Goal: Task Accomplishment & Management: Use online tool/utility

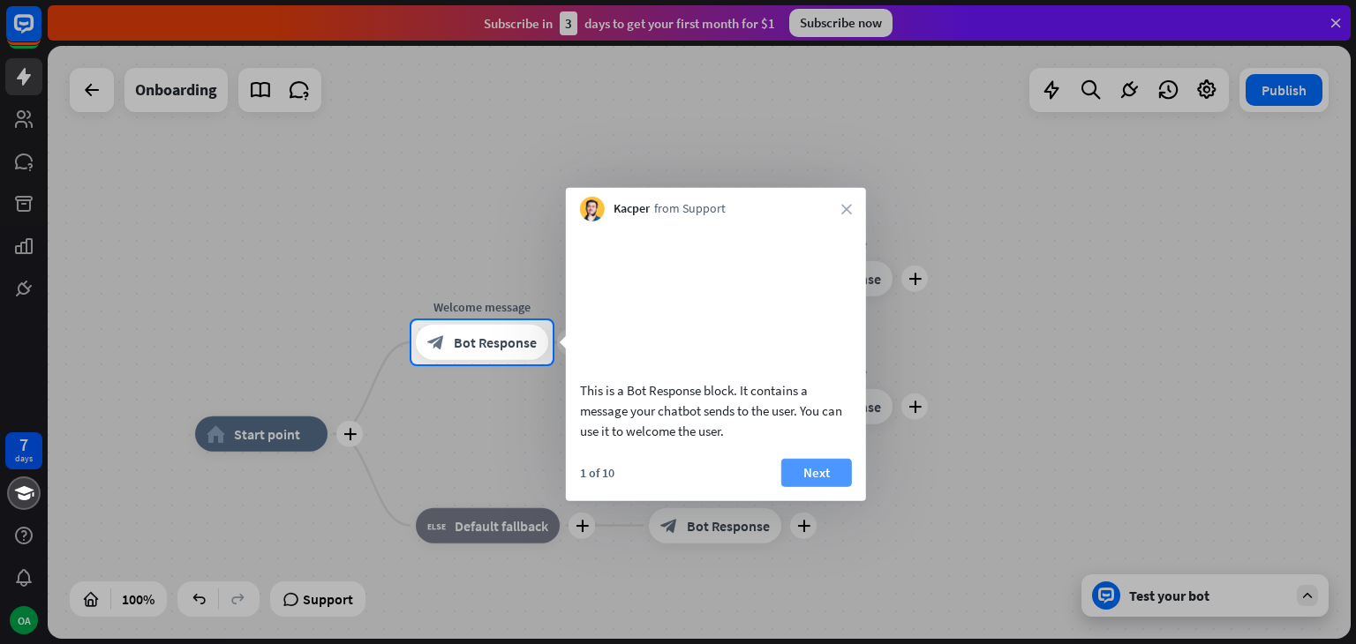
click at [810, 470] on button "Next" at bounding box center [816, 472] width 71 height 28
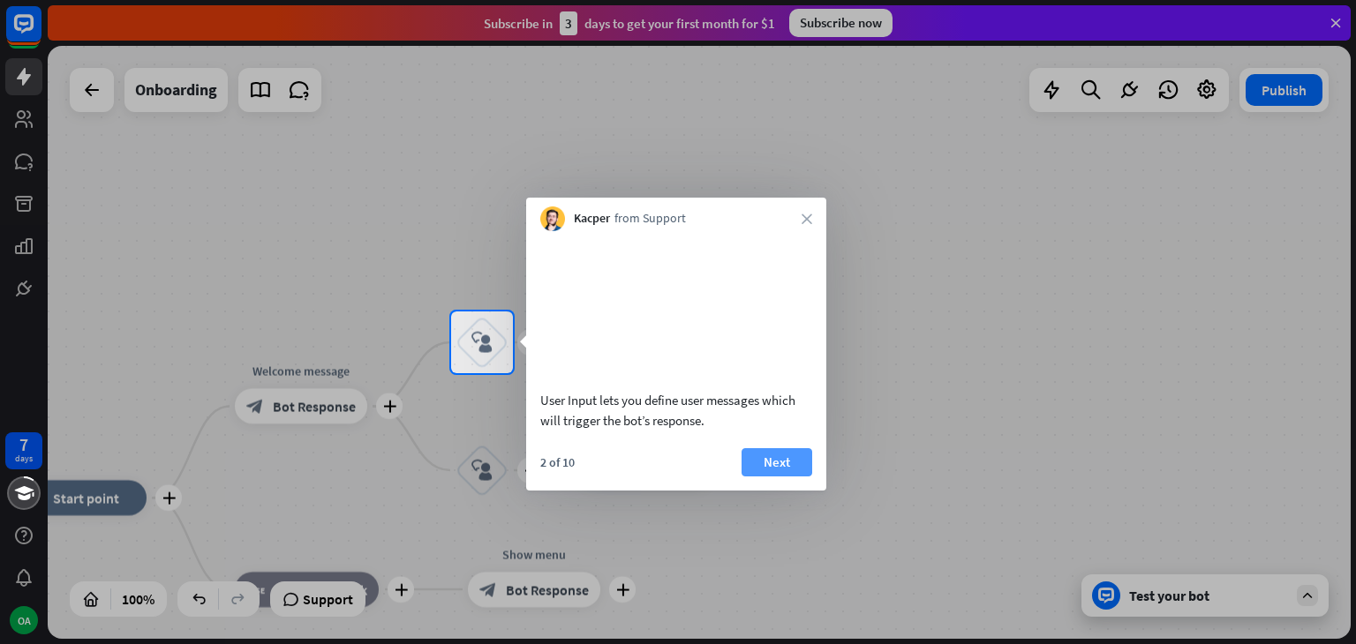
click at [755, 457] on button "Next" at bounding box center [776, 462] width 71 height 28
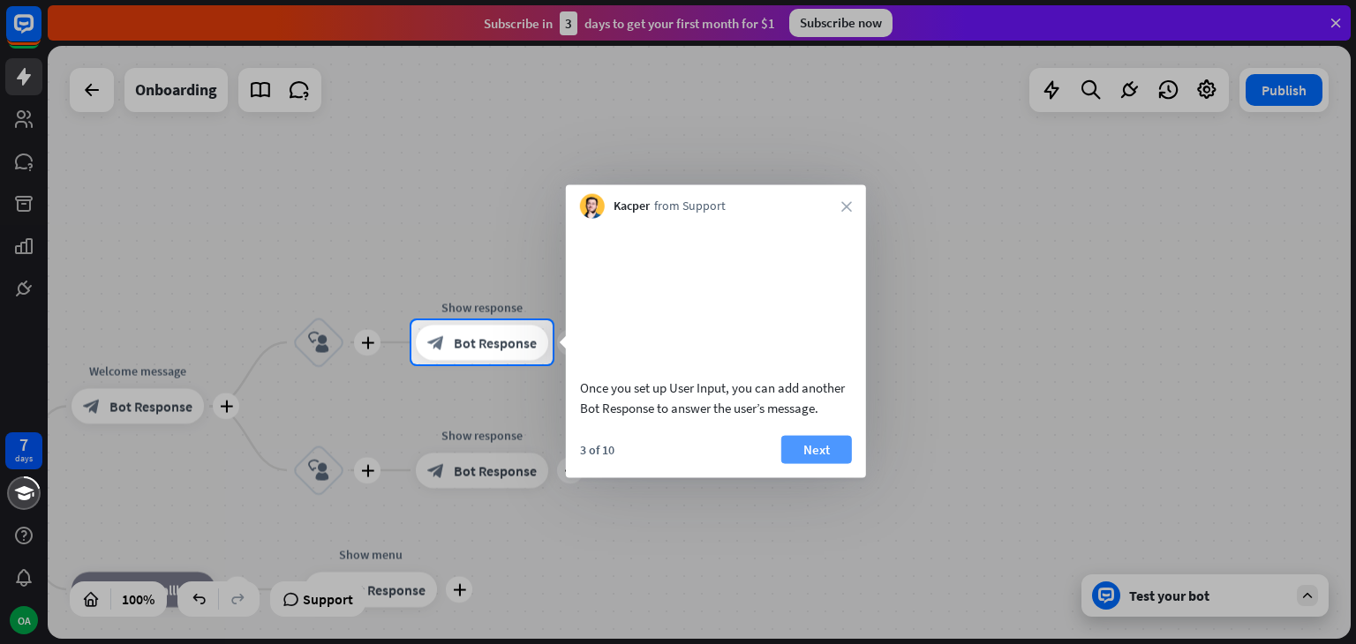
click at [811, 463] on button "Next" at bounding box center [816, 449] width 71 height 28
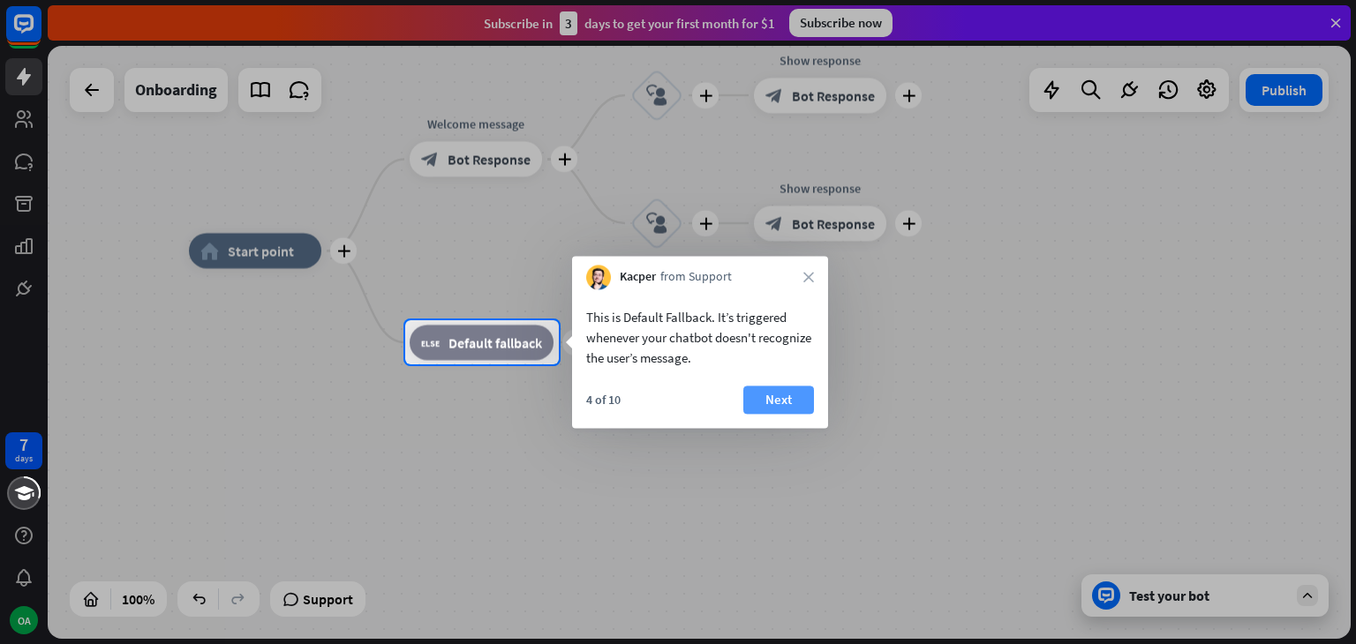
click at [795, 391] on button "Next" at bounding box center [778, 400] width 71 height 28
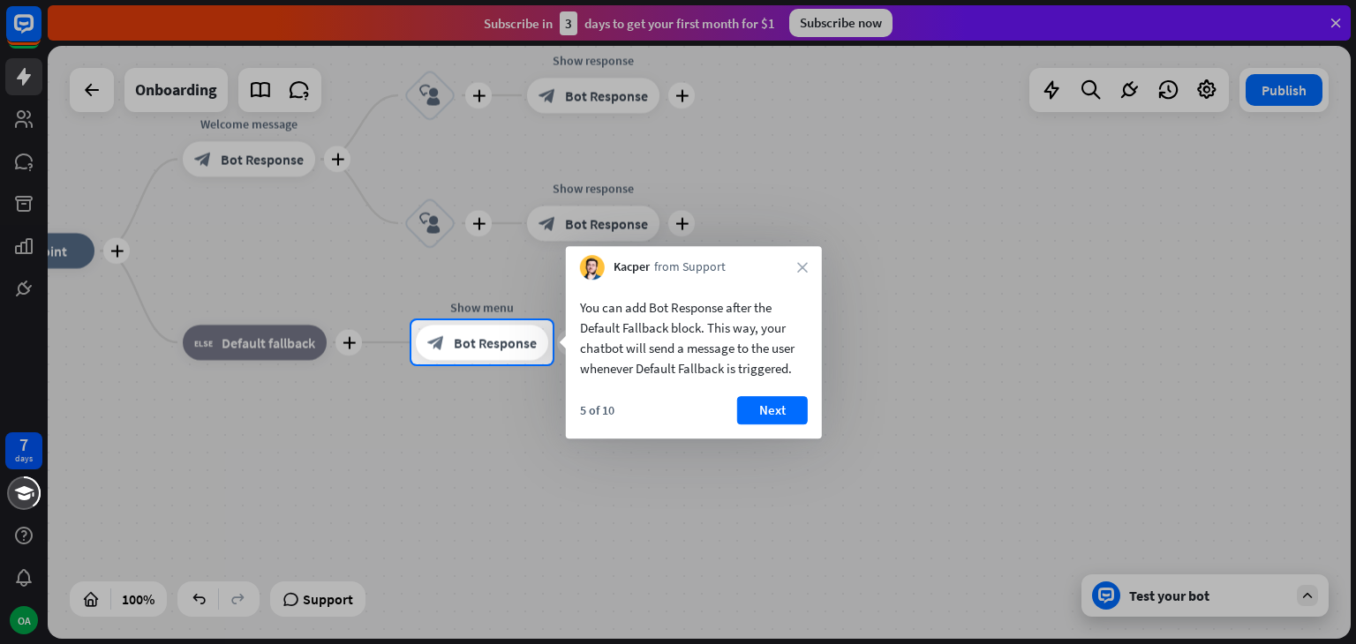
click at [744, 426] on div "5 of 10 Next" at bounding box center [694, 417] width 256 height 42
click at [763, 421] on button "Next" at bounding box center [772, 410] width 71 height 28
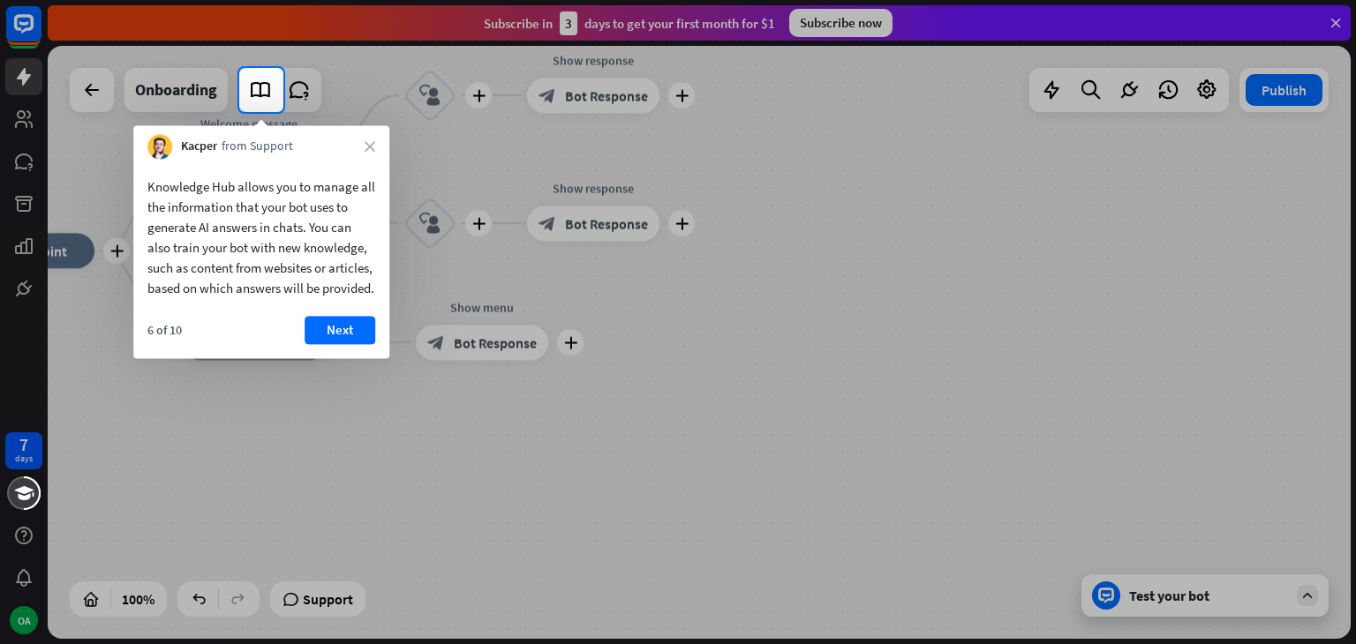
click at [328, 344] on button "Next" at bounding box center [340, 330] width 71 height 28
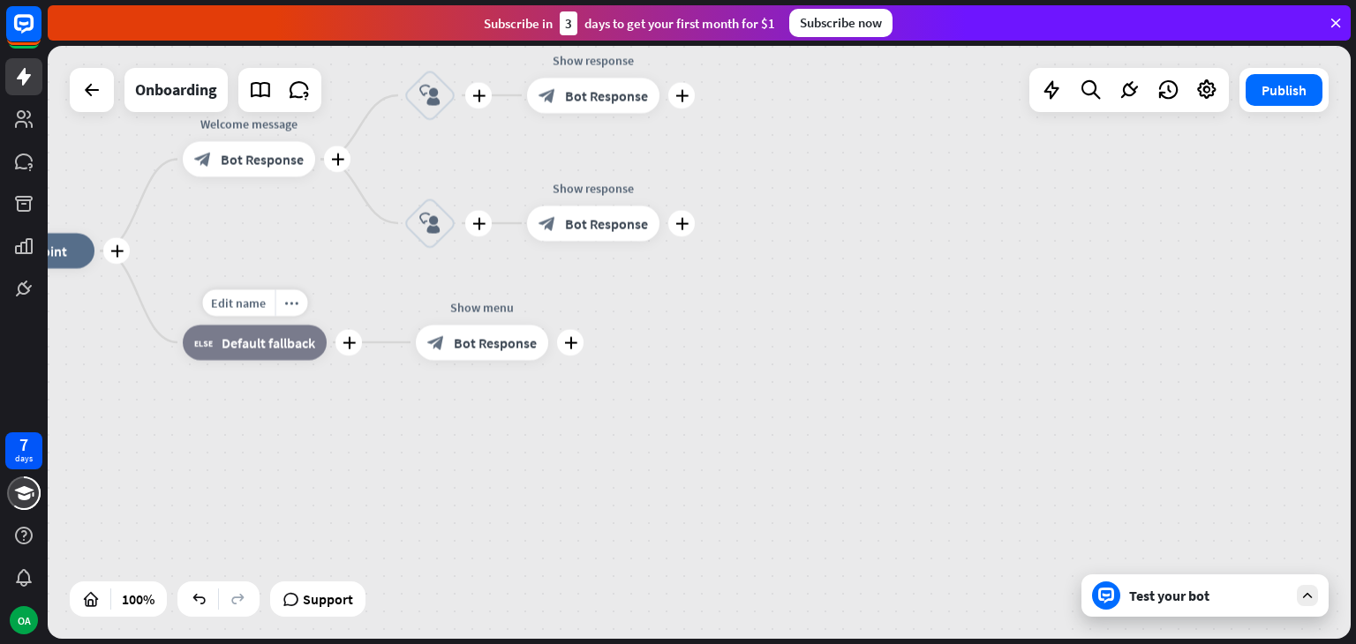
click at [327, 355] on div "Edit name more_horiz plus block_fallback Default fallback" at bounding box center [255, 342] width 144 height 35
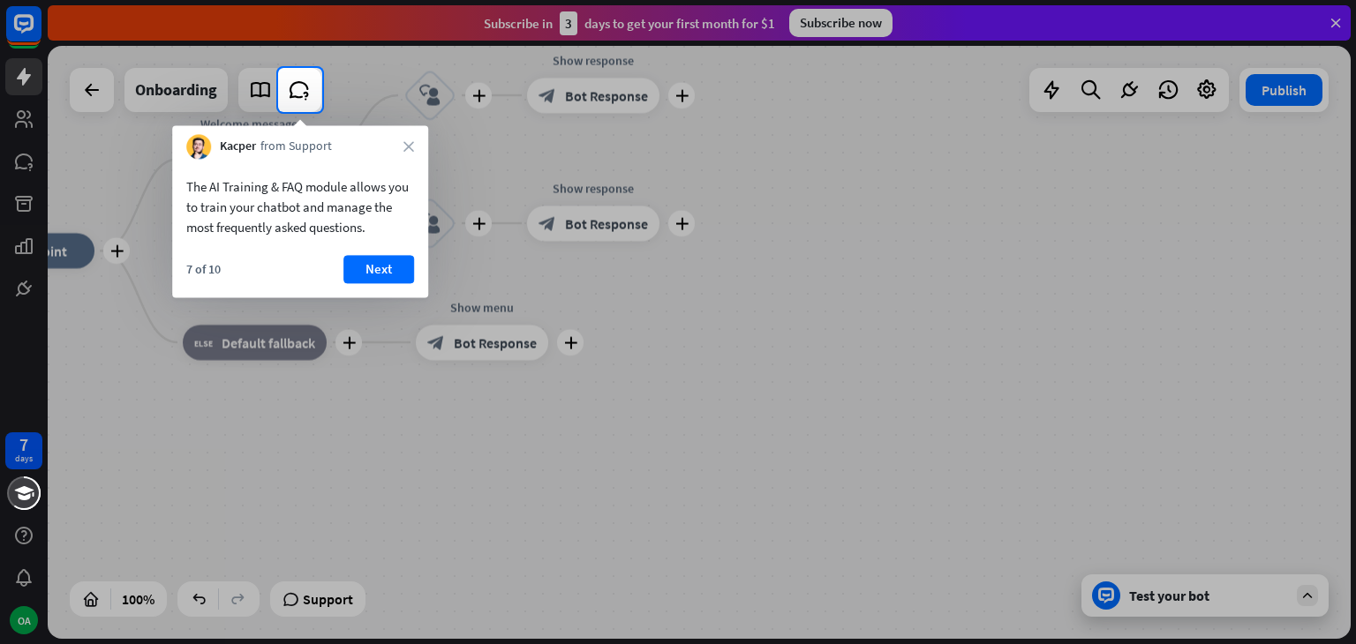
click at [371, 284] on div "7 of 10 Next" at bounding box center [300, 276] width 256 height 42
click at [377, 269] on button "Next" at bounding box center [378, 269] width 71 height 28
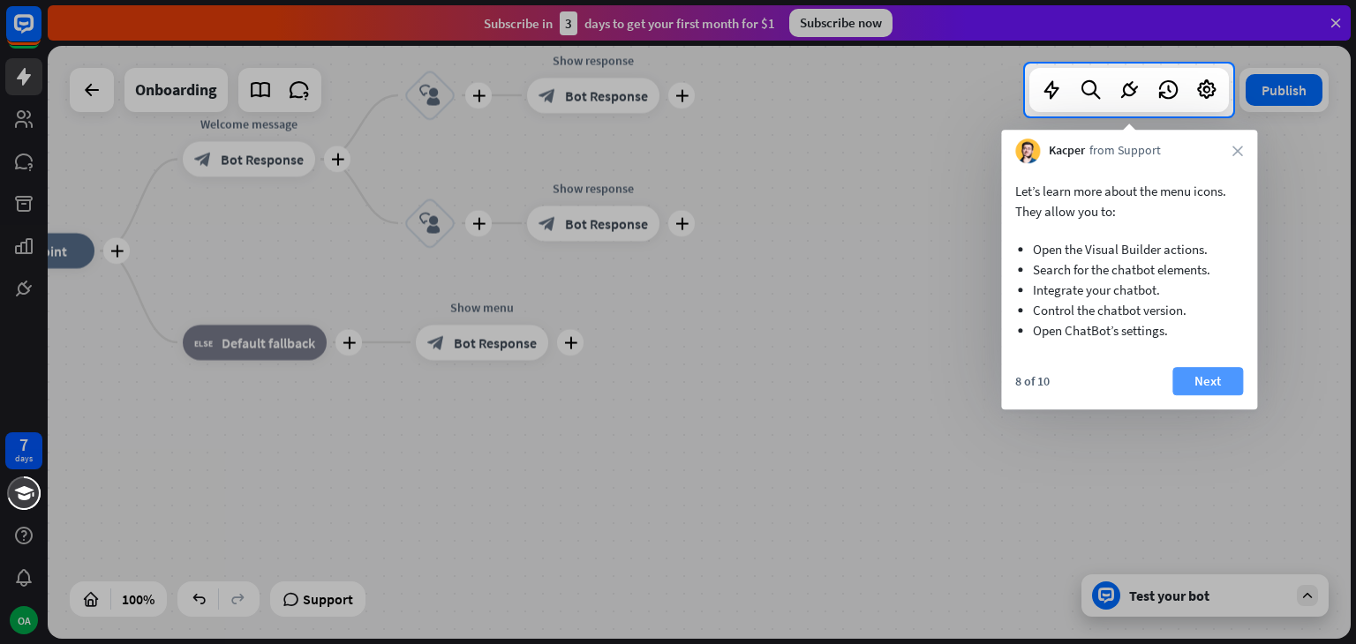
click at [1210, 386] on button "Next" at bounding box center [1207, 381] width 71 height 28
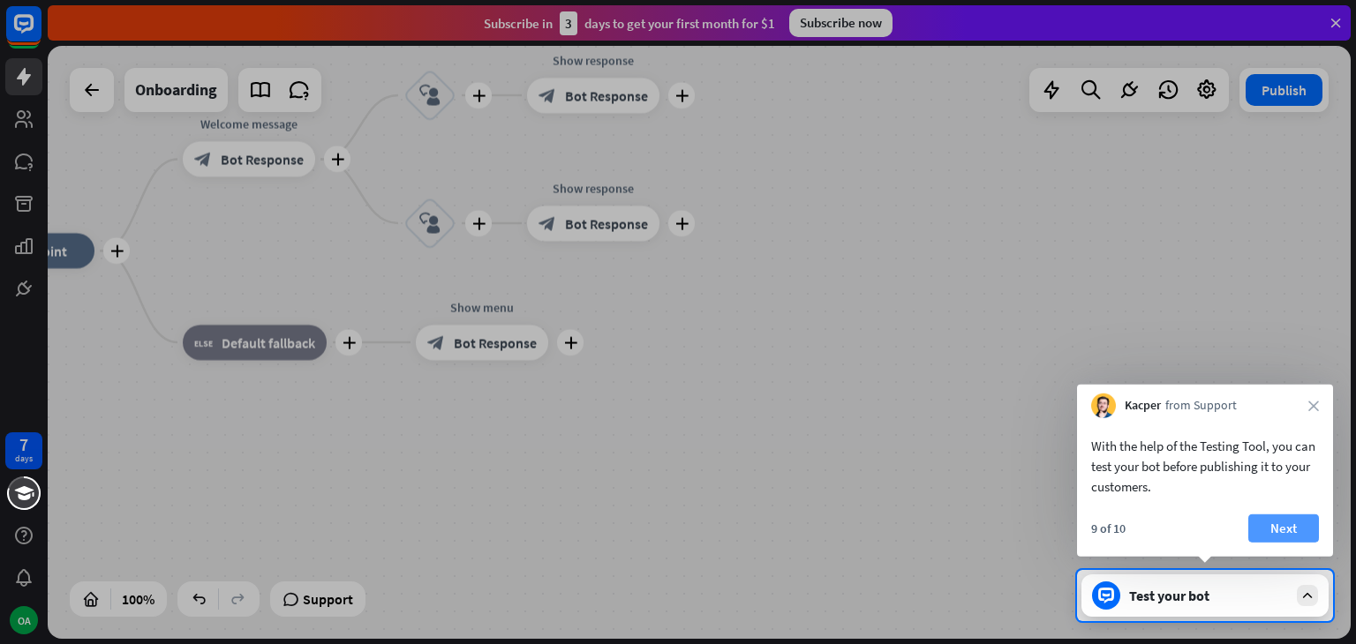
click at [1298, 527] on button "Next" at bounding box center [1283, 529] width 71 height 28
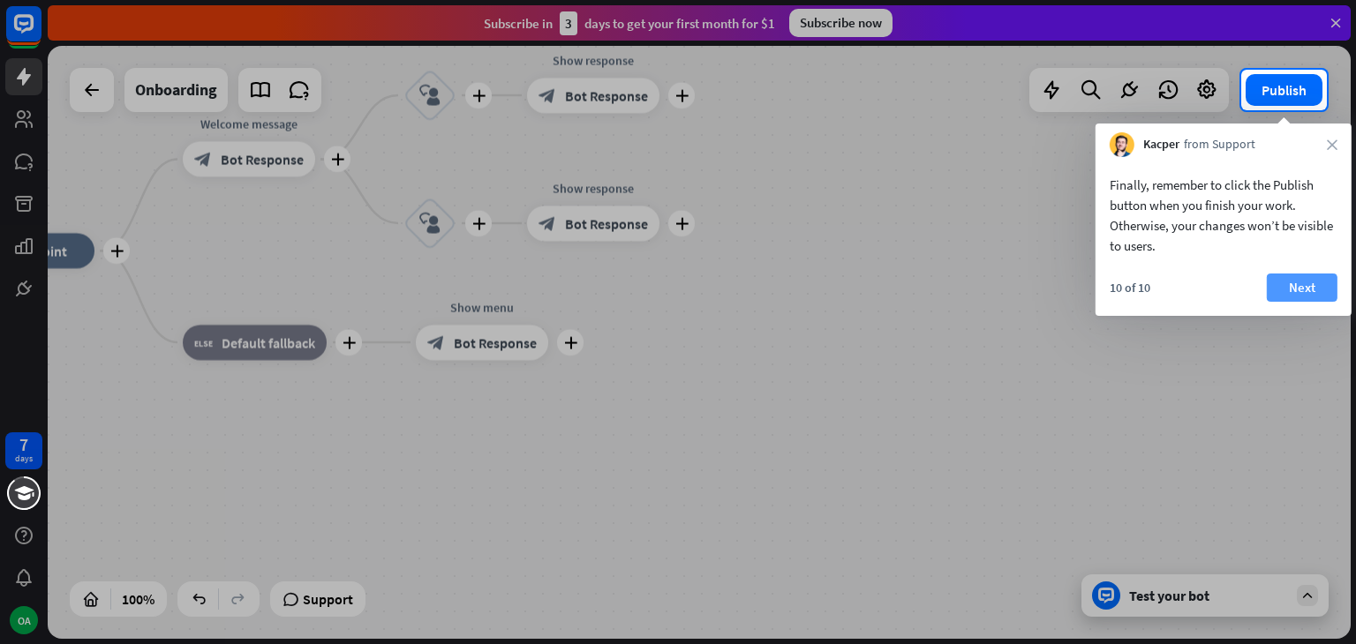
click at [1292, 283] on button "Next" at bounding box center [1302, 288] width 71 height 28
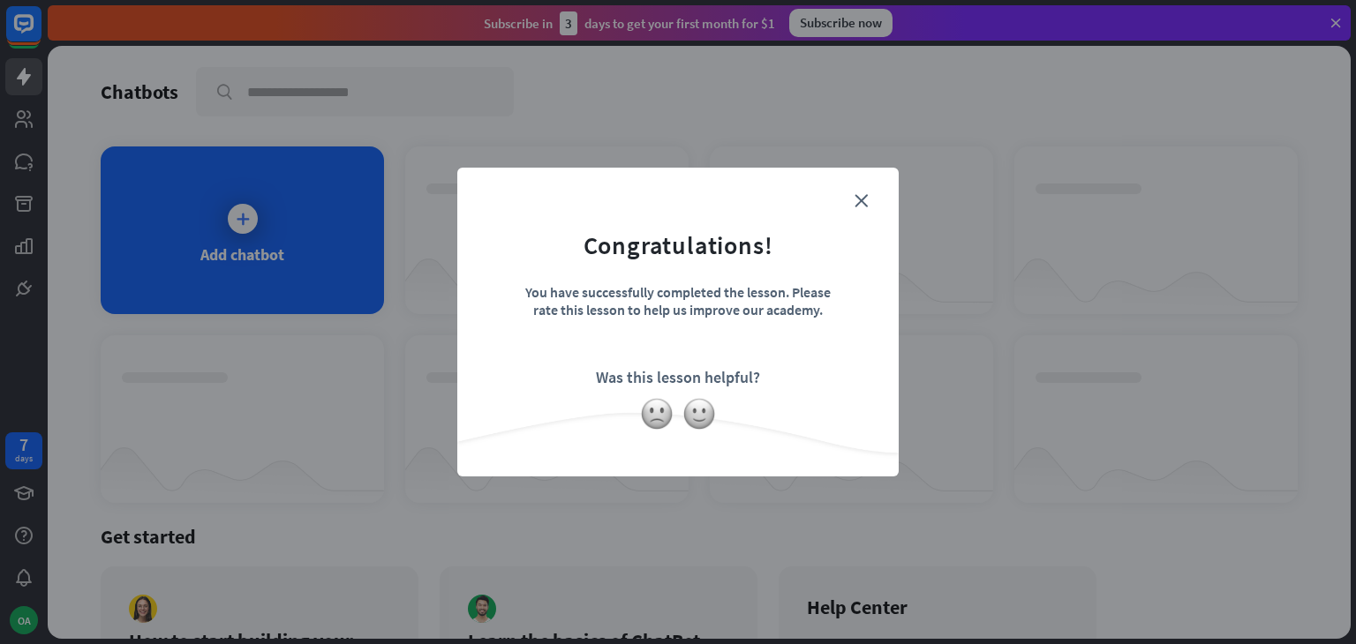
click at [740, 368] on div "Was this lesson helpful?" at bounding box center [678, 377] width 164 height 20
click at [859, 199] on icon "close" at bounding box center [860, 200] width 13 height 13
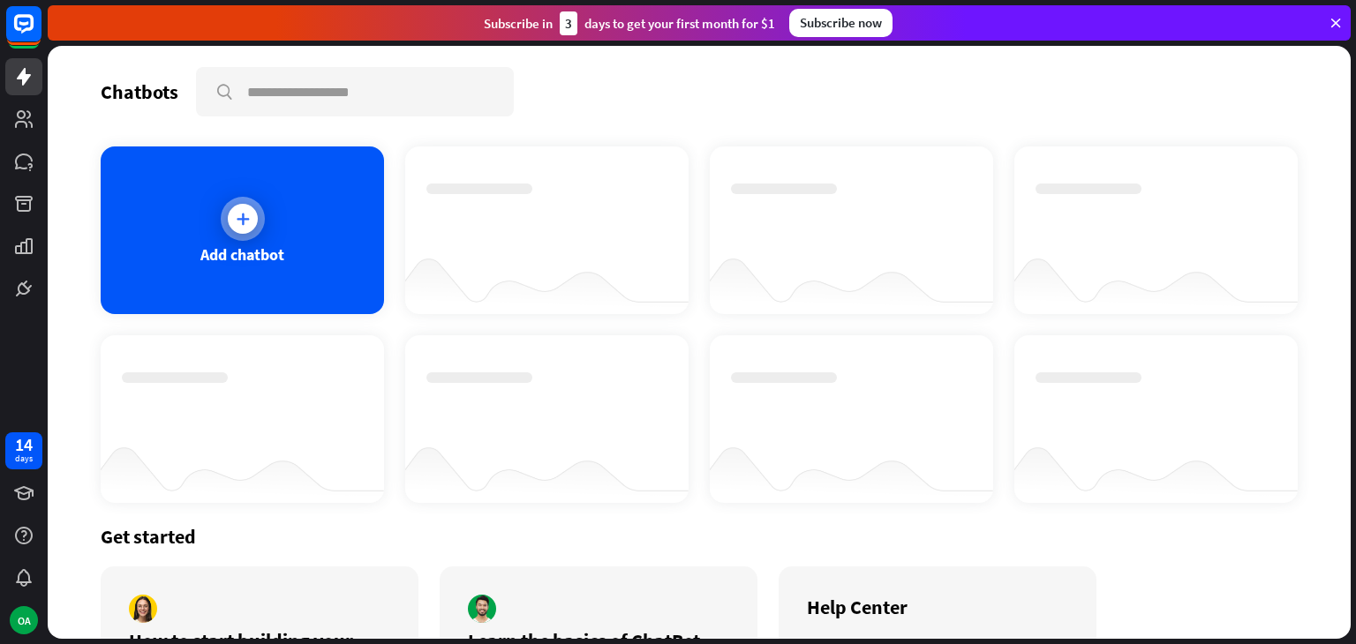
click at [233, 240] on div "Add chatbot" at bounding box center [242, 231] width 283 height 168
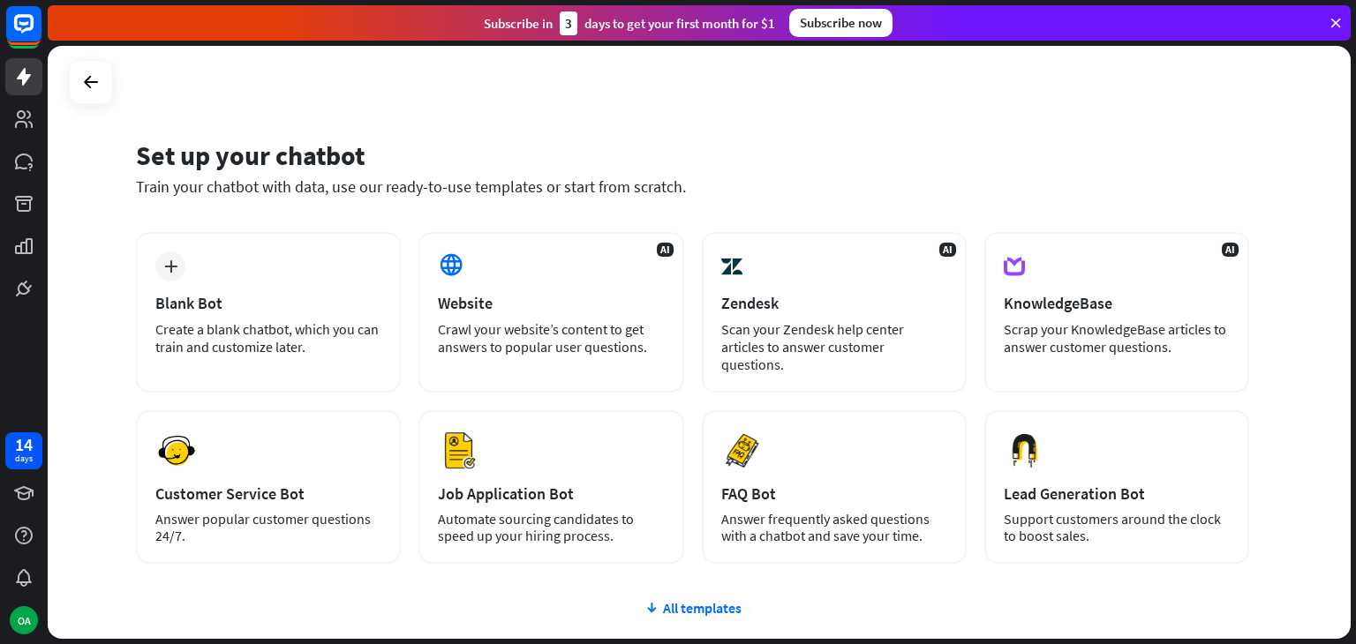
drag, startPoint x: 1, startPoint y: 305, endPoint x: 475, endPoint y: 154, distance: 497.2
click at [475, 154] on div "Set up your chatbot" at bounding box center [692, 156] width 1113 height 34
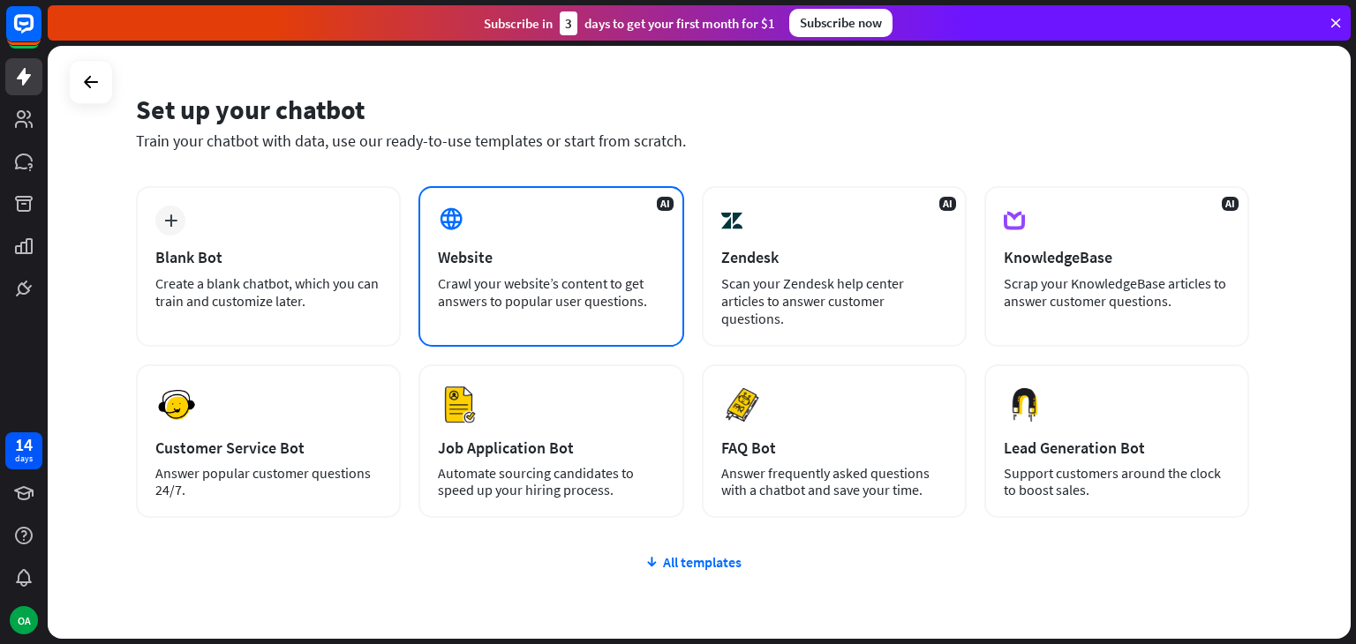
scroll to position [88, 0]
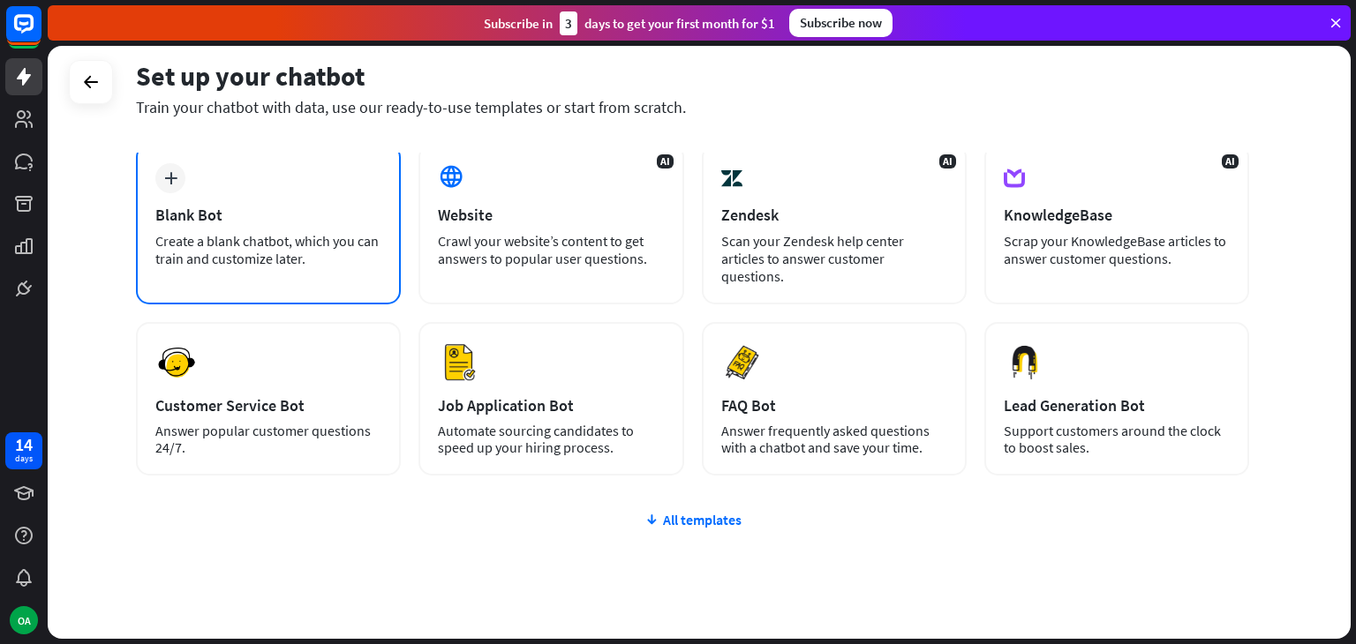
click at [244, 194] on div "plus Blank Bot Create a blank chatbot, which you can train and customize later." at bounding box center [268, 224] width 265 height 161
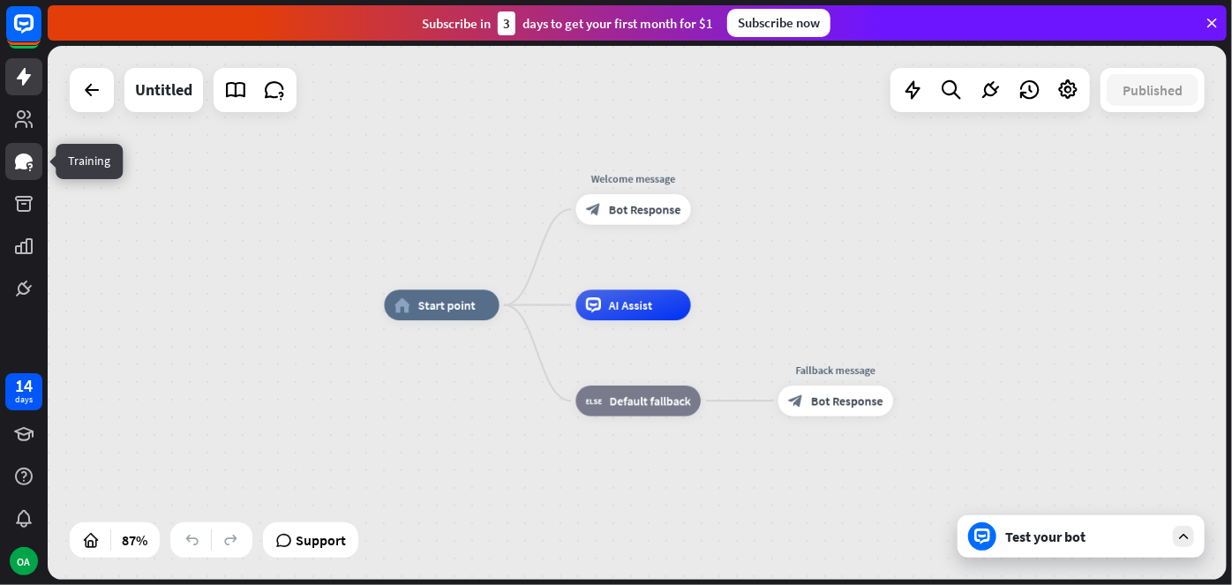
click at [19, 171] on icon at bounding box center [23, 161] width 21 height 21
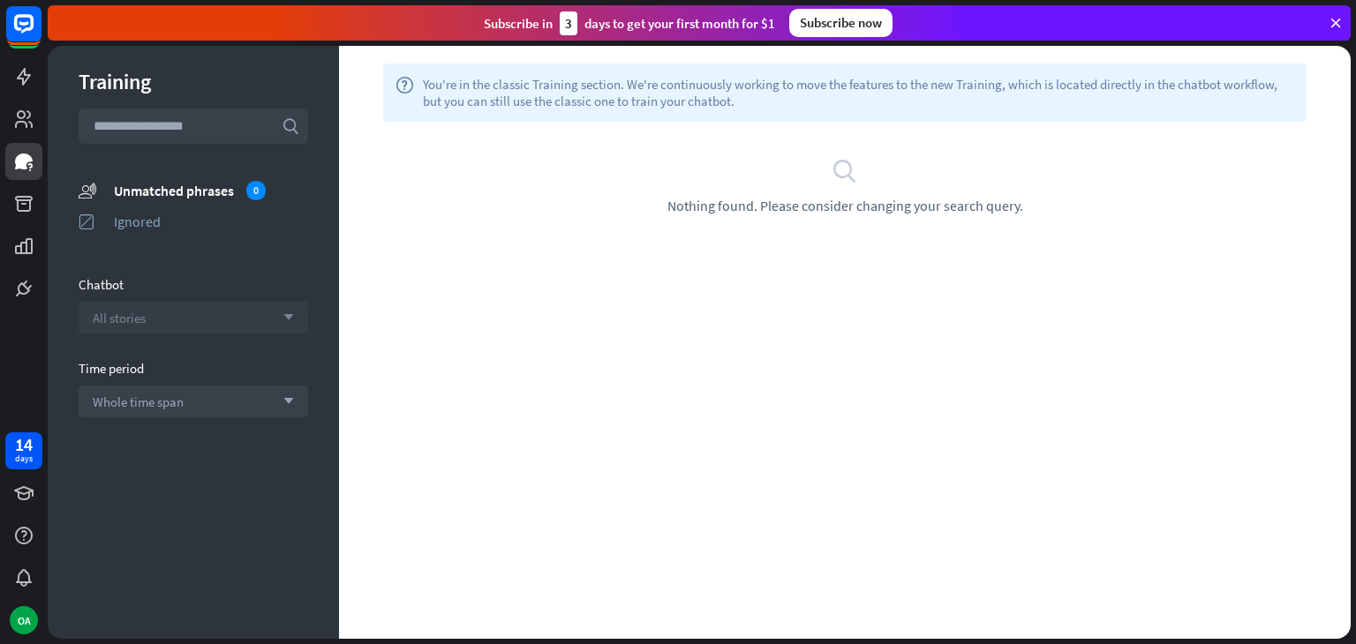
click at [154, 333] on div "All stories arrow_down" at bounding box center [193, 318] width 229 height 32
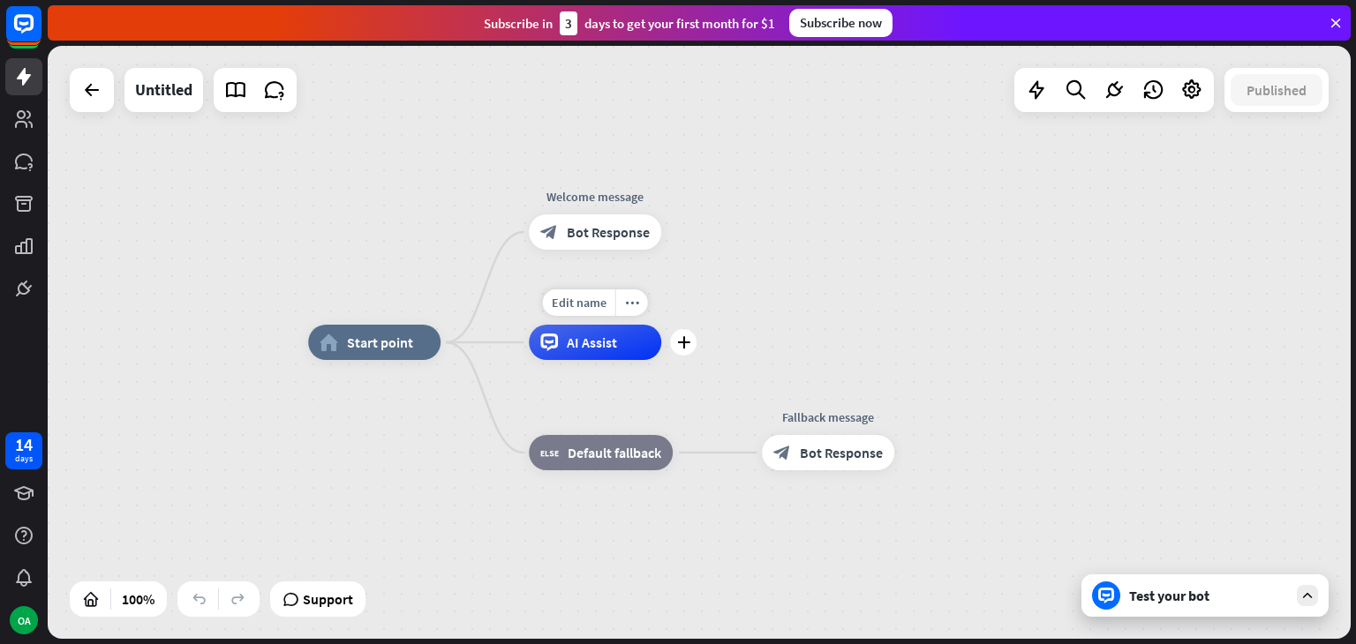
click at [615, 352] on div "AI Assist" at bounding box center [595, 342] width 132 height 35
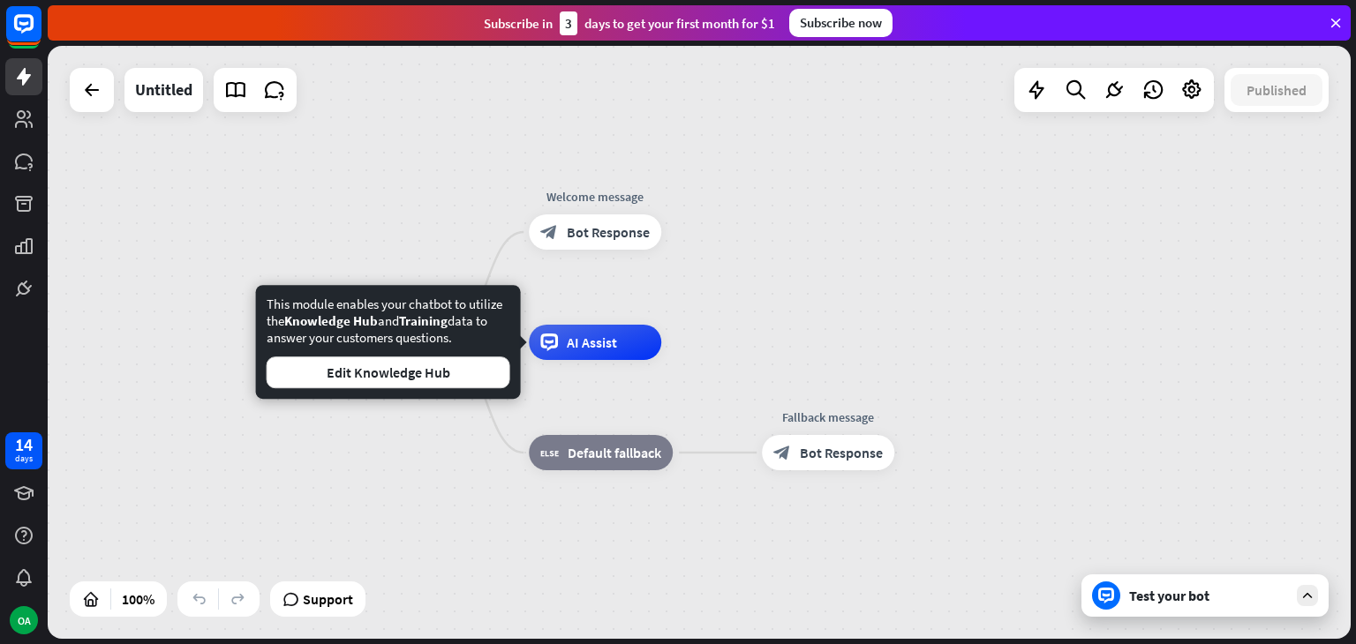
click at [373, 458] on div "home_2 Start point Welcome message block_bot_response Bot Response AI Assist bl…" at bounding box center [959, 638] width 1303 height 593
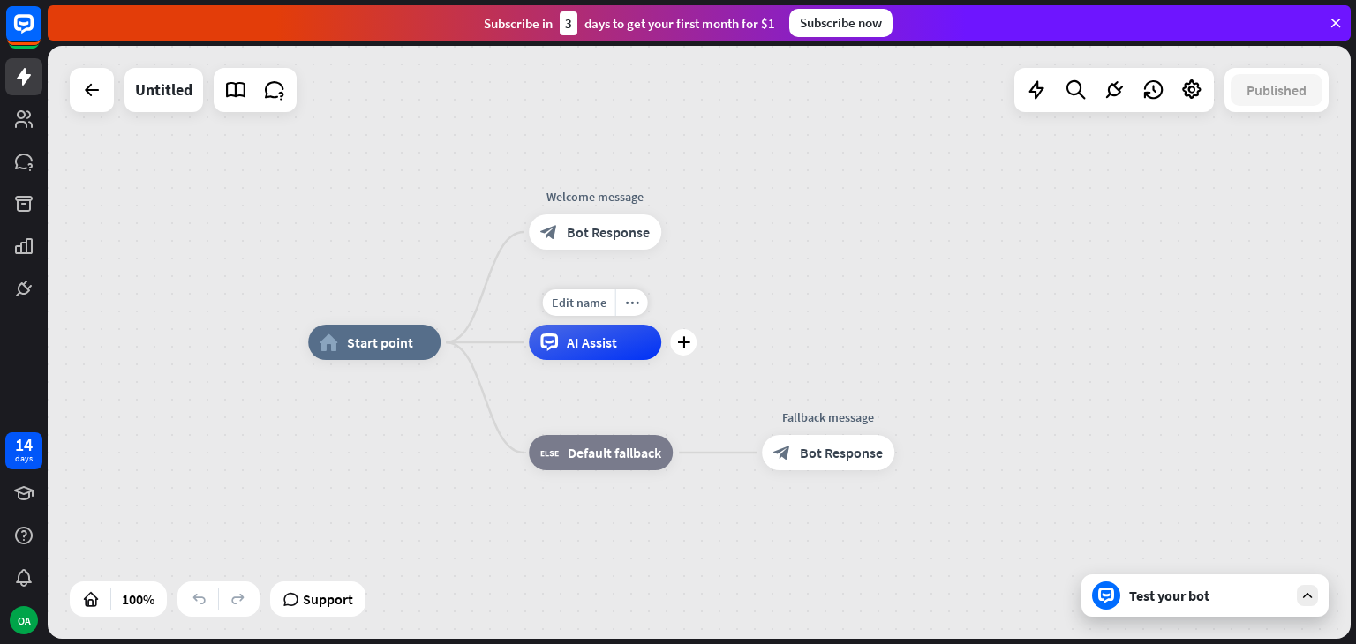
click at [579, 334] on span "AI Assist" at bounding box center [592, 343] width 50 height 18
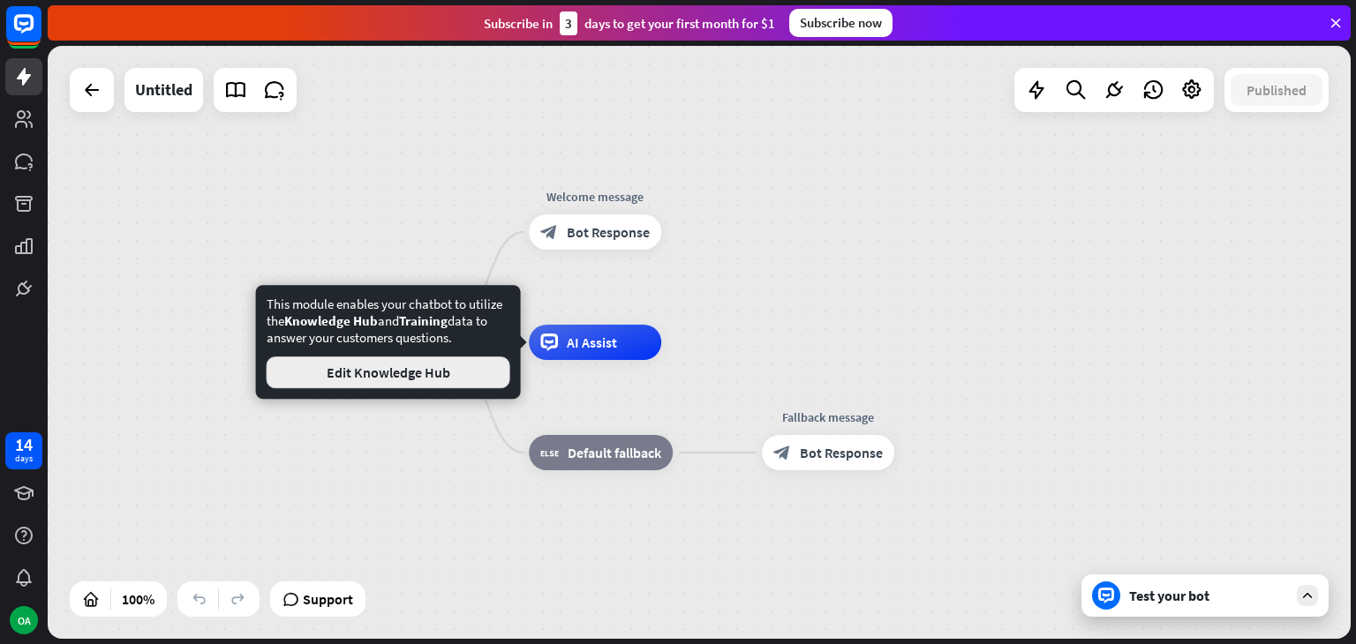
click at [384, 377] on button "Edit Knowledge Hub" at bounding box center [389, 373] width 244 height 32
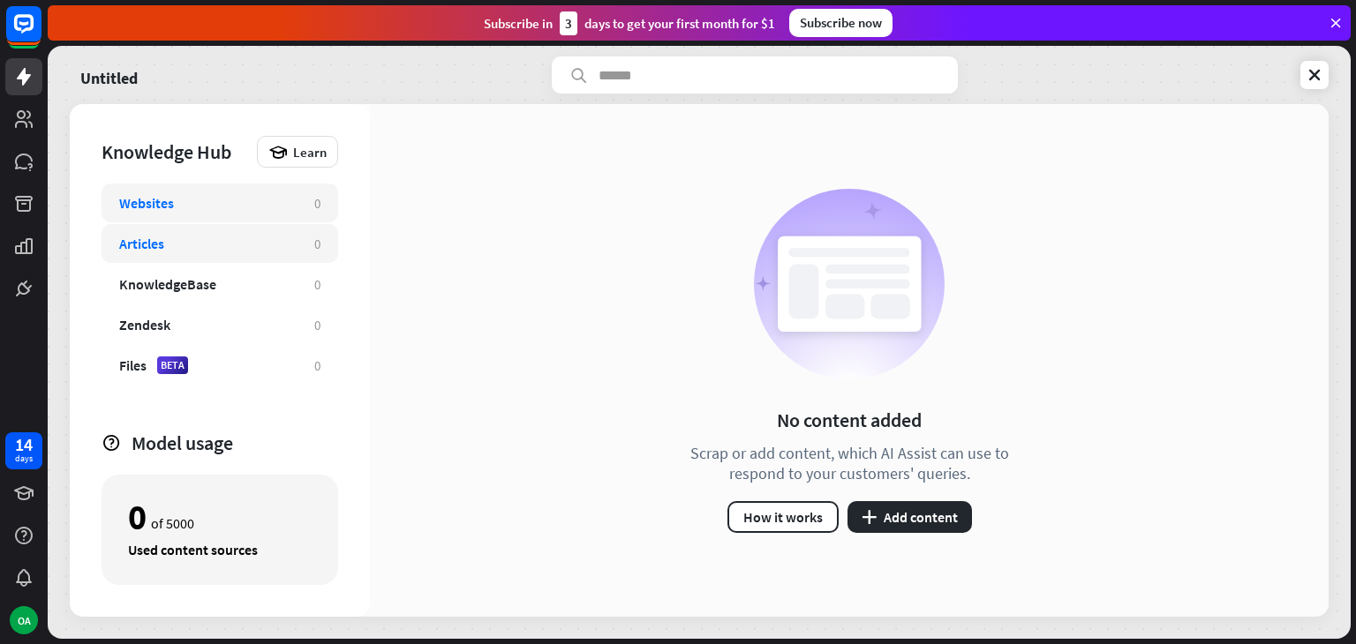
click at [152, 254] on div "Articles 0" at bounding box center [220, 243] width 237 height 39
click at [173, 285] on div "KnowledgeBase" at bounding box center [167, 284] width 97 height 18
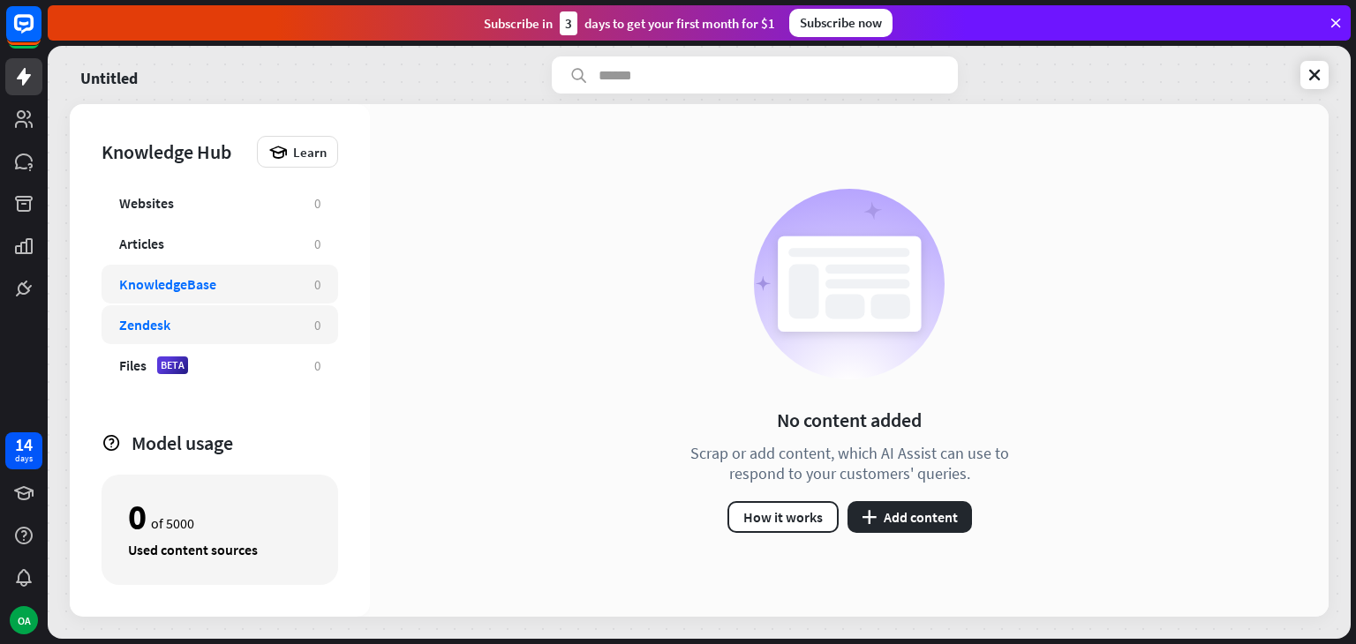
click at [207, 329] on div "Zendesk" at bounding box center [207, 325] width 177 height 18
drag, startPoint x: 184, startPoint y: 329, endPoint x: 116, endPoint y: 329, distance: 68.8
click at [116, 329] on div "Zendesk 0" at bounding box center [220, 324] width 237 height 39
click at [924, 517] on button "plus Add content" at bounding box center [909, 517] width 124 height 32
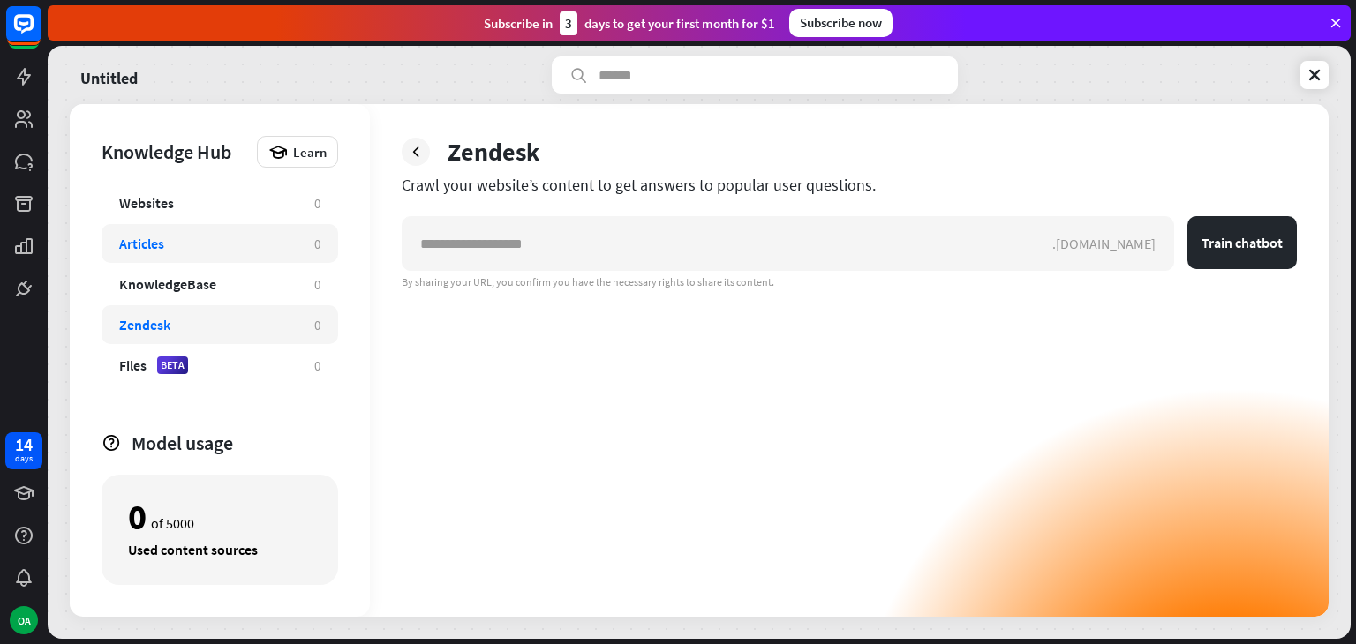
click at [178, 224] on div "Articles 0" at bounding box center [220, 243] width 237 height 39
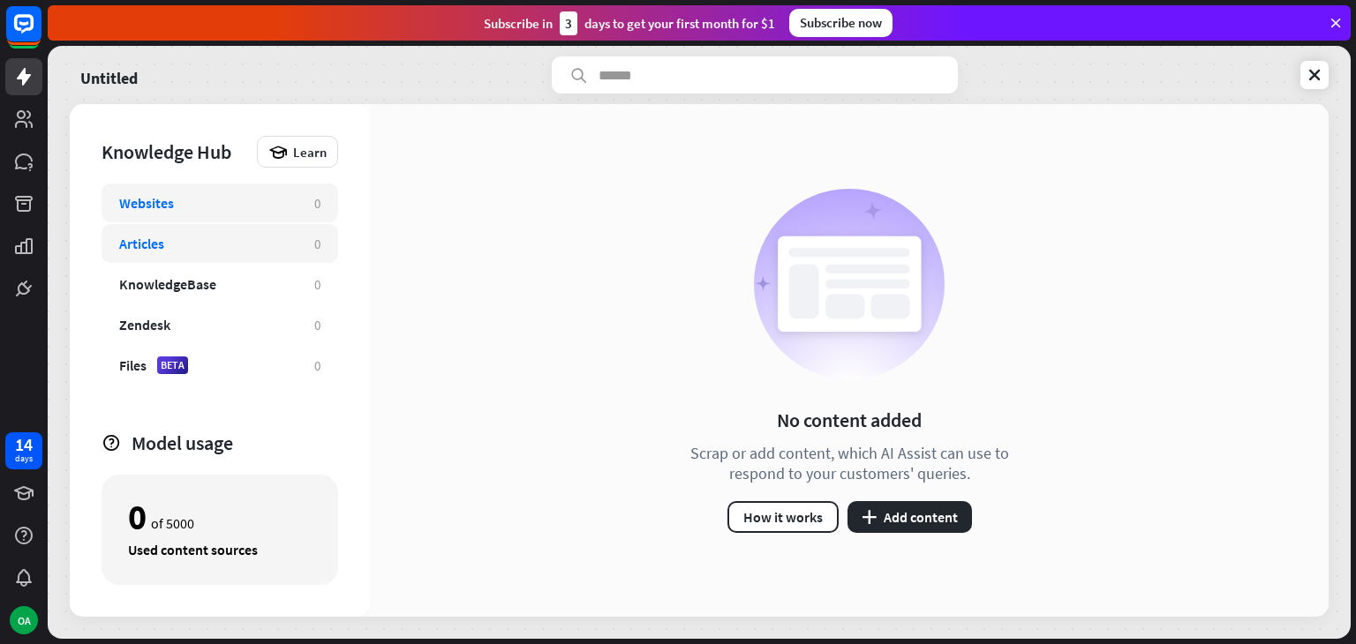
click at [166, 206] on div "Websites" at bounding box center [146, 203] width 55 height 18
click at [937, 520] on button "plus Add content" at bounding box center [909, 517] width 124 height 32
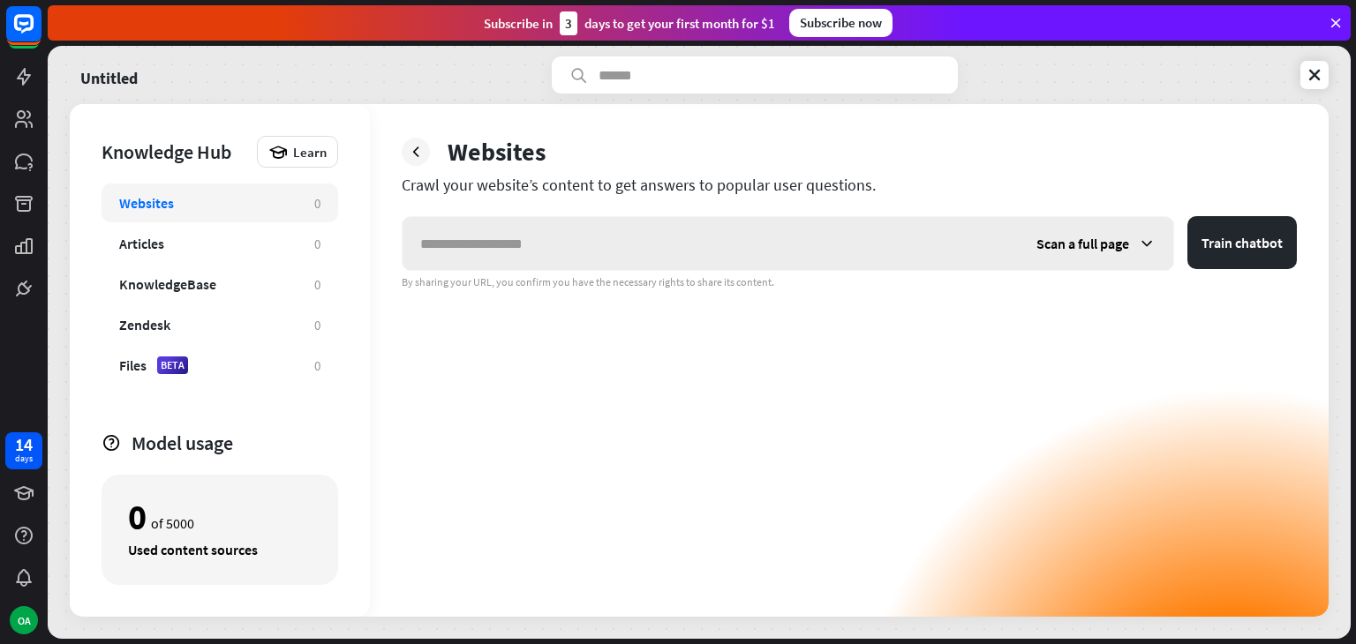
click at [478, 248] on input "text" at bounding box center [710, 243] width 616 height 53
click at [1137, 231] on div "Scan a full page" at bounding box center [1096, 243] width 154 height 53
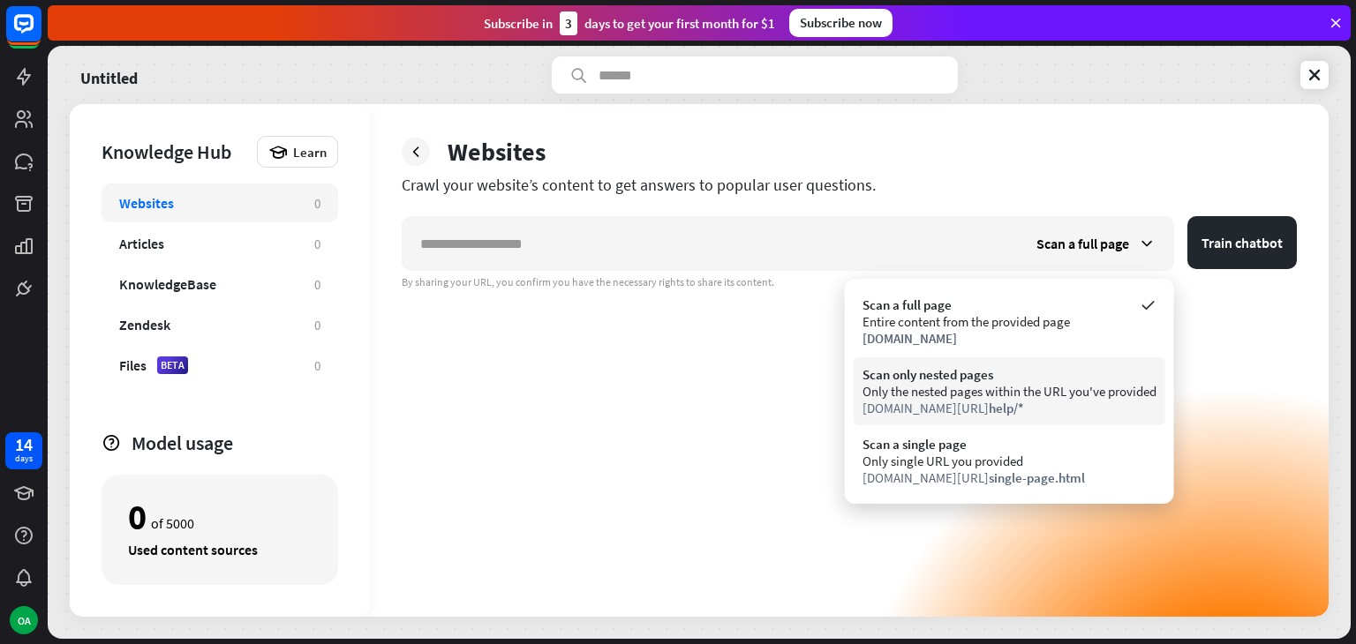
click at [964, 418] on div "Scan only nested pages Only the nested pages within the URL you've provided [DO…" at bounding box center [1010, 391] width 312 height 68
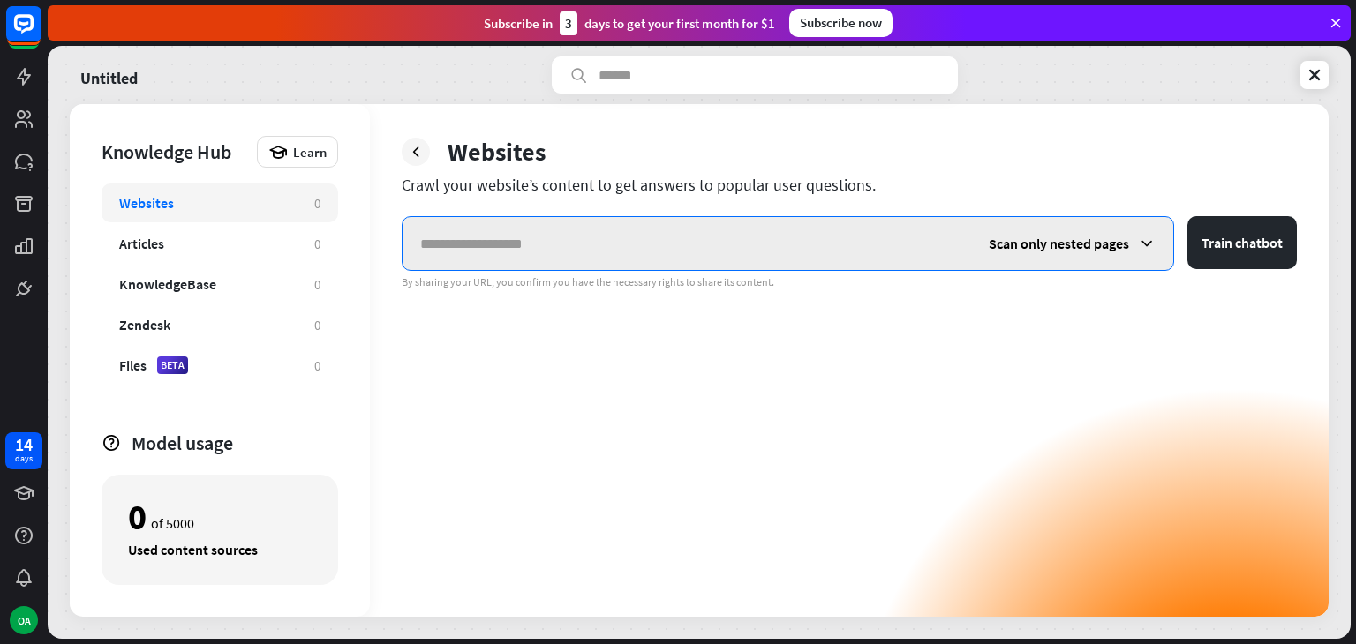
click at [500, 244] on input "text" at bounding box center [686, 243] width 568 height 53
click at [551, 256] on input "text" at bounding box center [686, 243] width 568 height 53
paste input "**********"
type input "**********"
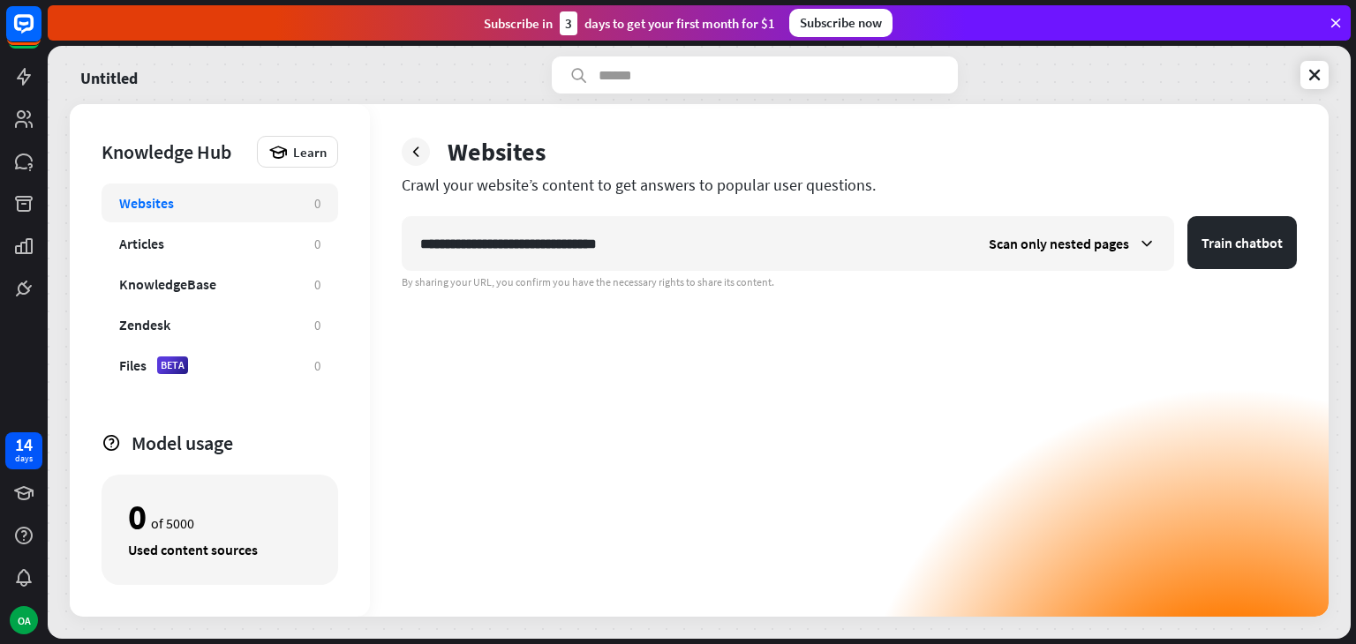
click at [772, 272] on div "**********" at bounding box center [849, 252] width 895 height 73
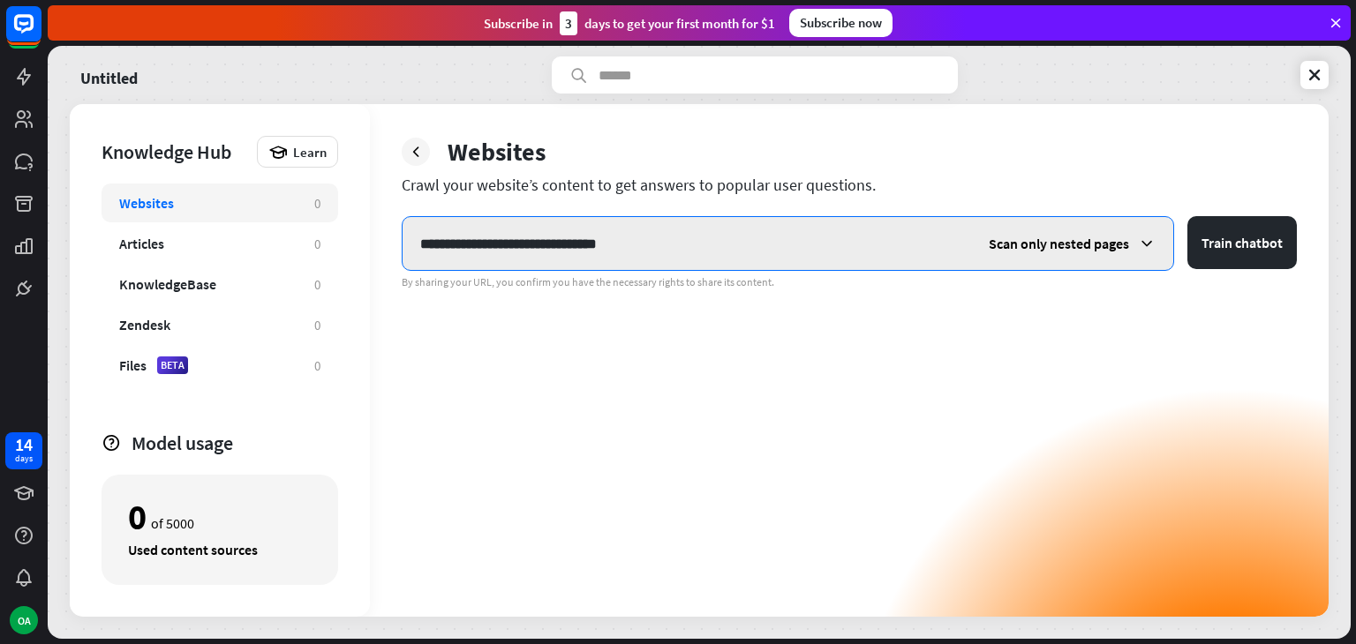
click at [667, 243] on input "**********" at bounding box center [686, 243] width 568 height 53
click at [636, 241] on input "text" at bounding box center [686, 243] width 568 height 53
paste input "**********"
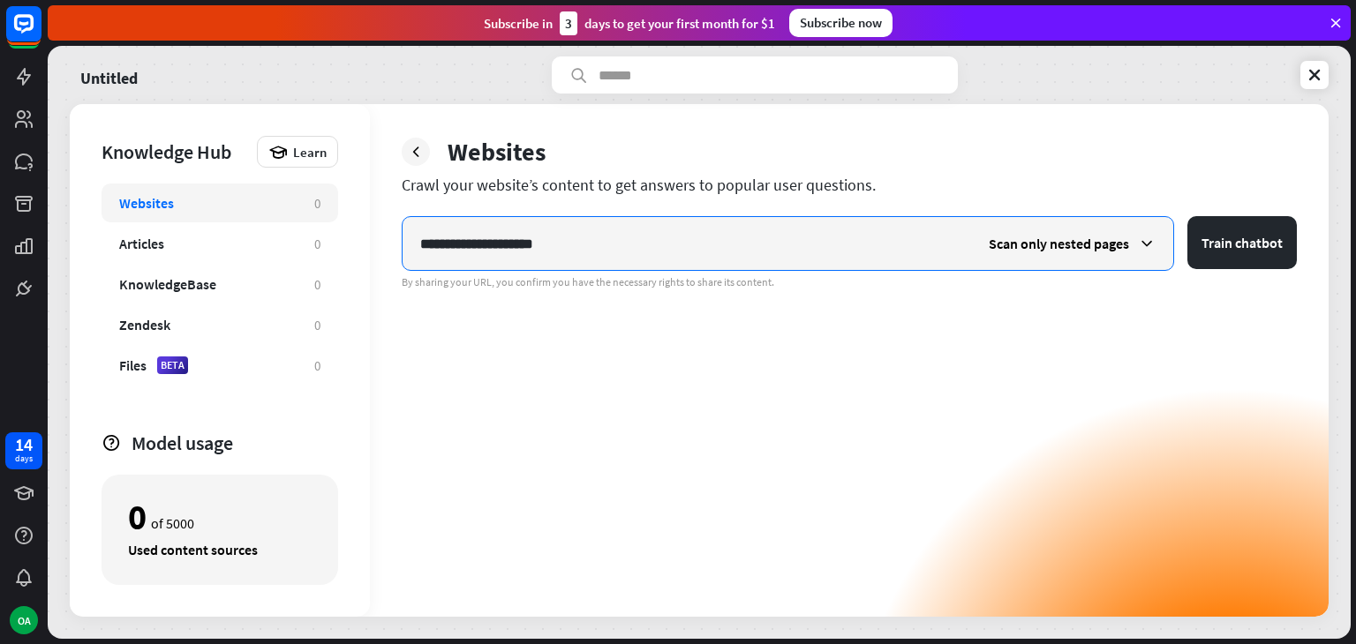
type input "**********"
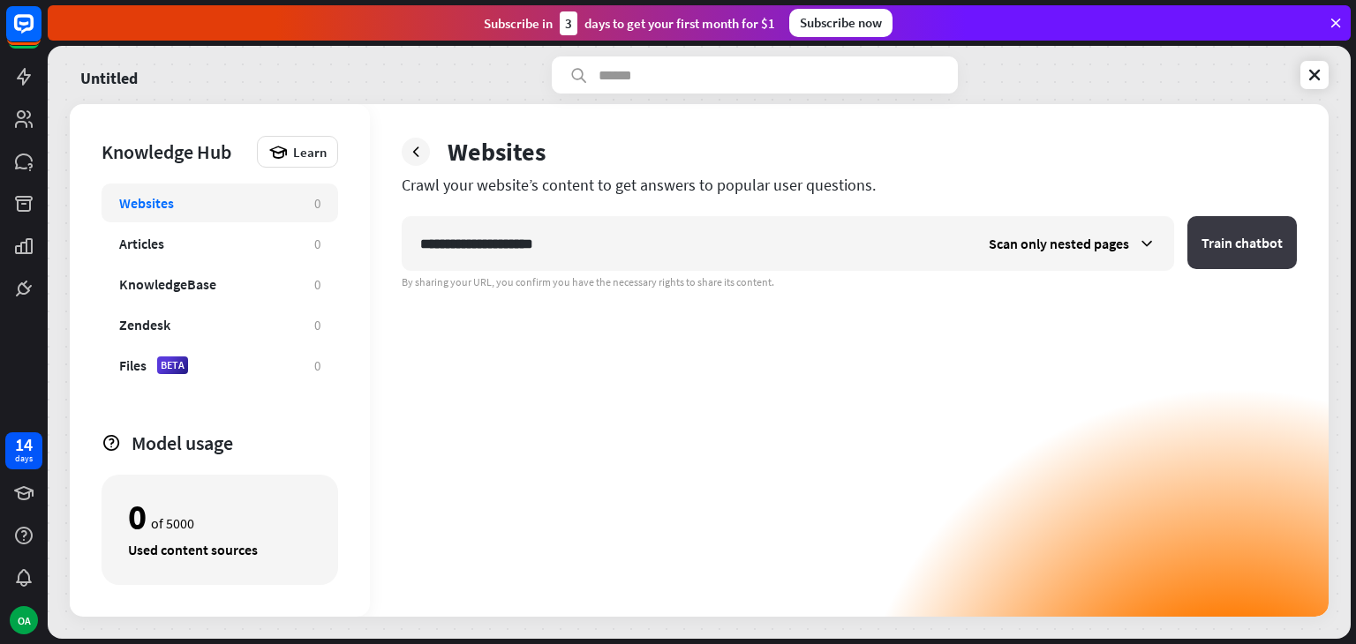
click at [1240, 241] on button "Train chatbot" at bounding box center [1241, 242] width 109 height 53
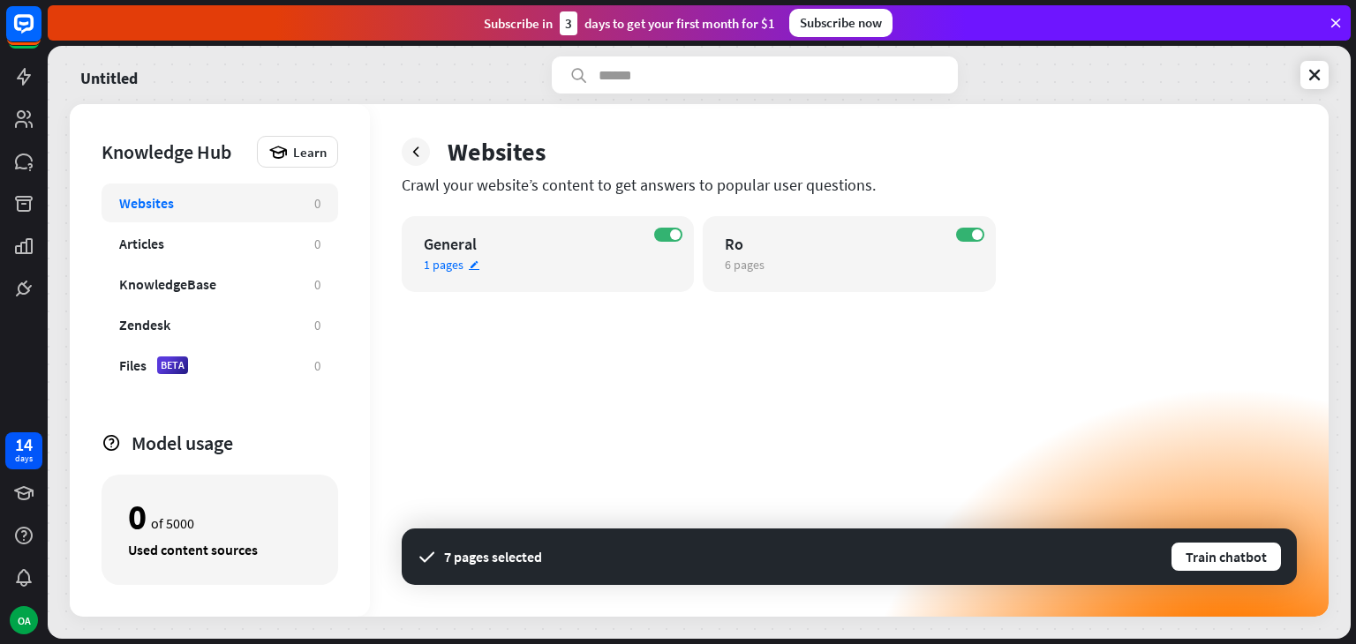
click at [452, 243] on div "General" at bounding box center [532, 244] width 217 height 20
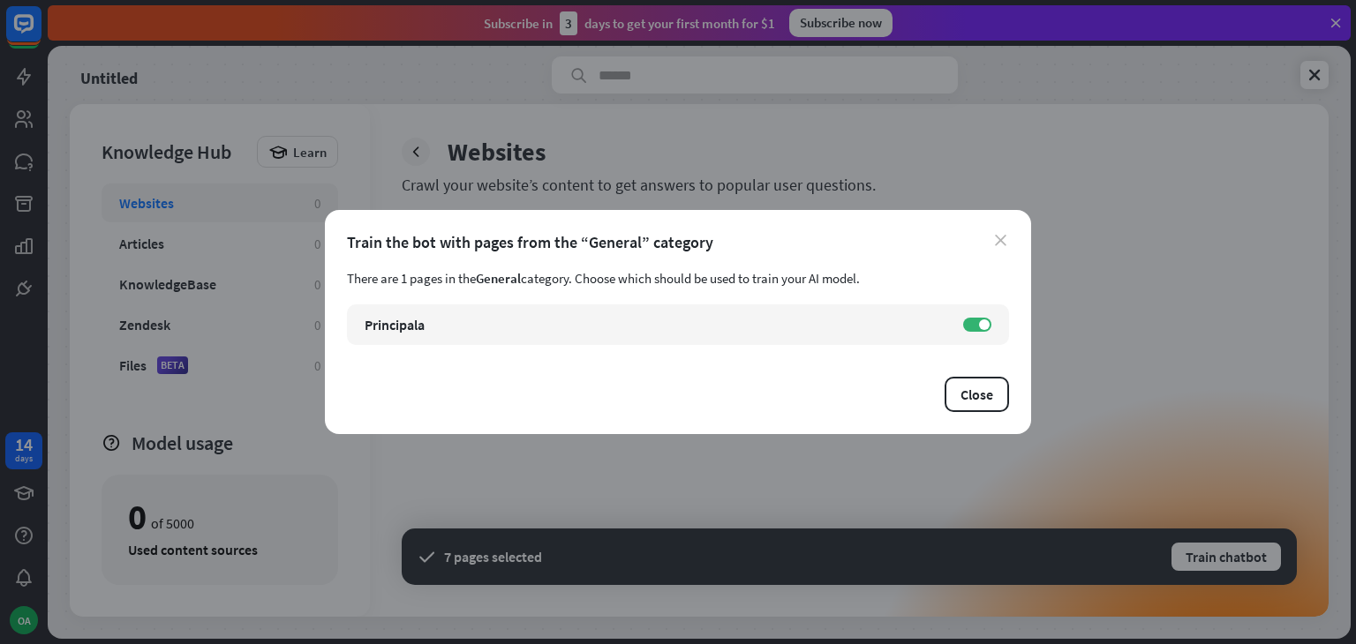
click at [1003, 238] on icon "close" at bounding box center [1000, 240] width 11 height 11
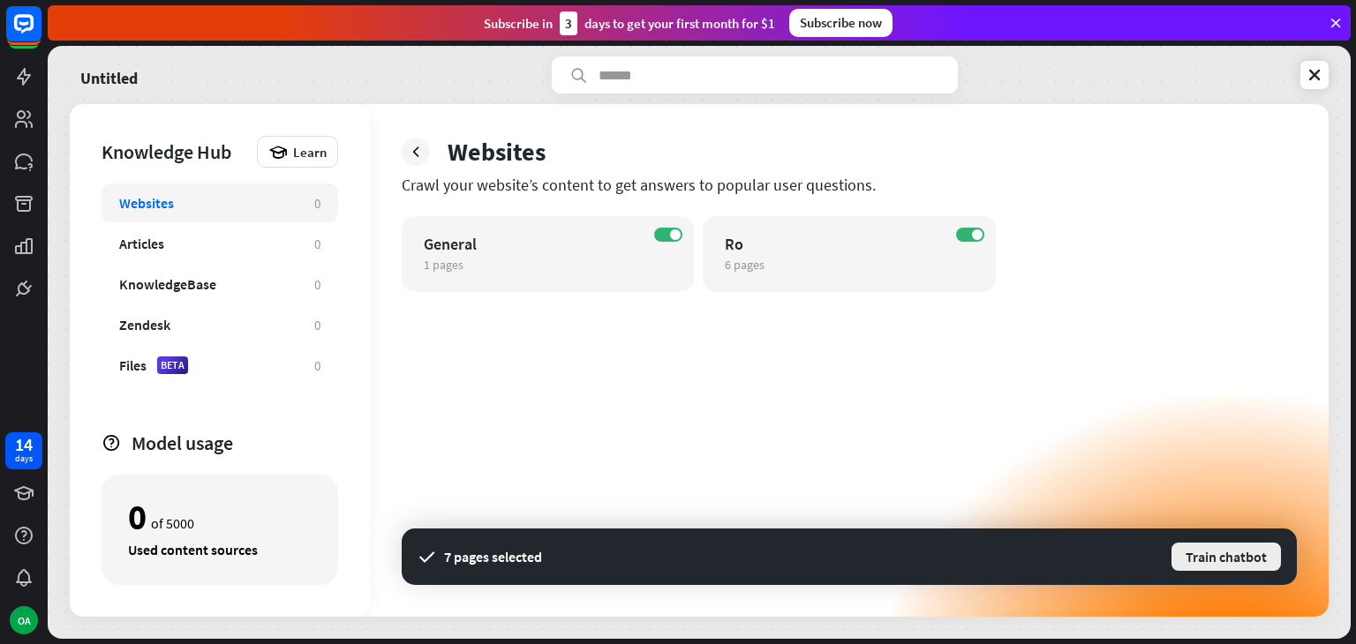
click at [1230, 560] on button "Train chatbot" at bounding box center [1226, 557] width 113 height 32
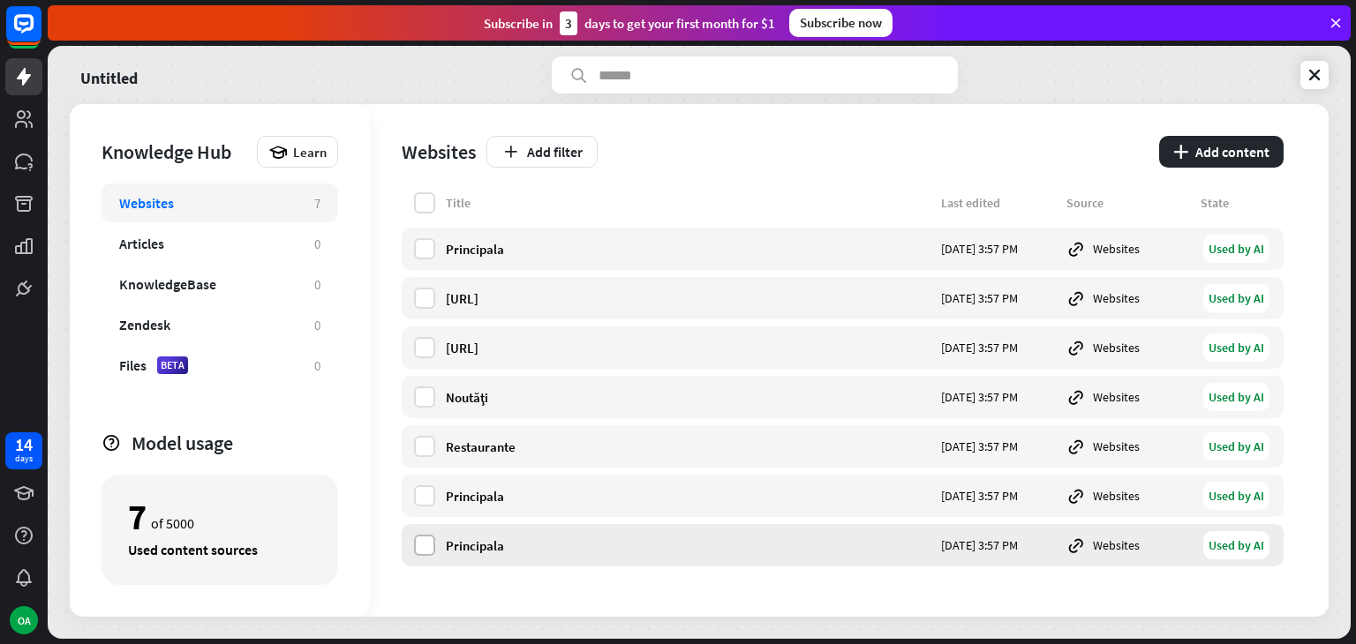
click at [431, 541] on label at bounding box center [424, 545] width 21 height 21
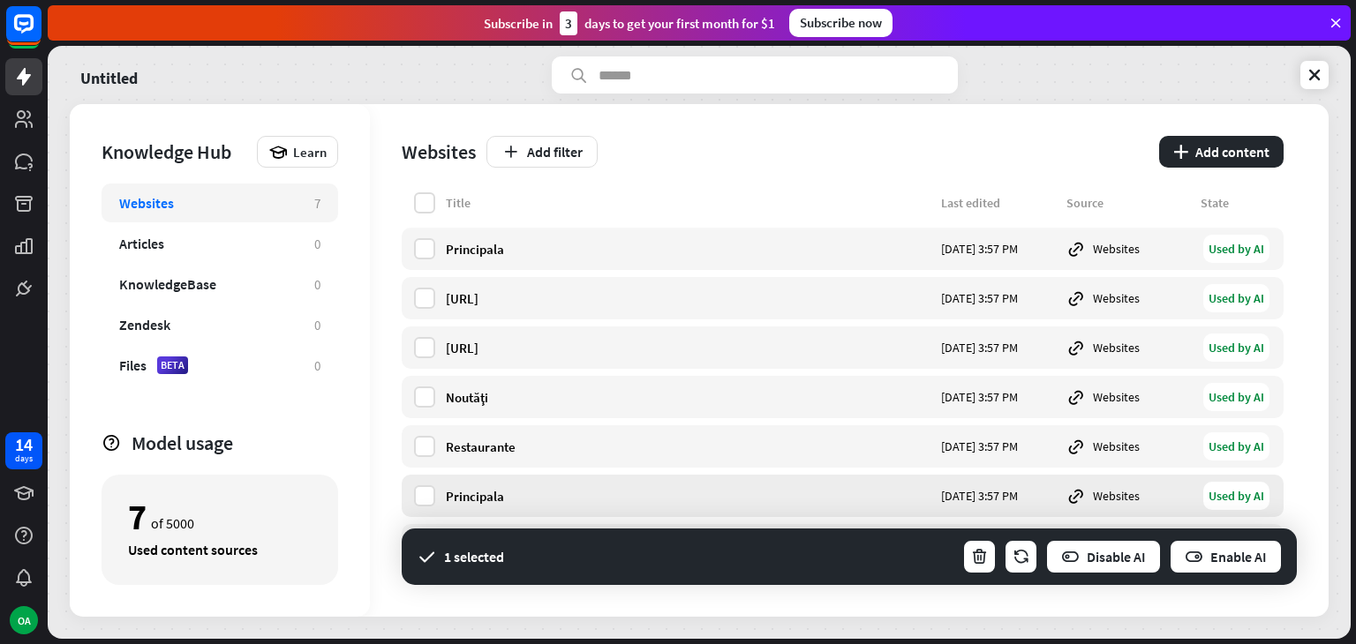
click at [428, 509] on div "Principala [DATE] 3:57 PM Websites Used by AI" at bounding box center [843, 496] width 882 height 42
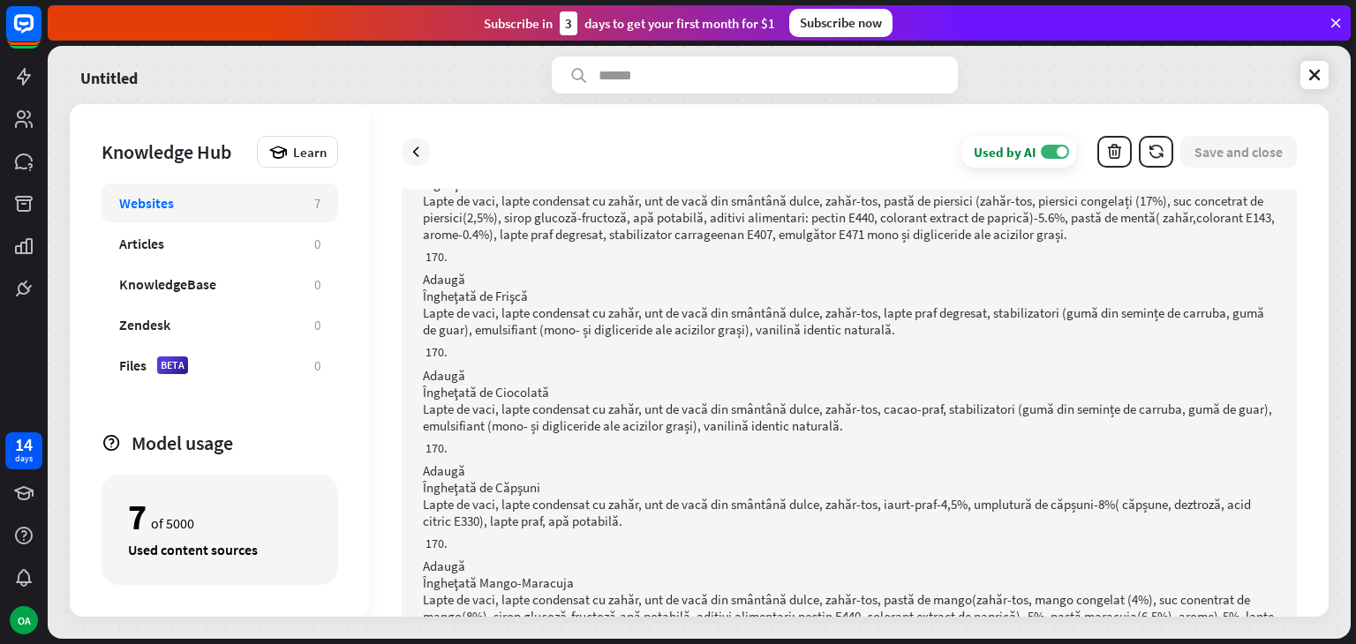
scroll to position [10239, 0]
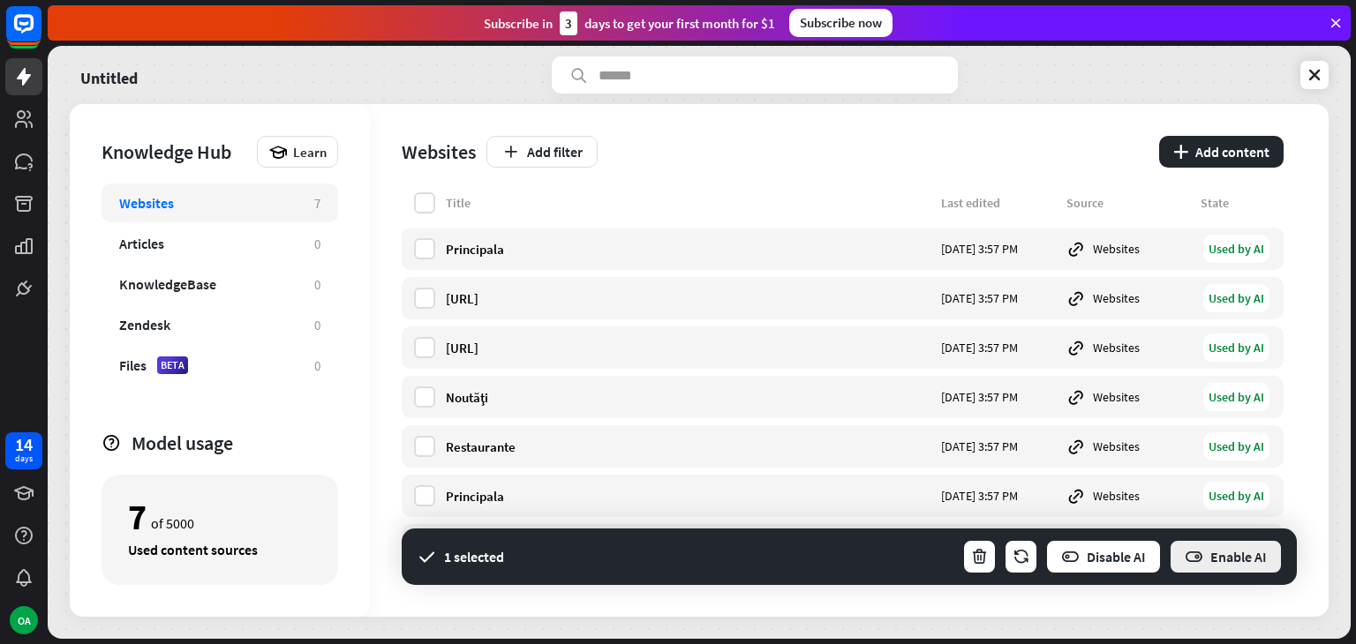
click at [1250, 559] on button "Enable AI" at bounding box center [1226, 556] width 114 height 35
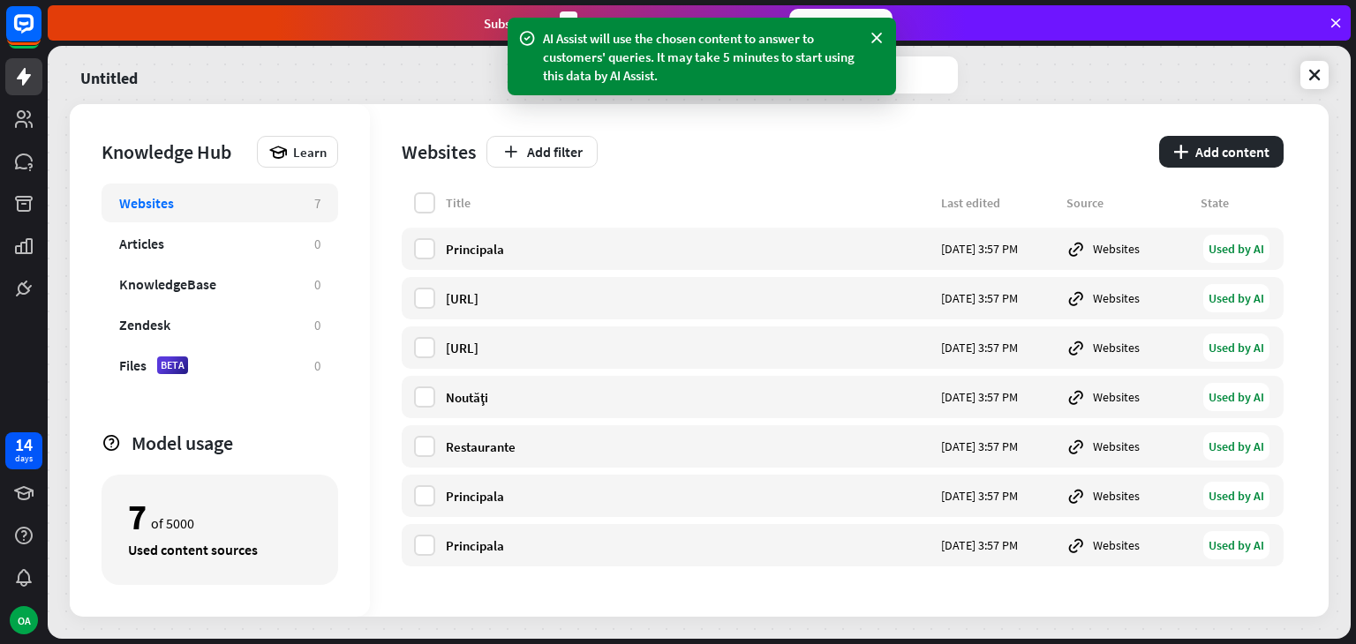
click at [1287, 474] on div "Websites Add filter plus Add content Title Last edited Source State Principala …" at bounding box center [849, 360] width 959 height 513
click at [27, 91] on link at bounding box center [23, 76] width 37 height 37
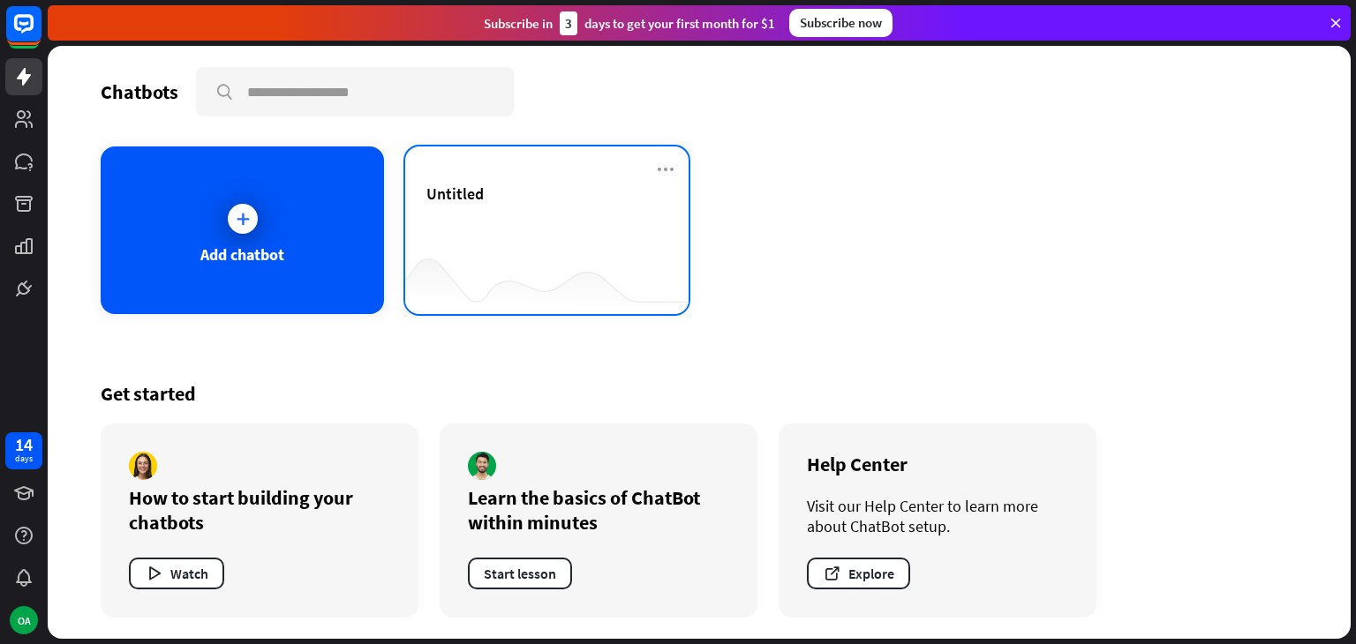
click at [473, 259] on div at bounding box center [546, 279] width 283 height 68
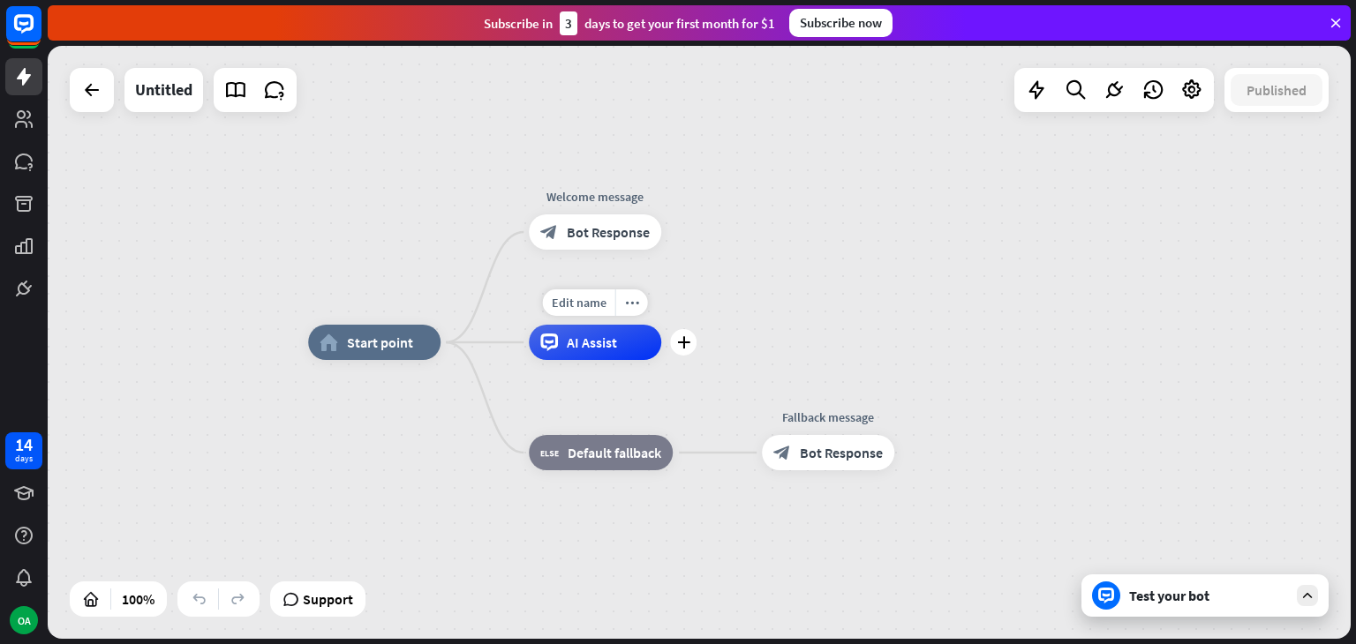
click at [561, 350] on div "AI Assist" at bounding box center [595, 342] width 132 height 35
click at [342, 439] on div "home_2 Start point Welcome message block_bot_response Bot Response AI Assist bl…" at bounding box center [959, 638] width 1303 height 593
click at [1282, 605] on div "Test your bot" at bounding box center [1204, 596] width 247 height 42
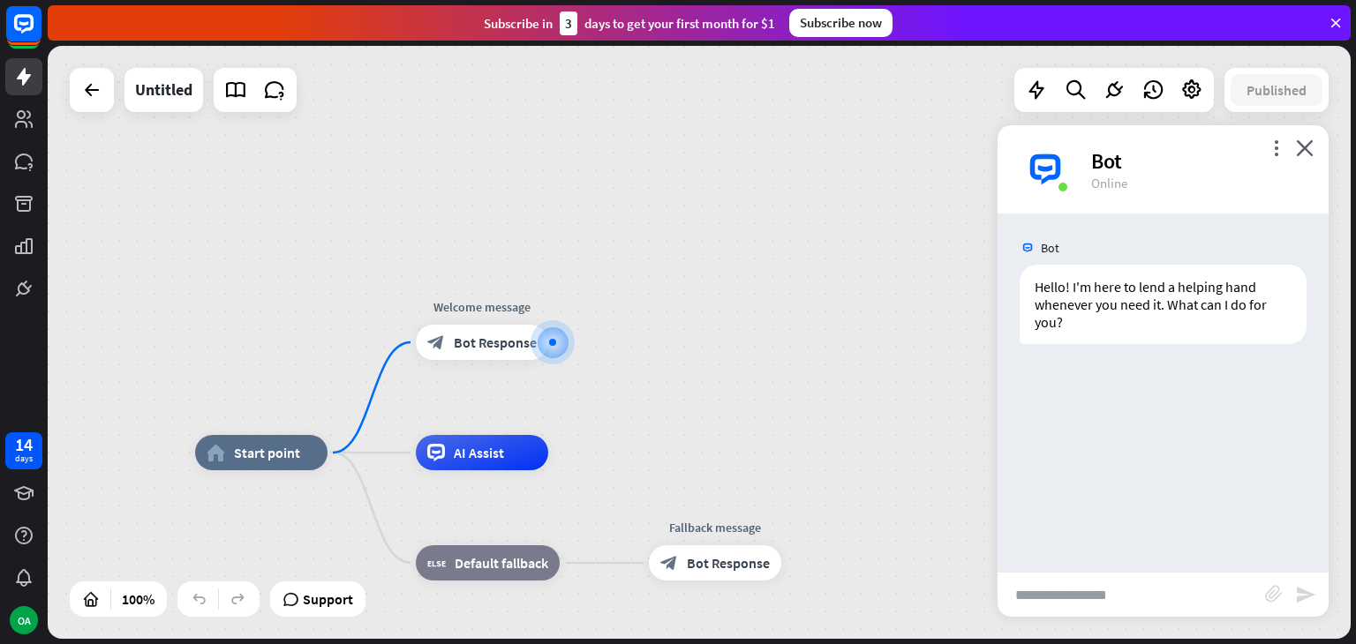
click at [1093, 583] on input "text" at bounding box center [1130, 595] width 267 height 44
type input "**********"
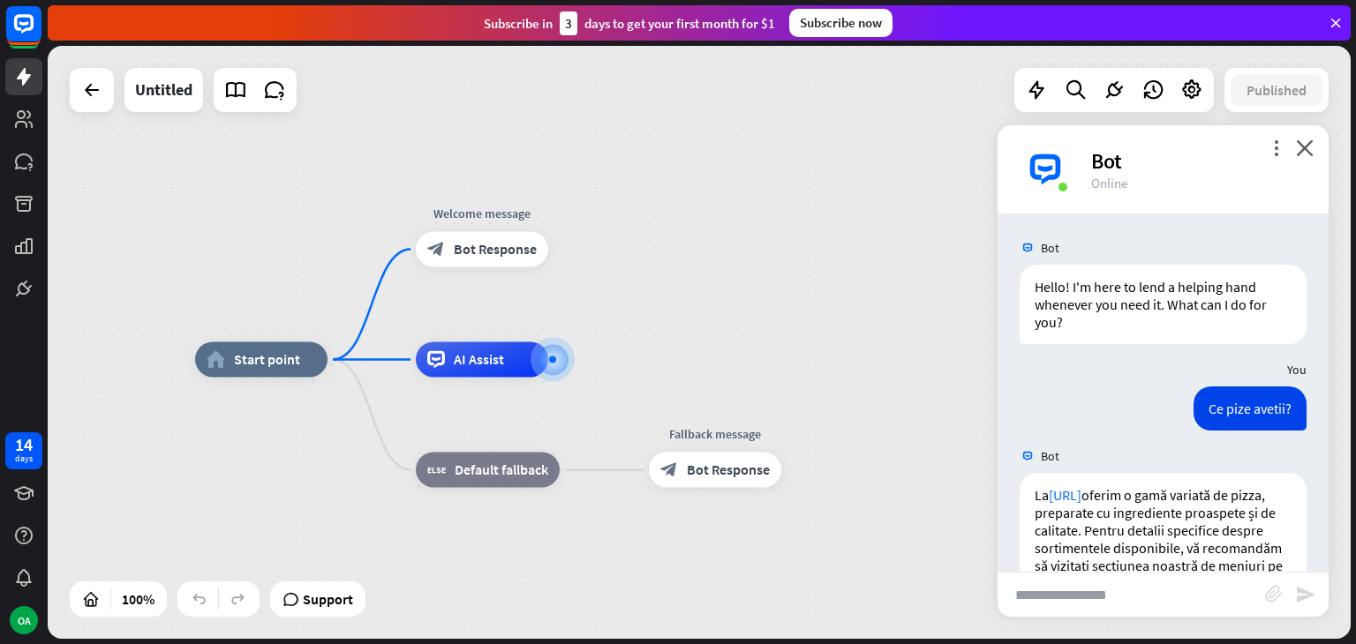
scroll to position [148, 0]
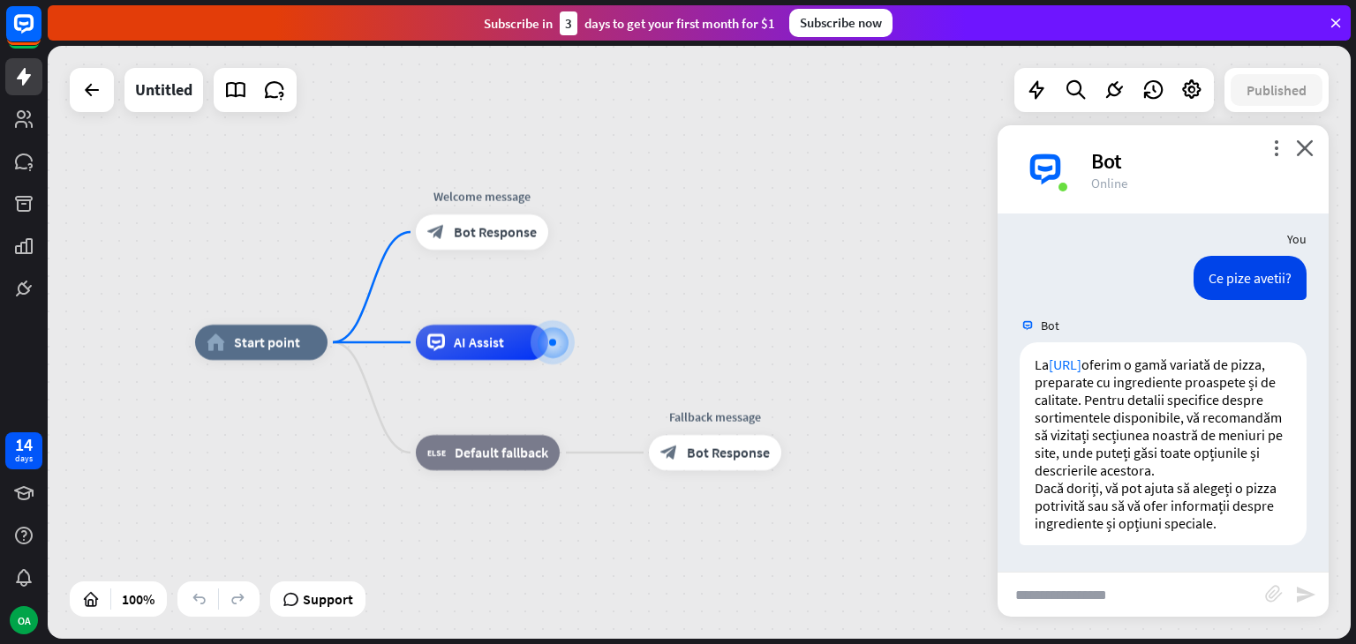
click at [1072, 595] on input "text" at bounding box center [1130, 595] width 267 height 44
type input "**********"
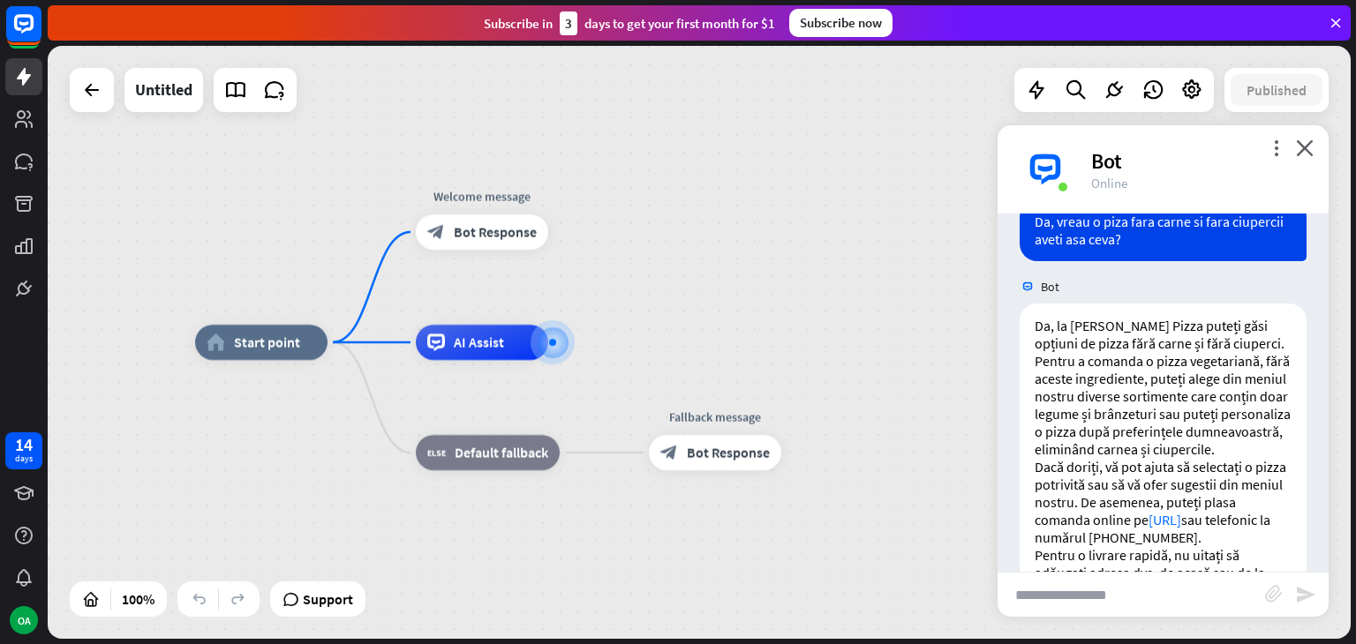
scroll to position [621, 0]
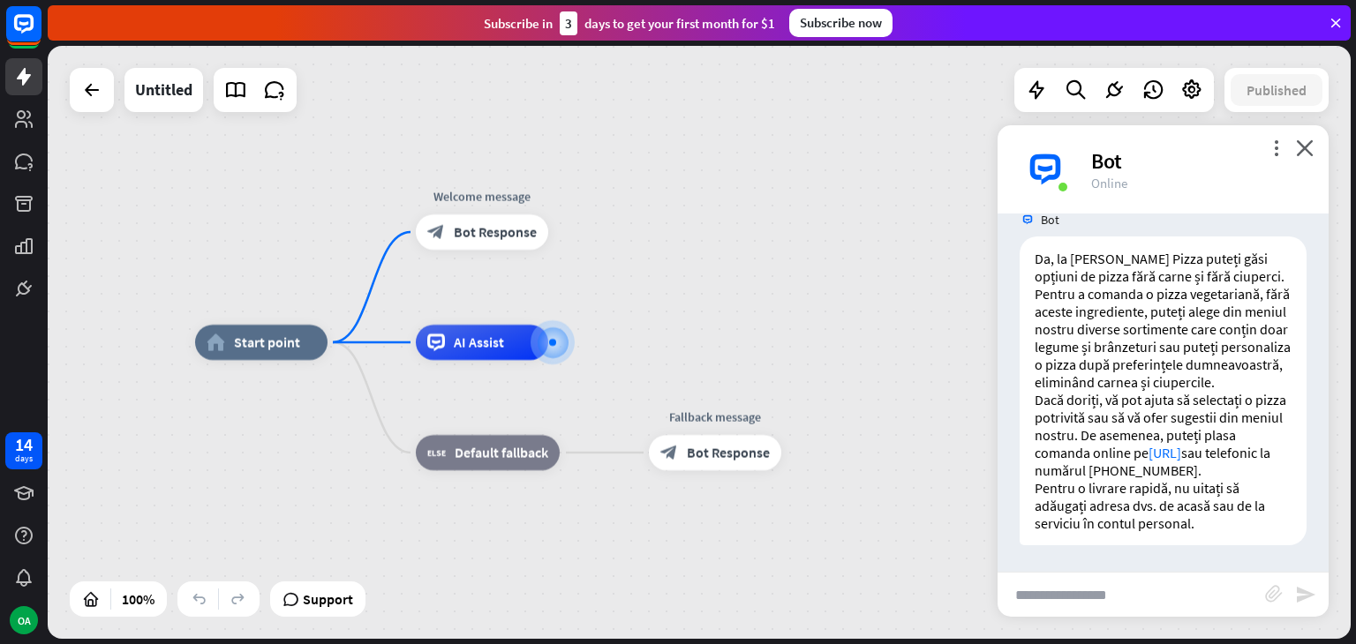
click at [1090, 591] on input "text" at bounding box center [1130, 595] width 267 height 44
type input "**********"
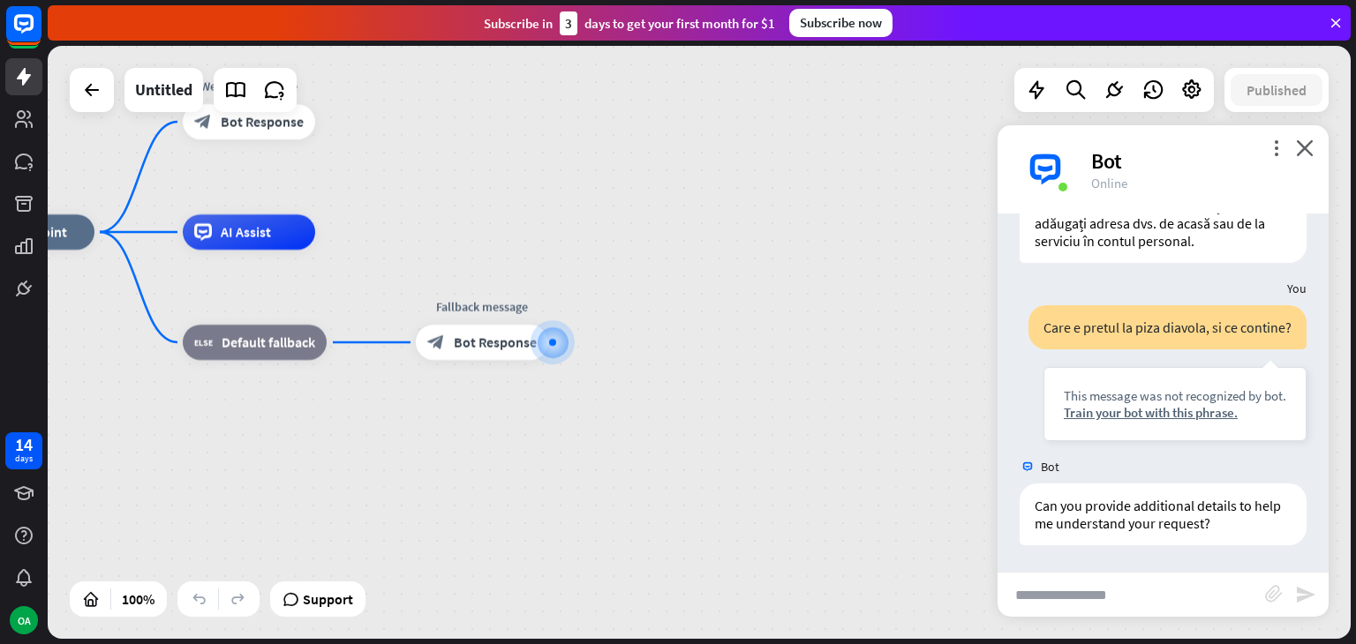
scroll to position [922, 0]
click at [1071, 592] on input "text" at bounding box center [1130, 595] width 267 height 44
paste input "**********"
type input "**********"
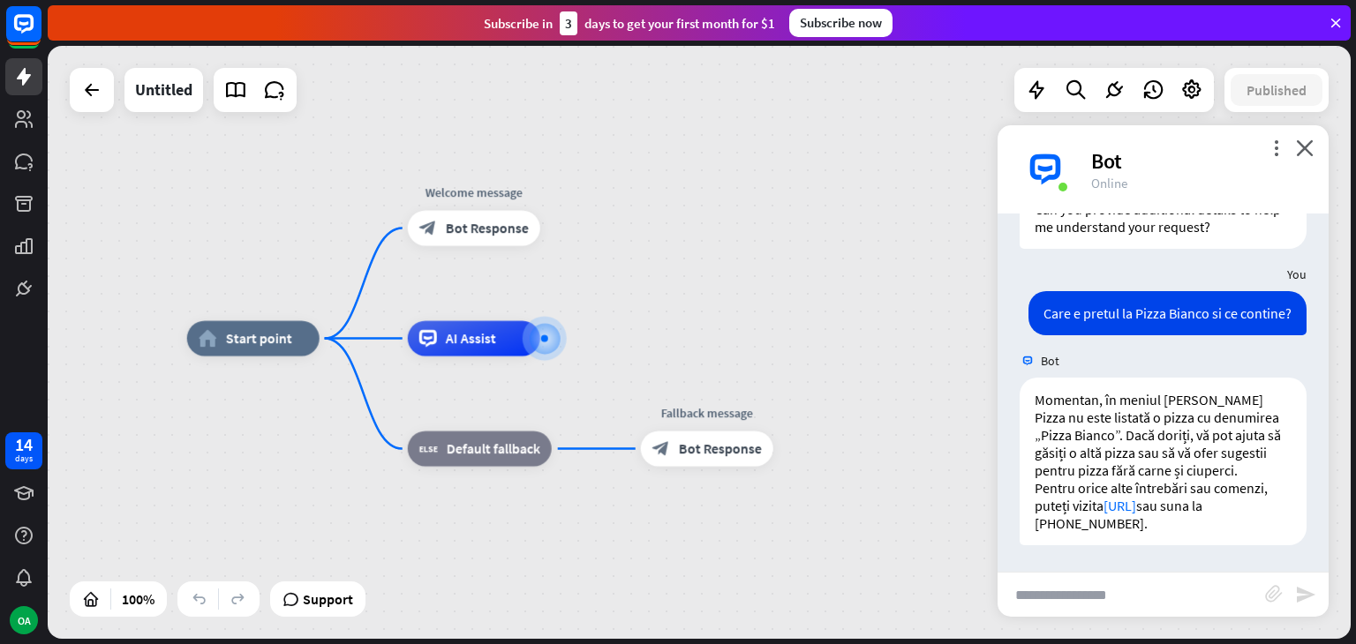
scroll to position [1236, 0]
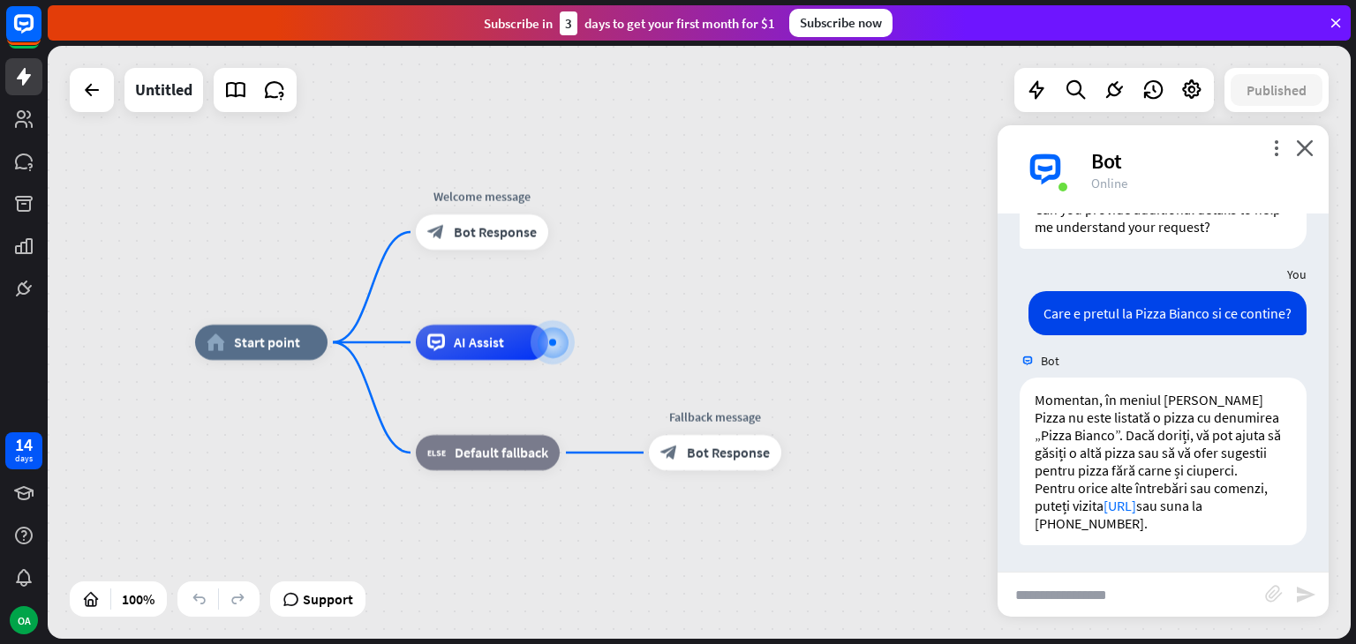
drag, startPoint x: 628, startPoint y: 259, endPoint x: 693, endPoint y: 277, distance: 67.9
click at [19, 167] on icon at bounding box center [24, 162] width 18 height 16
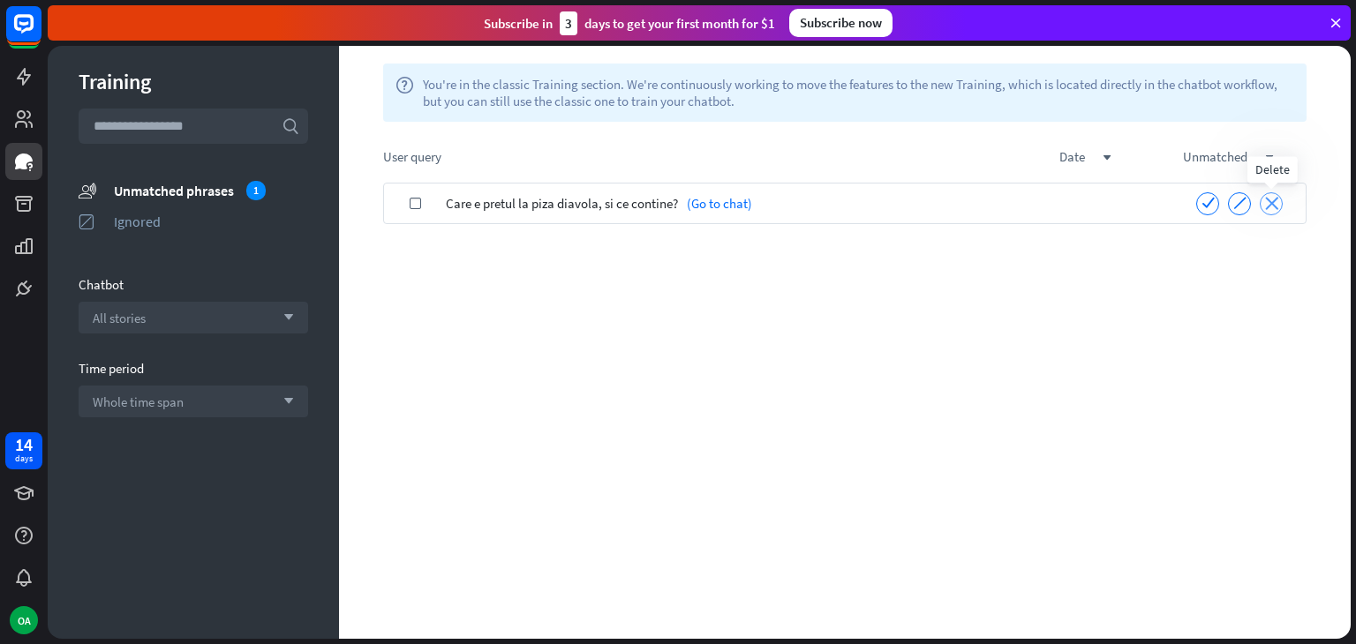
click at [1274, 206] on icon "close" at bounding box center [1271, 203] width 13 height 13
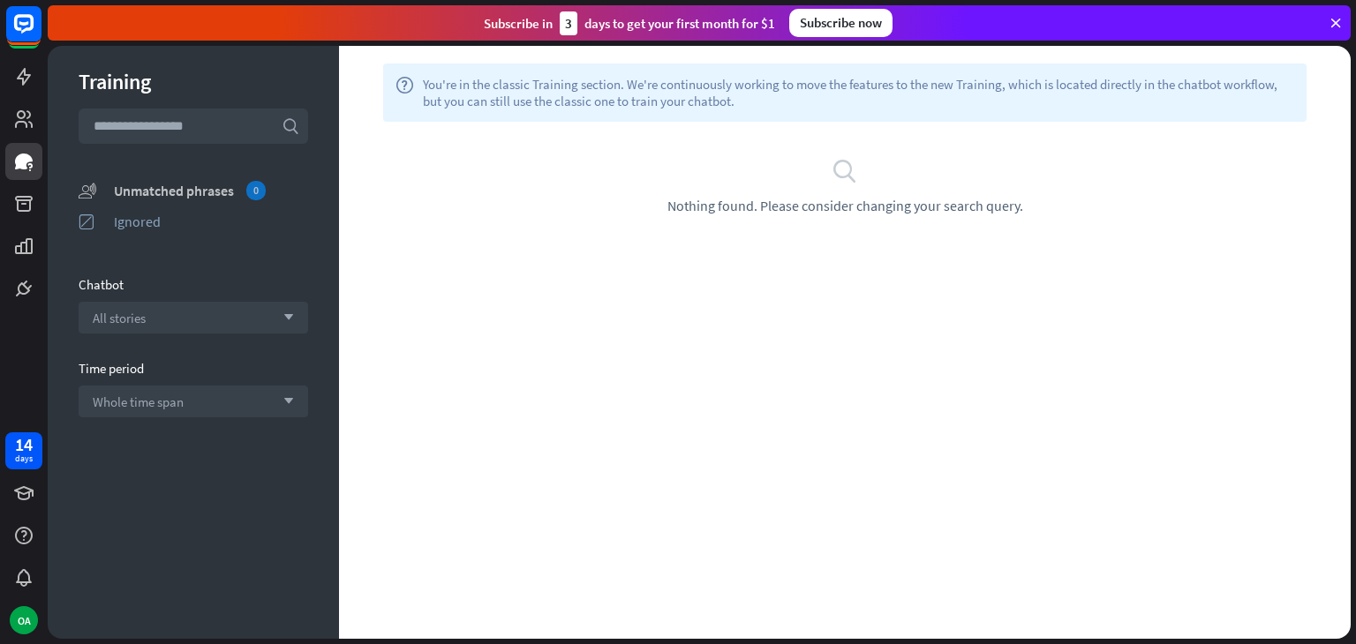
click at [167, 192] on div "Unmatched phrases 0" at bounding box center [211, 190] width 194 height 19
click at [23, 70] on icon at bounding box center [24, 77] width 14 height 18
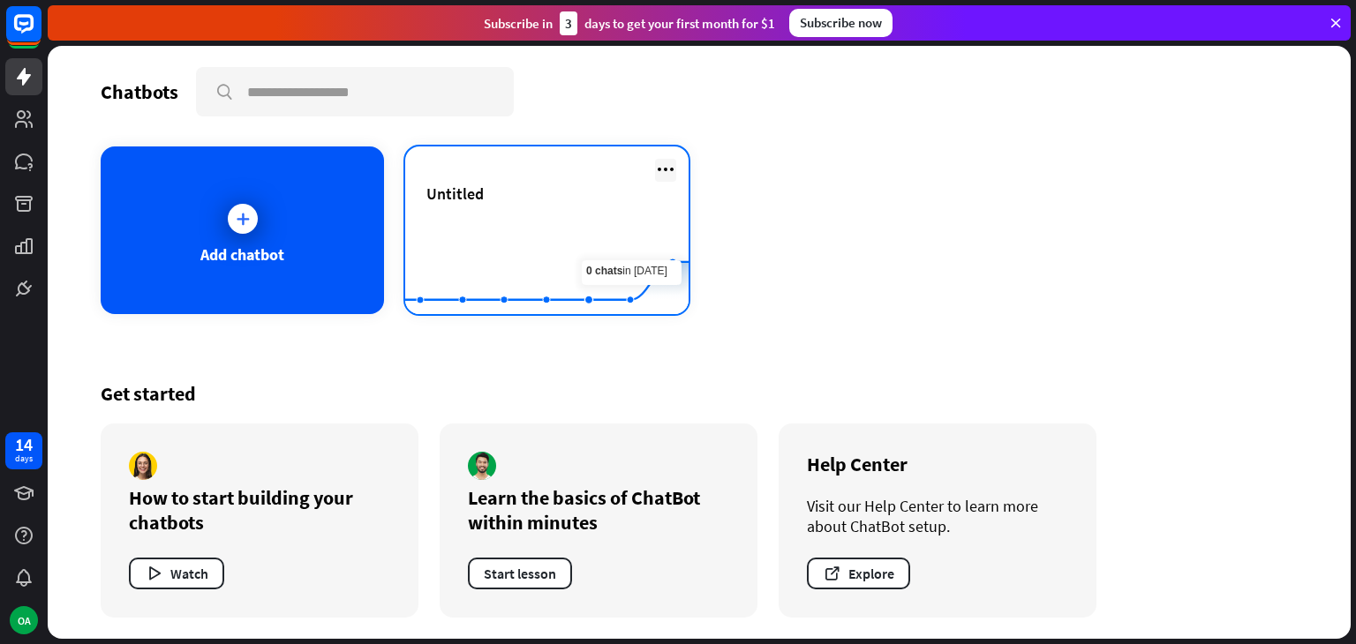
click at [671, 168] on icon at bounding box center [665, 169] width 21 height 21
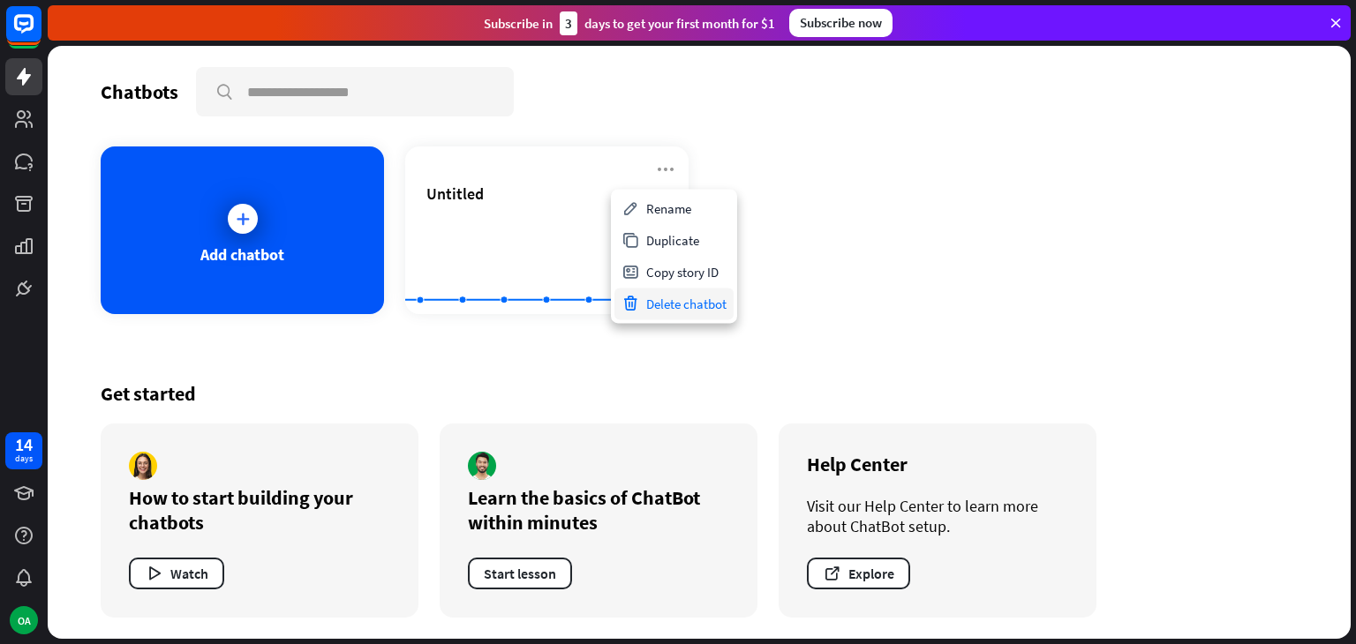
click at [687, 315] on div "Delete chatbot" at bounding box center [673, 304] width 119 height 32
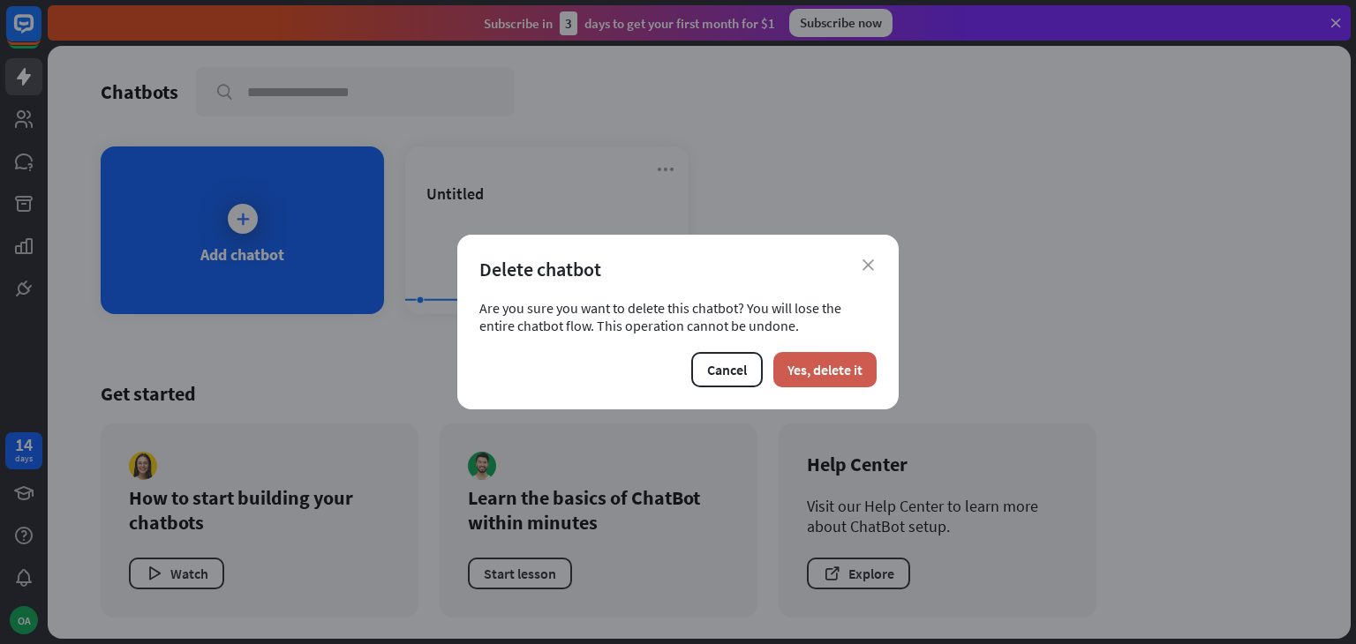
click at [799, 368] on button "Yes, delete it" at bounding box center [824, 369] width 103 height 35
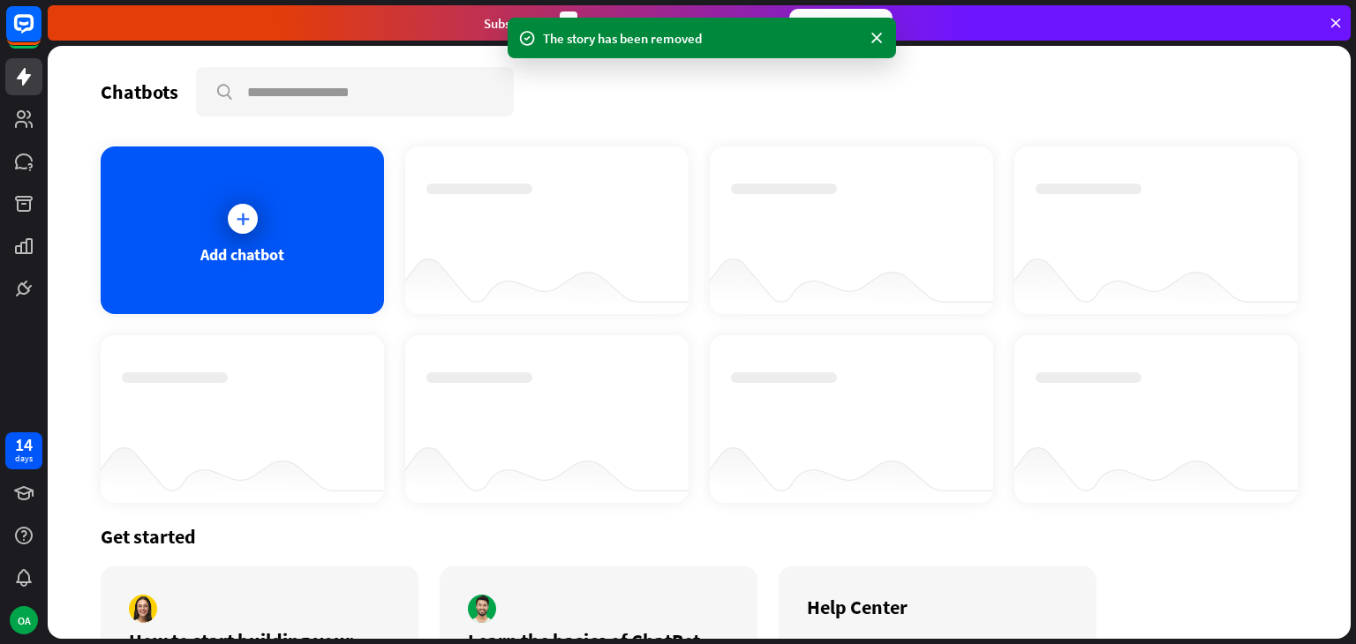
click at [252, 246] on div "Add chatbot" at bounding box center [242, 254] width 84 height 20
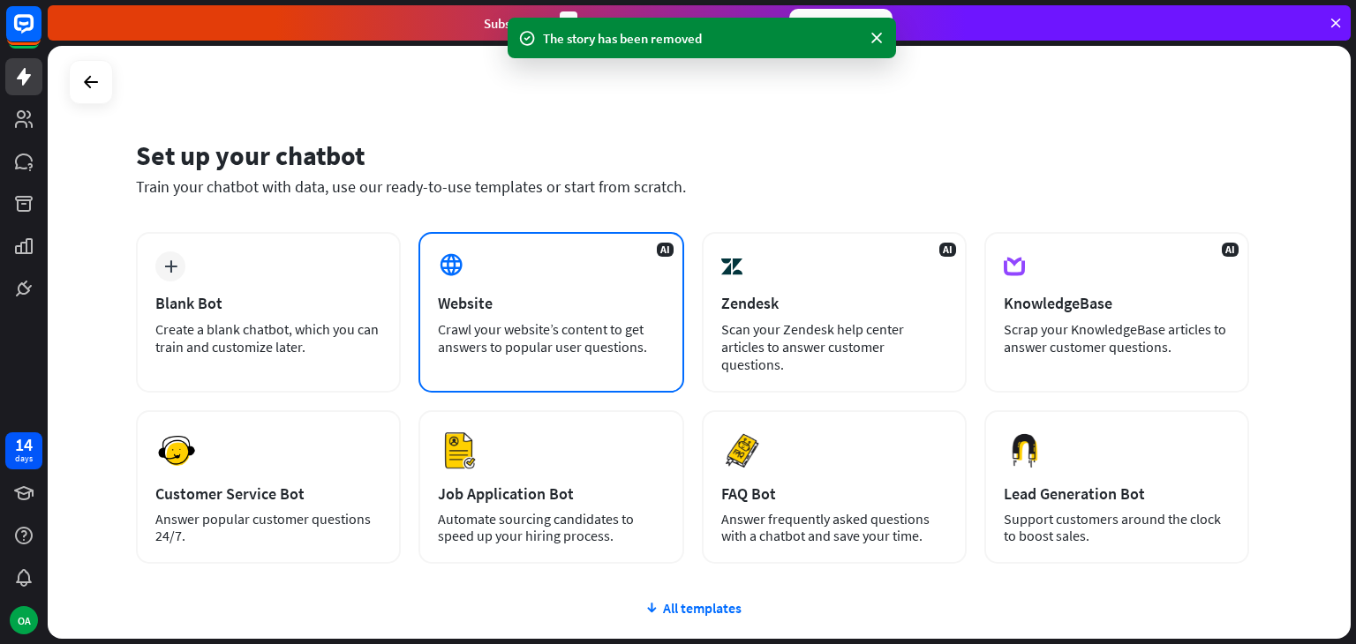
click at [530, 303] on div "Website" at bounding box center [551, 303] width 226 height 20
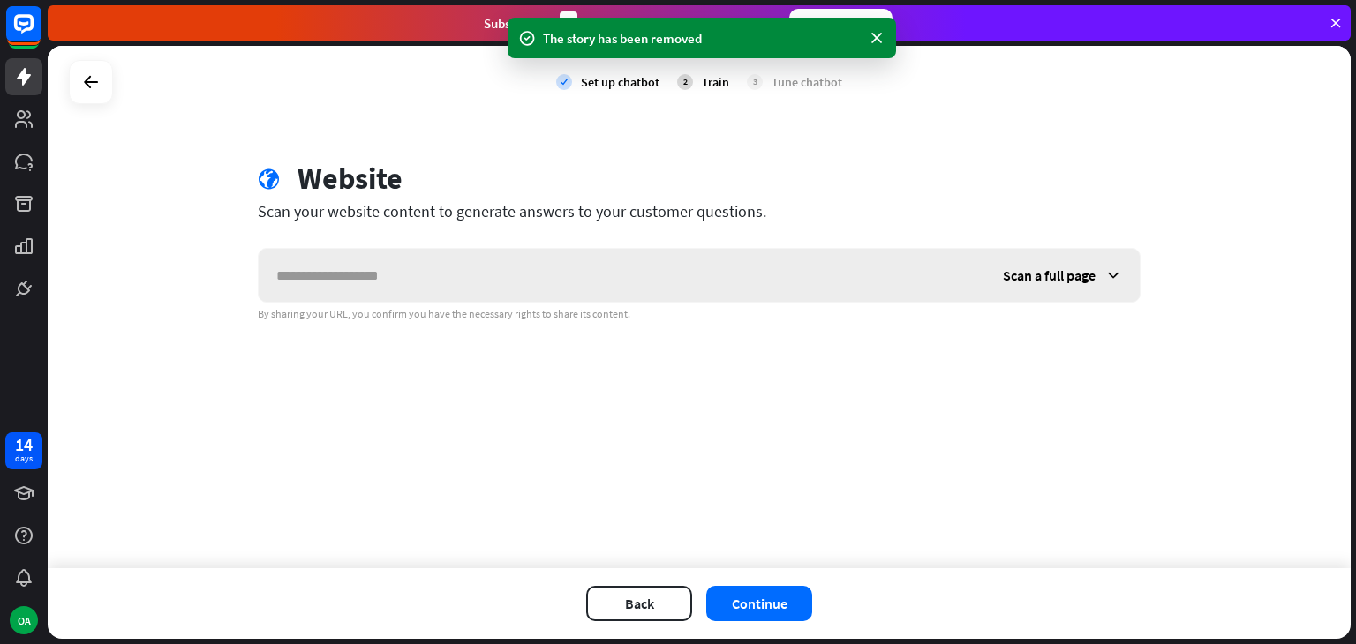
click at [386, 294] on input "text" at bounding box center [622, 275] width 726 height 53
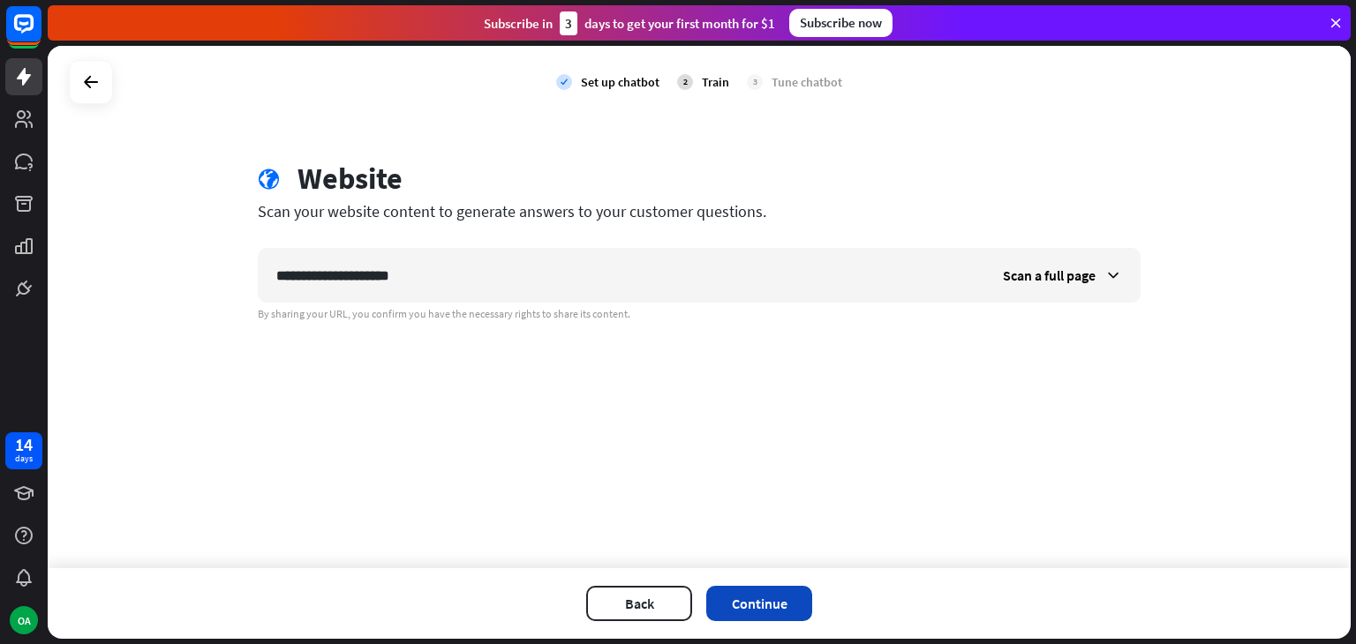
type input "**********"
click at [737, 607] on button "Continue" at bounding box center [759, 603] width 106 height 35
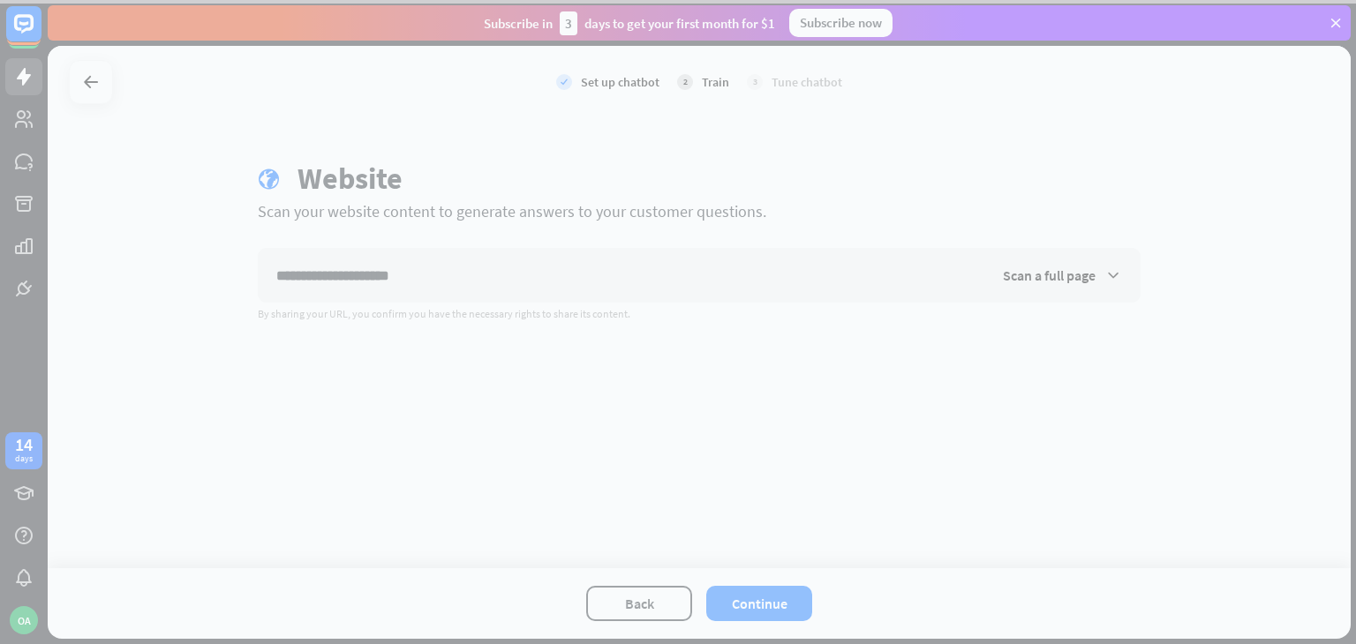
click at [1077, 254] on div at bounding box center [678, 322] width 1356 height 644
click at [1080, 269] on div at bounding box center [678, 322] width 1356 height 644
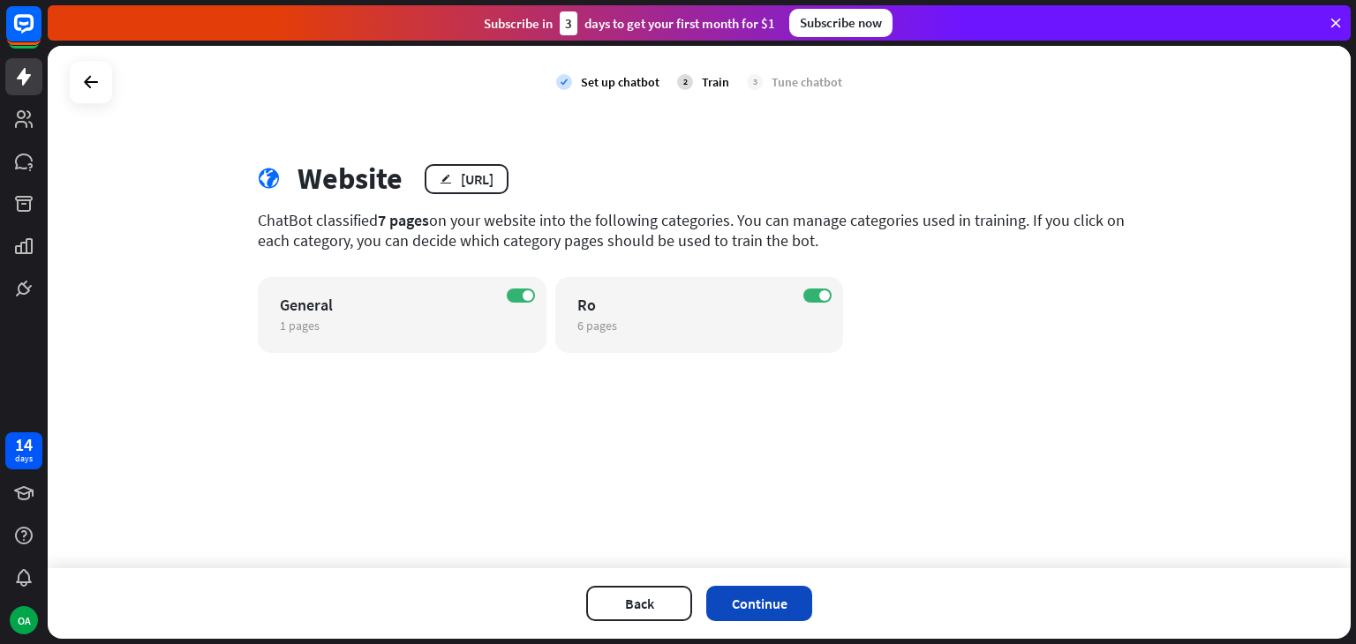
click at [749, 609] on button "Continue" at bounding box center [759, 603] width 106 height 35
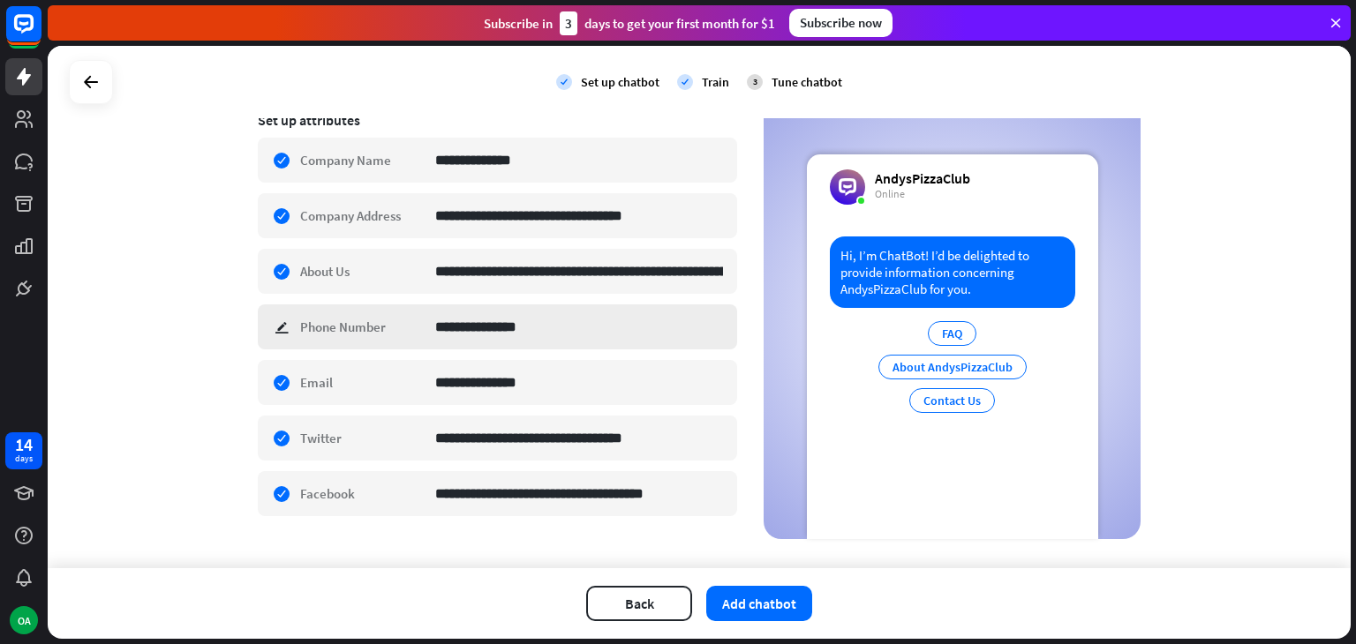
scroll to position [323, 0]
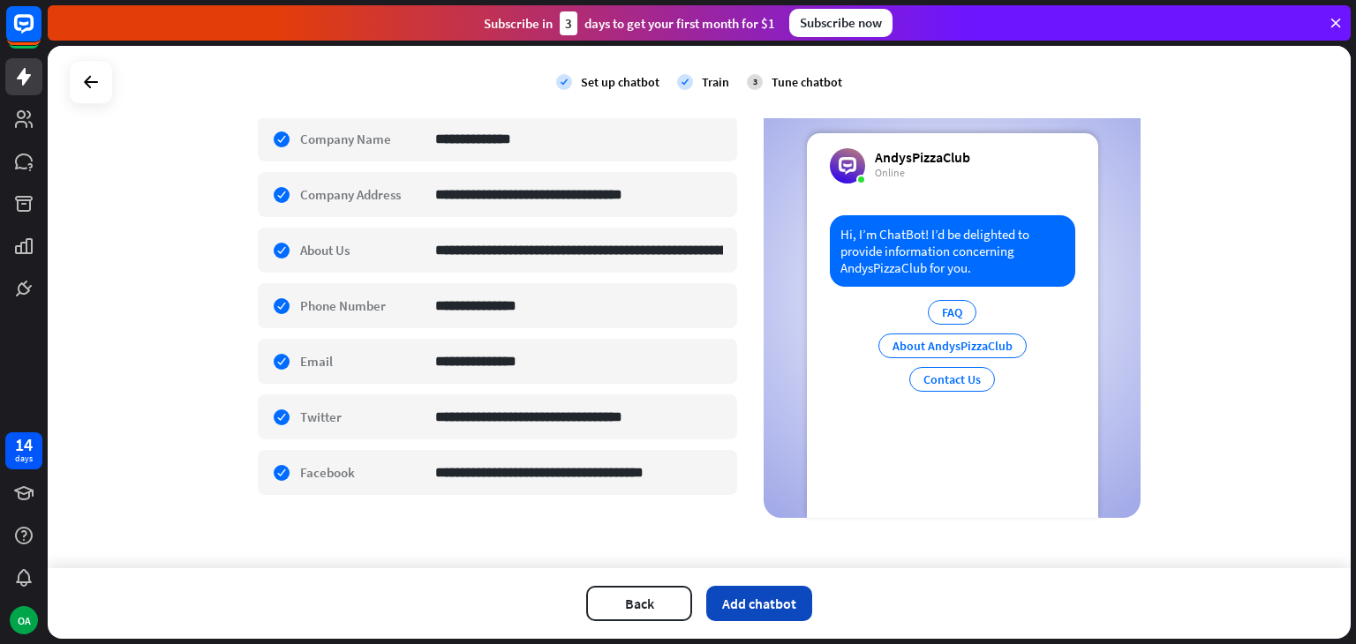
click at [746, 602] on button "Add chatbot" at bounding box center [759, 603] width 106 height 35
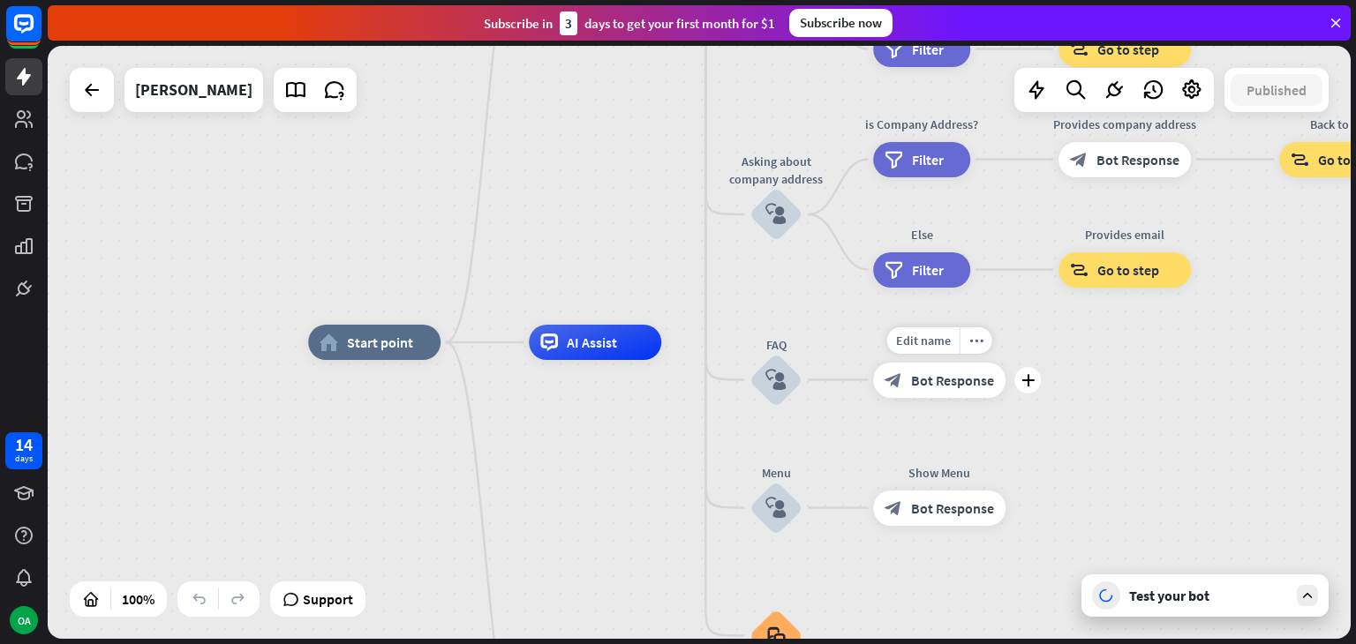
drag, startPoint x: 1113, startPoint y: 386, endPoint x: 982, endPoint y: 397, distance: 132.0
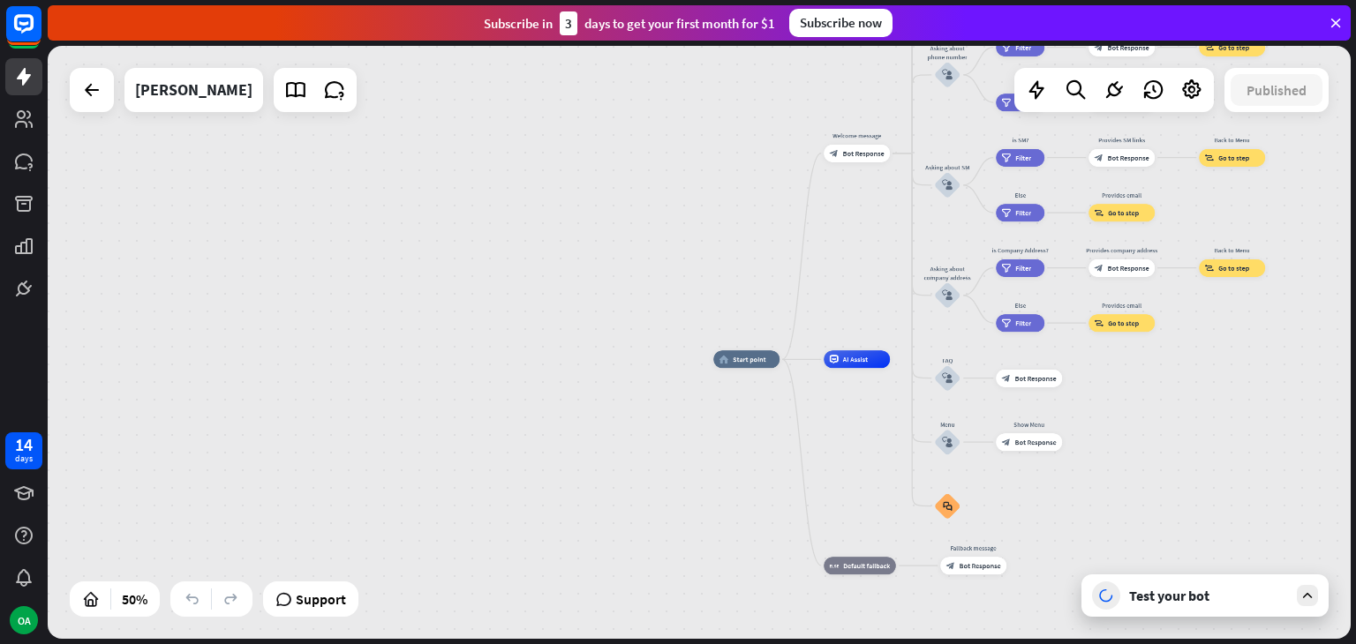
drag, startPoint x: 1268, startPoint y: 336, endPoint x: 1238, endPoint y: 361, distance: 38.2
click at [1238, 361] on div "home_2 Start point Welcome message block_bot_response Bot Response About us blo…" at bounding box center [1038, 507] width 651 height 297
click at [1239, 587] on div "Test your bot" at bounding box center [1208, 596] width 159 height 18
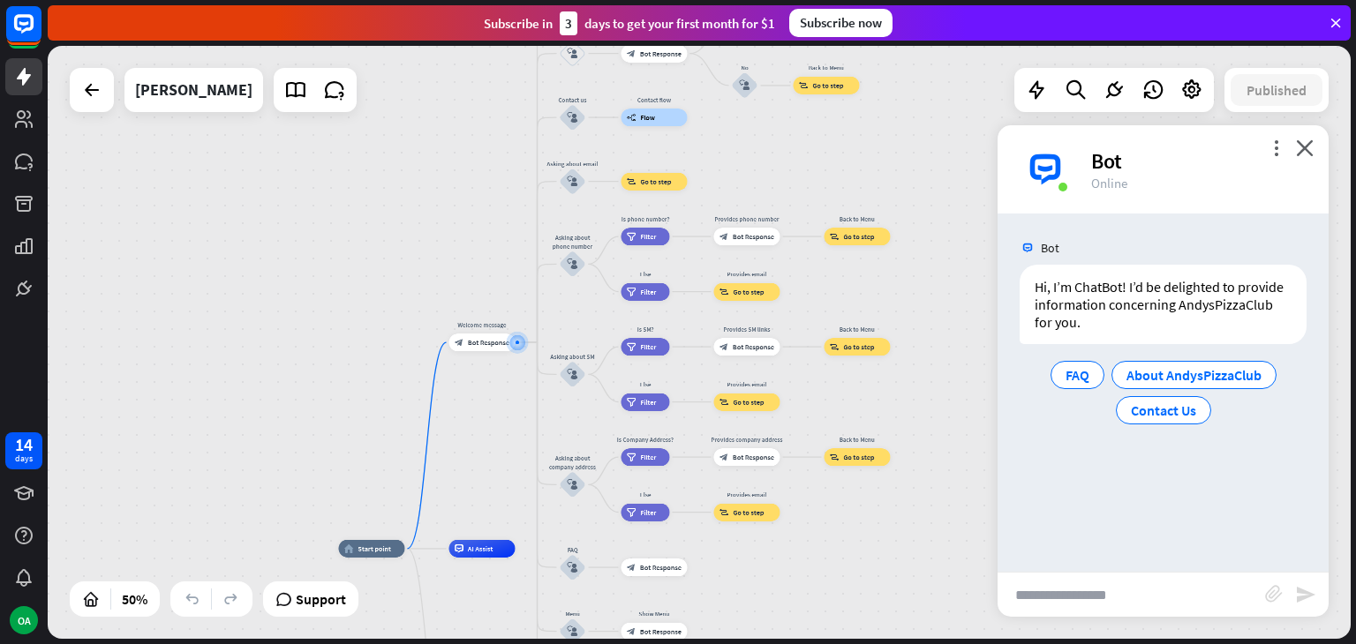
click at [1038, 606] on input "text" at bounding box center [1130, 595] width 267 height 44
paste input "**********"
type input "**********"
click at [1308, 596] on icon "send" at bounding box center [1305, 594] width 21 height 21
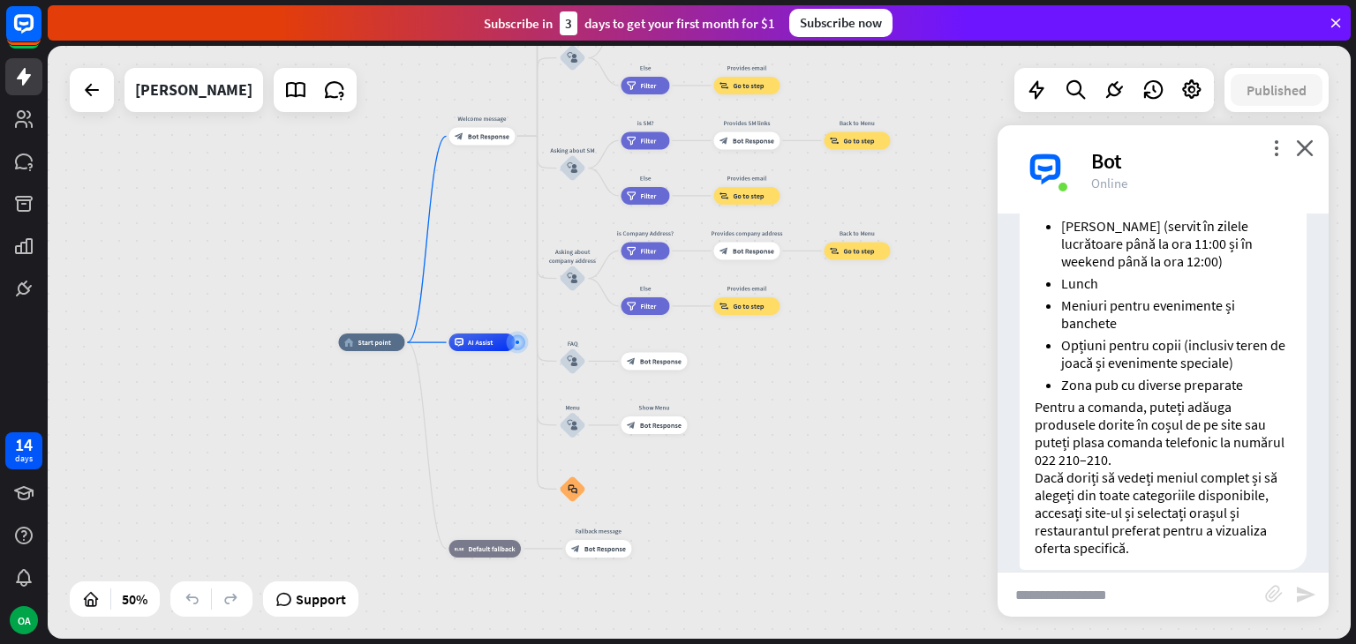
scroll to position [387, 0]
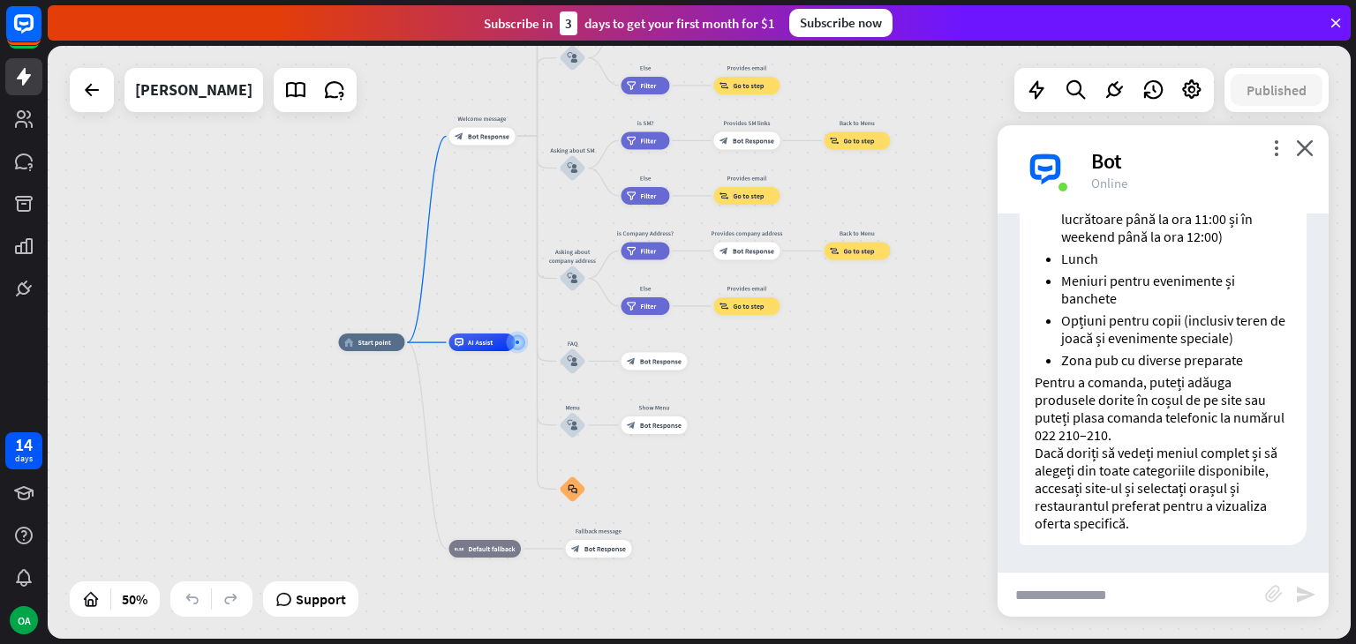
click at [1042, 601] on input "text" at bounding box center [1130, 595] width 267 height 44
paste input "**********"
type input "**********"
click at [1301, 598] on icon "send" at bounding box center [1305, 594] width 21 height 21
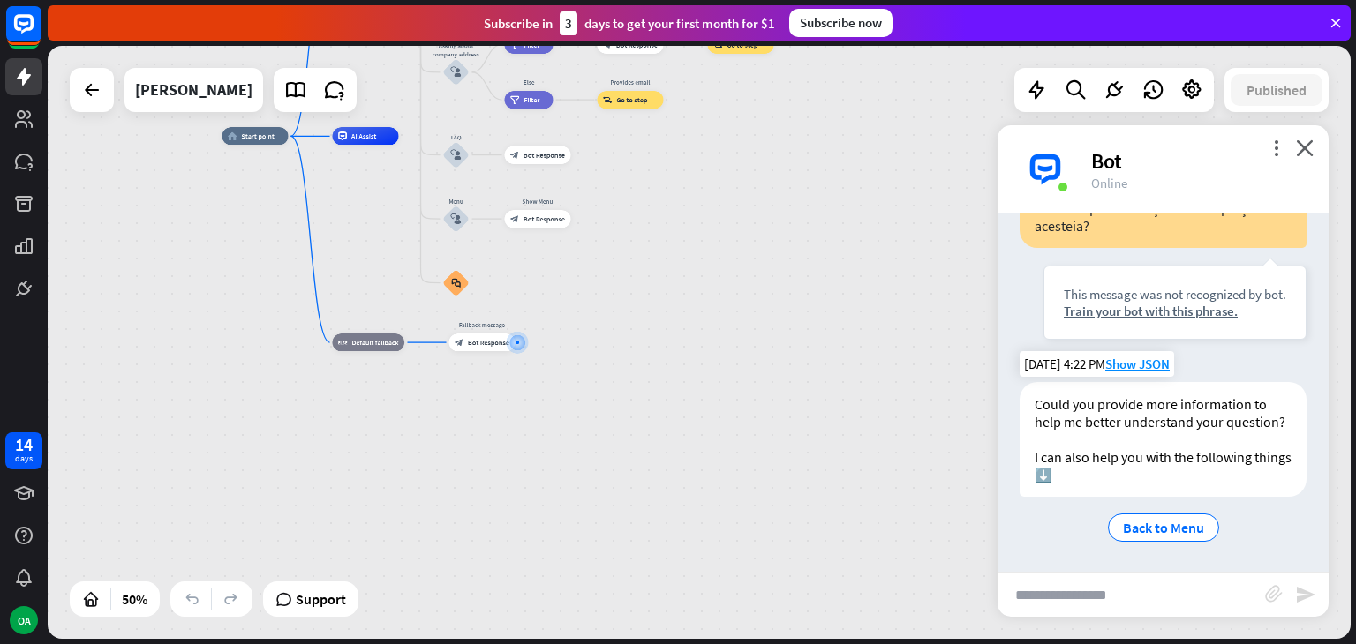
scroll to position [823, 0]
click at [1066, 591] on input "text" at bounding box center [1130, 595] width 267 height 44
paste input "**********"
type input "**********"
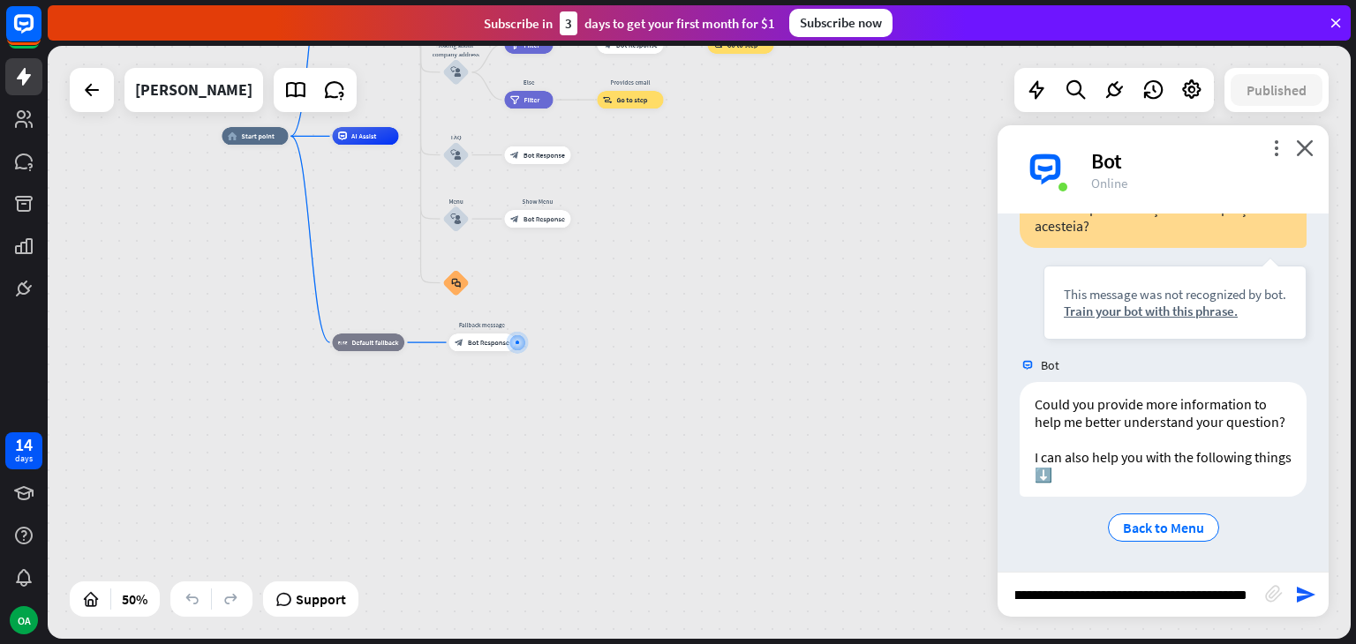
scroll to position [0, 0]
click at [1305, 594] on icon "send" at bounding box center [1305, 594] width 21 height 21
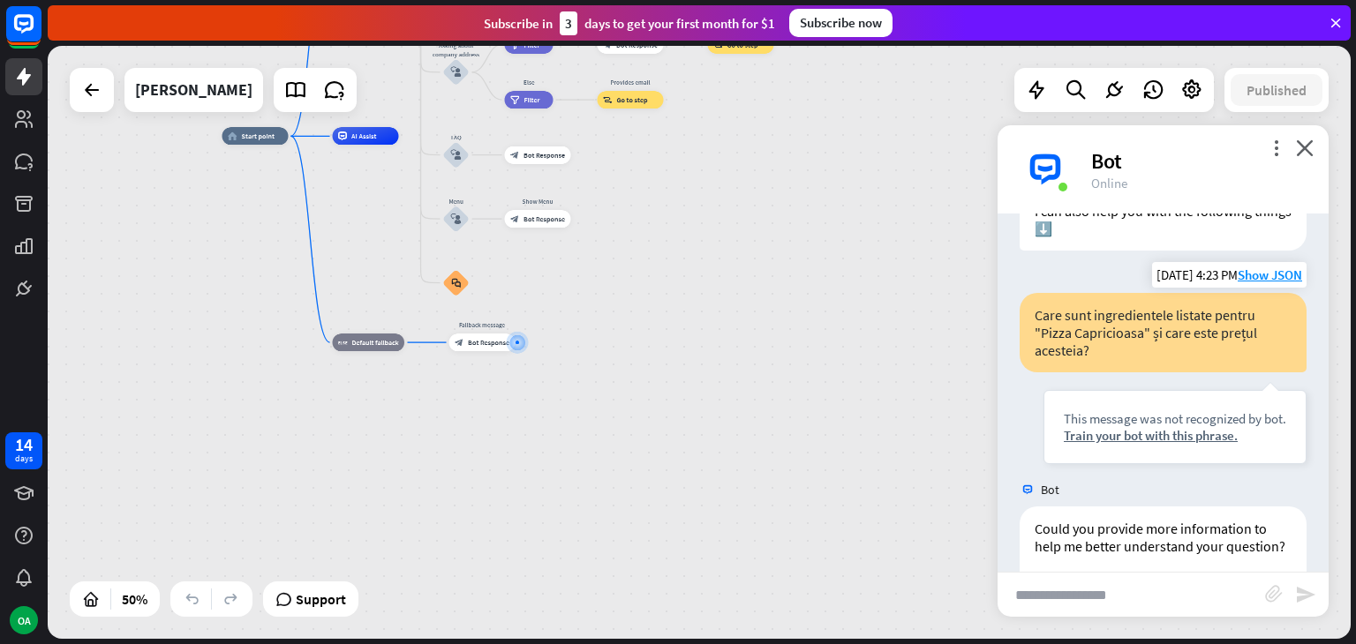
scroll to position [1211, 0]
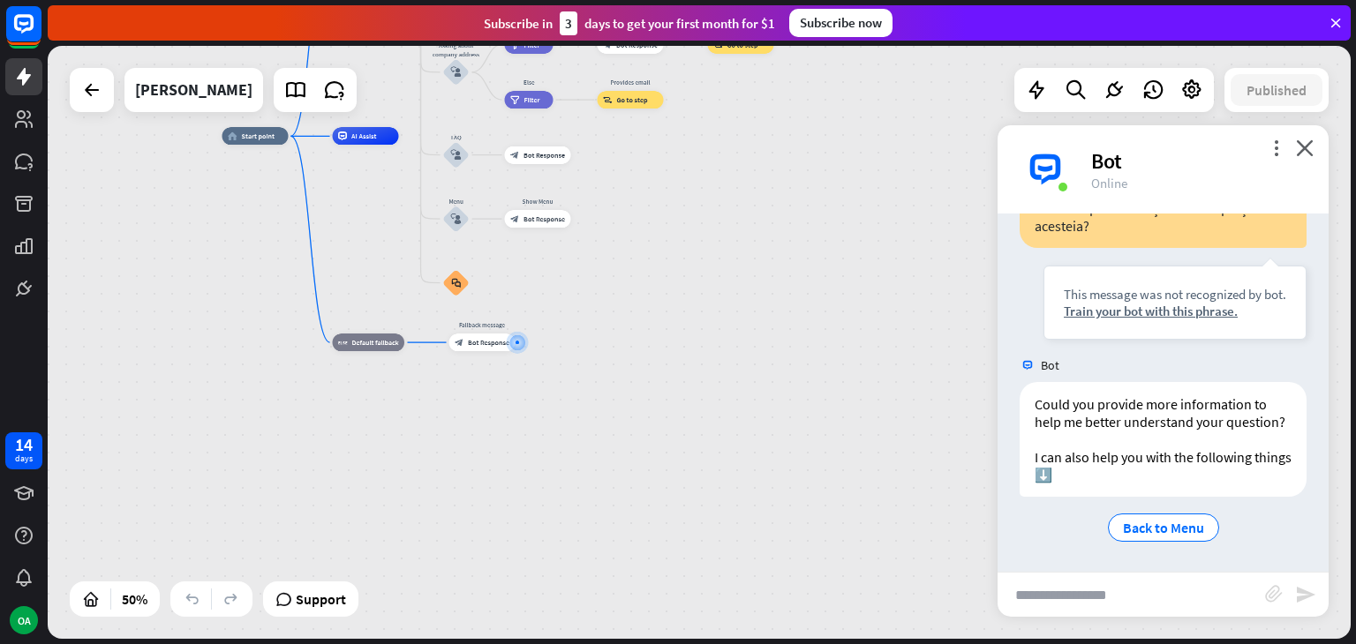
click at [1038, 605] on input "text" at bounding box center [1130, 595] width 267 height 44
paste input "**********"
type input "**********"
click at [1309, 591] on icon "send" at bounding box center [1305, 594] width 21 height 21
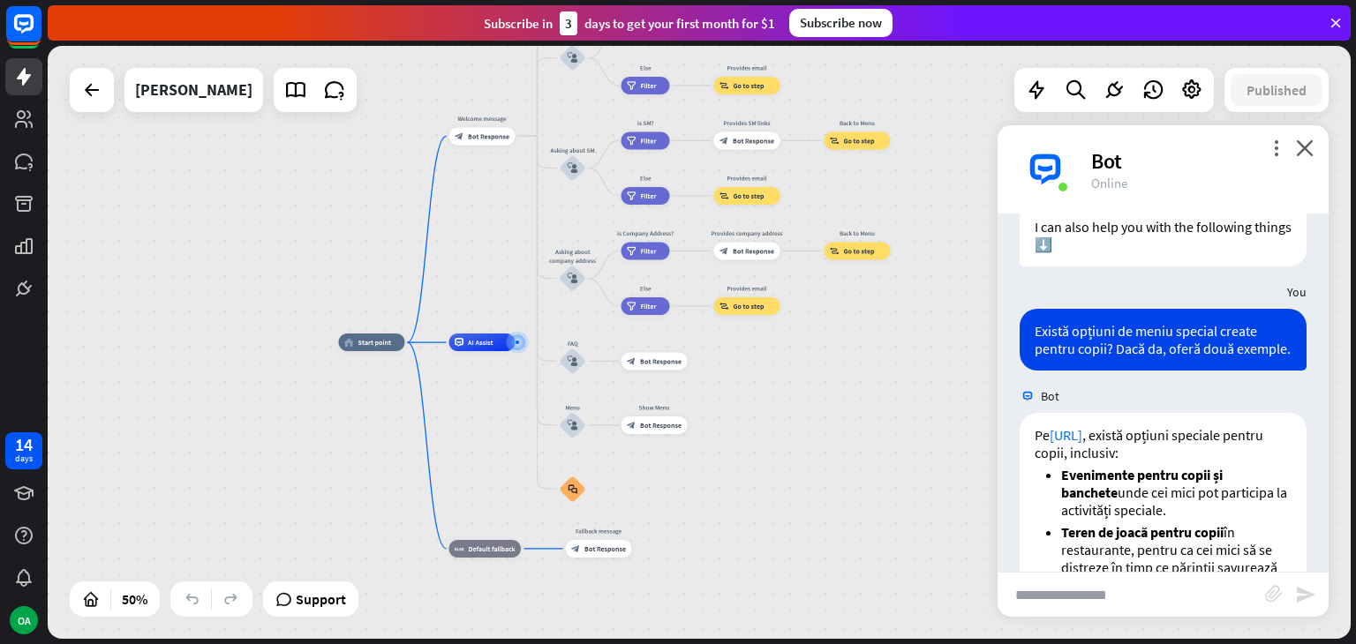
scroll to position [1631, 0]
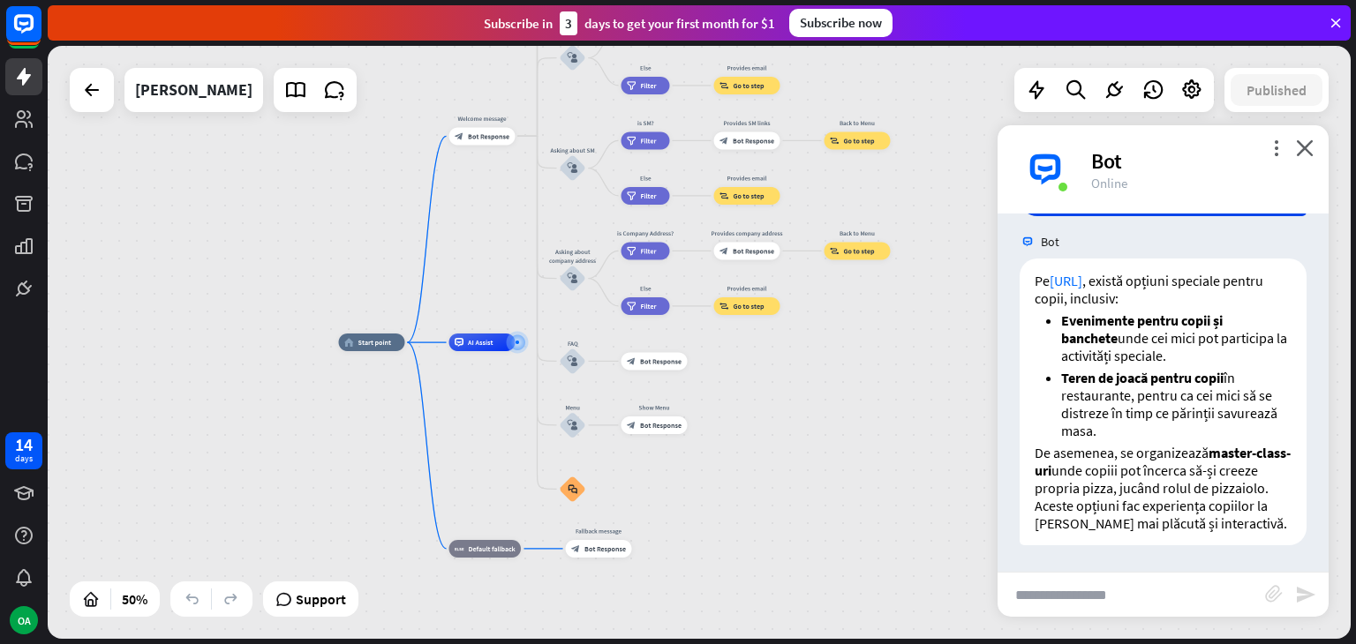
click at [1063, 589] on input "text" at bounding box center [1130, 595] width 267 height 44
paste input "**********"
type input "**********"
click at [1303, 598] on icon "send" at bounding box center [1305, 594] width 21 height 21
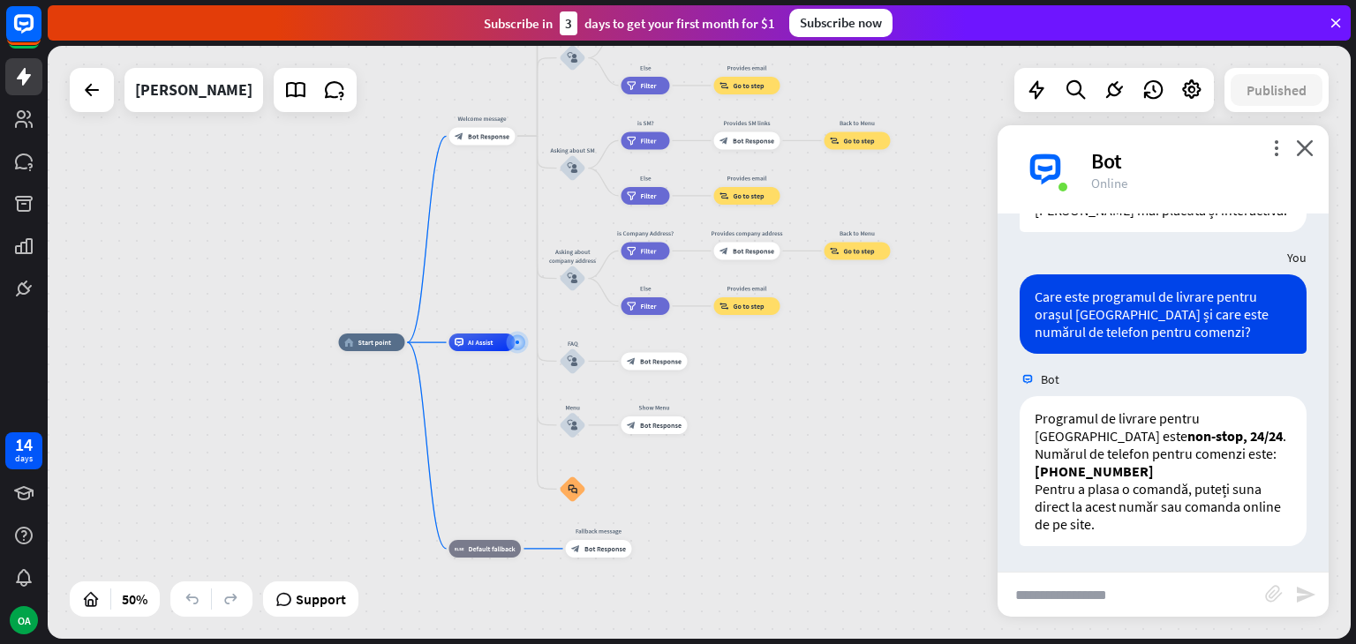
scroll to position [1945, 0]
click at [1084, 614] on input "text" at bounding box center [1130, 595] width 267 height 44
paste input "**********"
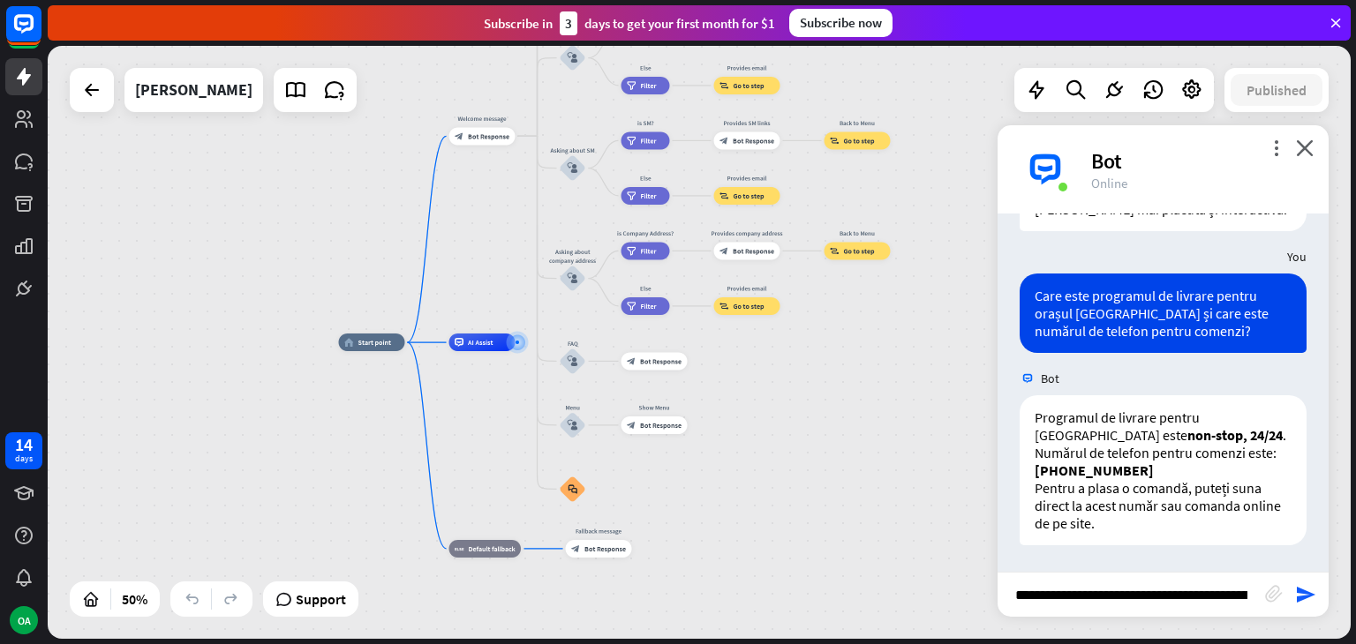
scroll to position [0, 314]
type input "**********"
click at [1307, 600] on icon "send" at bounding box center [1305, 594] width 21 height 21
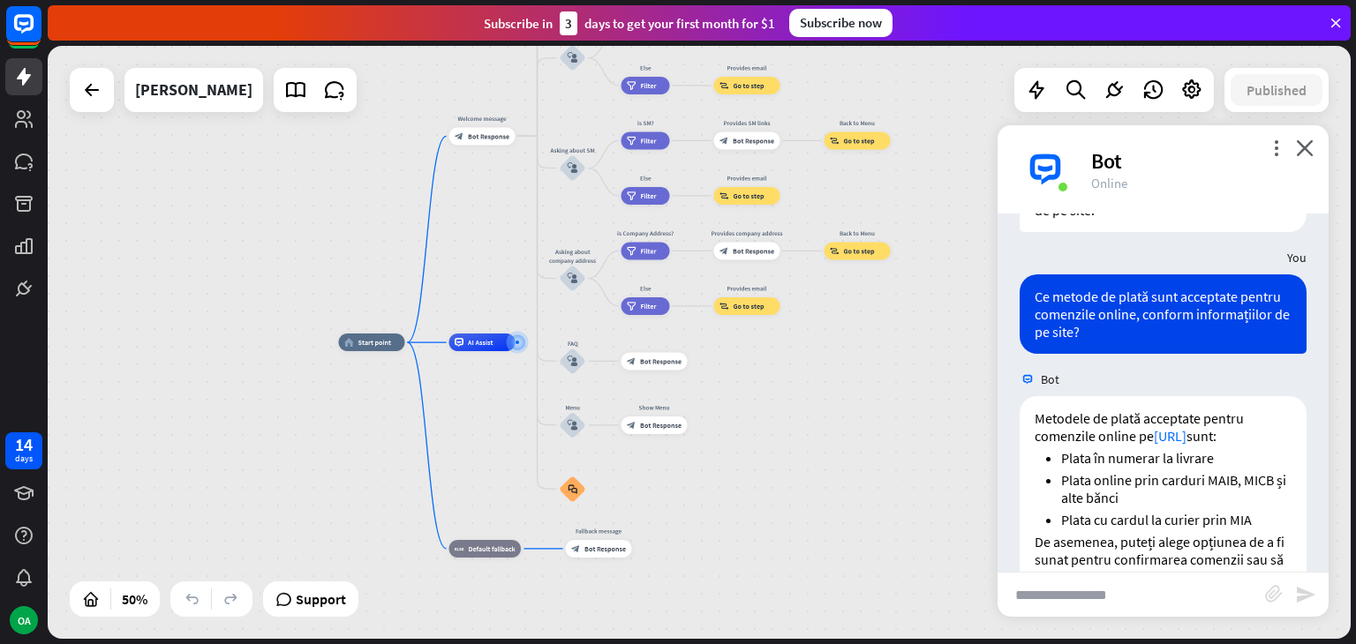
scroll to position [2330, 0]
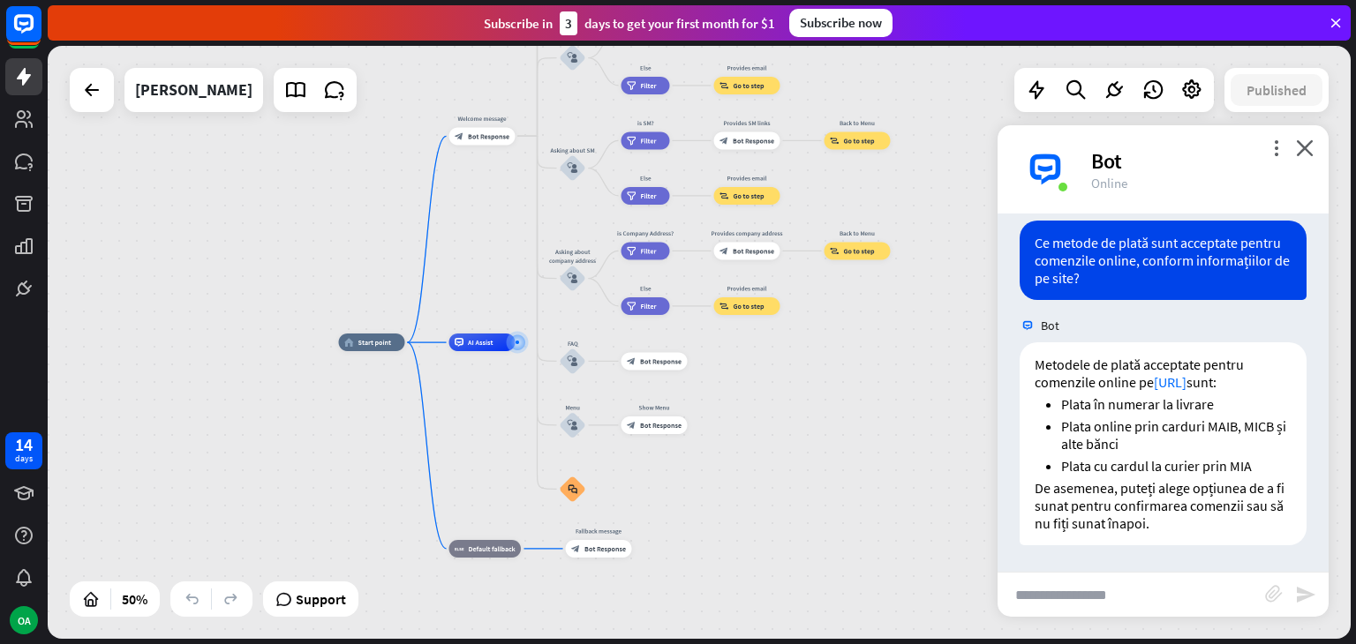
click at [1062, 609] on input "text" at bounding box center [1130, 595] width 267 height 44
paste input "**********"
type input "**********"
click at [1301, 598] on icon "send" at bounding box center [1305, 594] width 21 height 21
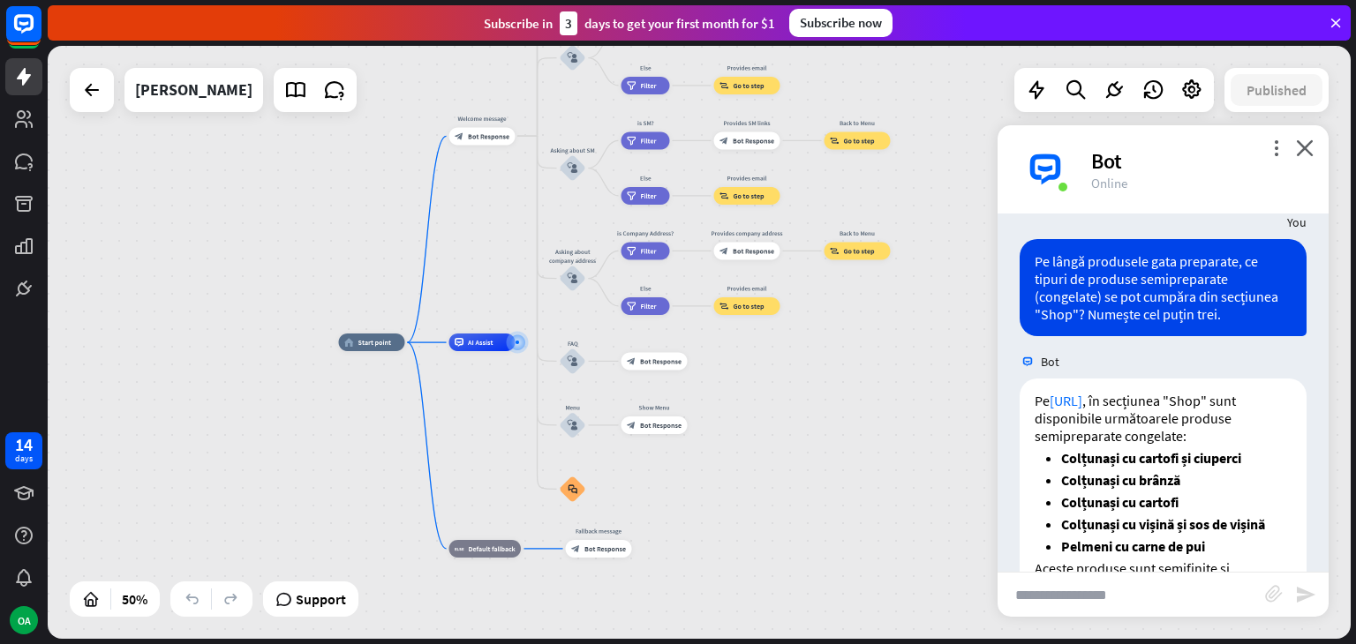
scroll to position [2742, 0]
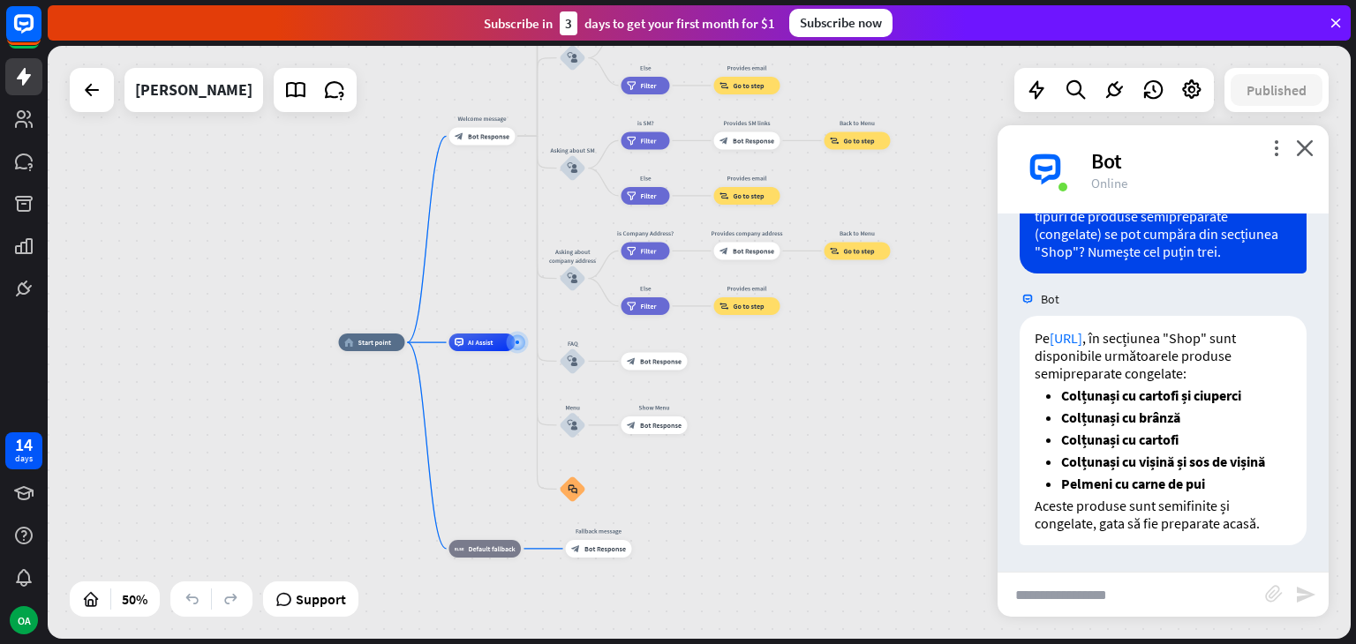
click at [1105, 599] on input "text" at bounding box center [1130, 595] width 267 height 44
paste input "**********"
type input "**********"
click at [1308, 595] on icon "send" at bounding box center [1305, 594] width 21 height 21
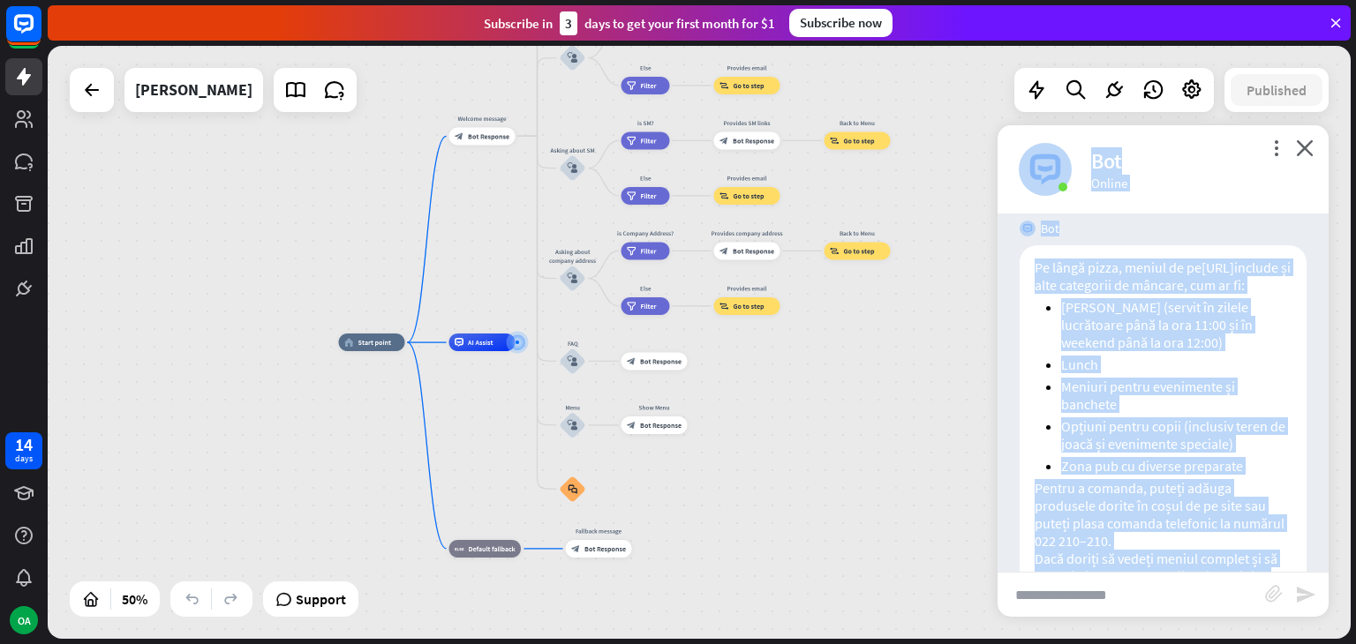
scroll to position [0, 0]
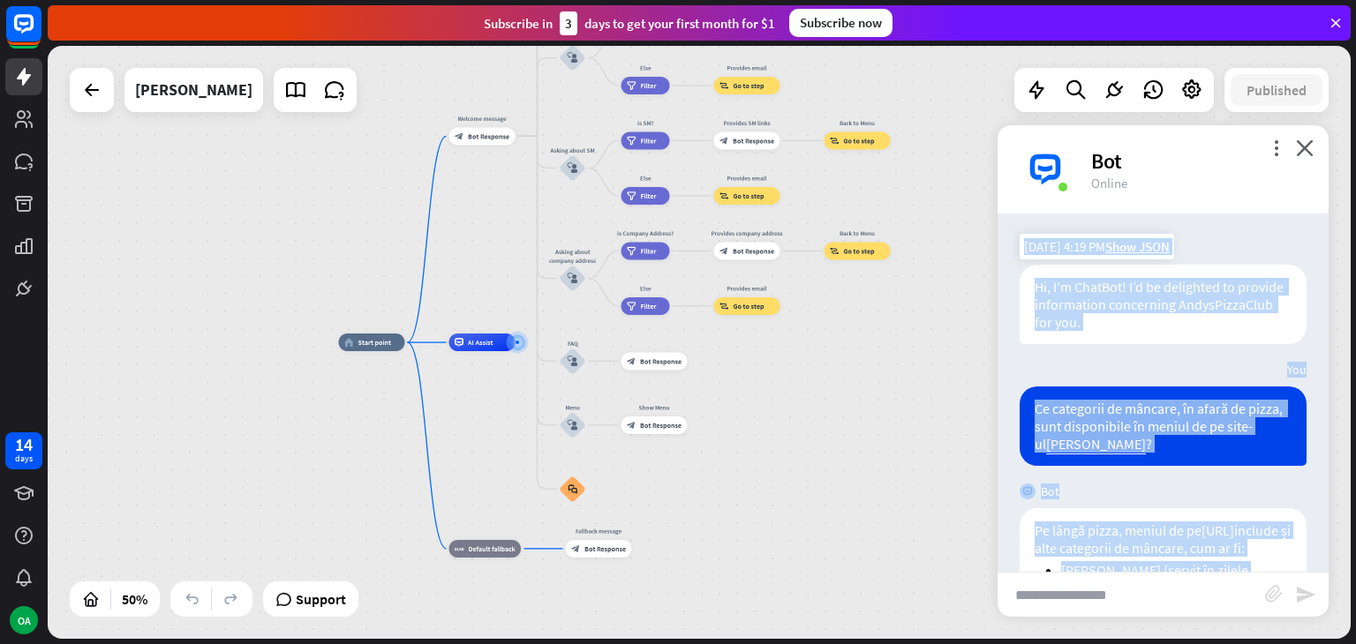
drag, startPoint x: 1165, startPoint y: 523, endPoint x: 1027, endPoint y: 280, distance: 279.8
click at [1027, 280] on div "Bot Hi, I’m ChatBot! I’d be delighted to provide information concerning AndysPi…" at bounding box center [1162, 393] width 331 height 358
copy div "Lo, I’d SitaMet! C’a el seddoeius te incidid utlaboreetd magnaaliqu EnimaDminiM…"
